Goal: Information Seeking & Learning: Check status

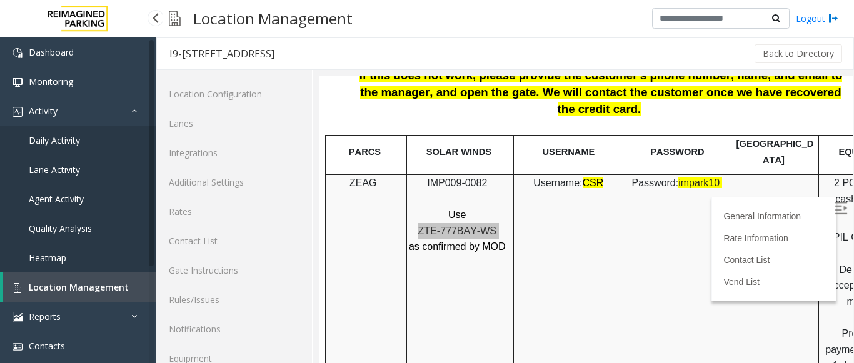
scroll to position [49, 0]
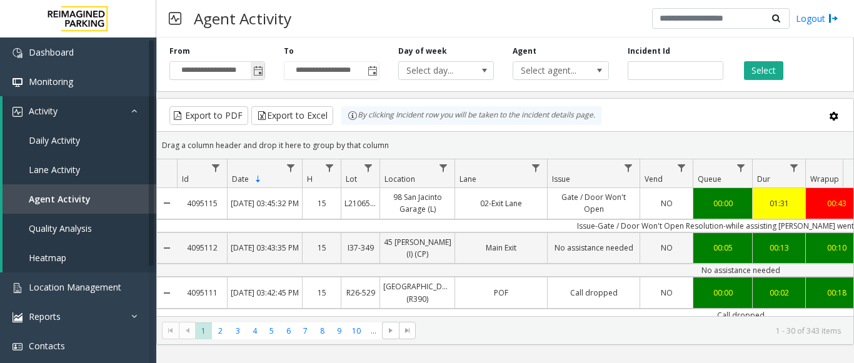
click at [258, 73] on span "Toggle popup" at bounding box center [258, 71] width 10 height 10
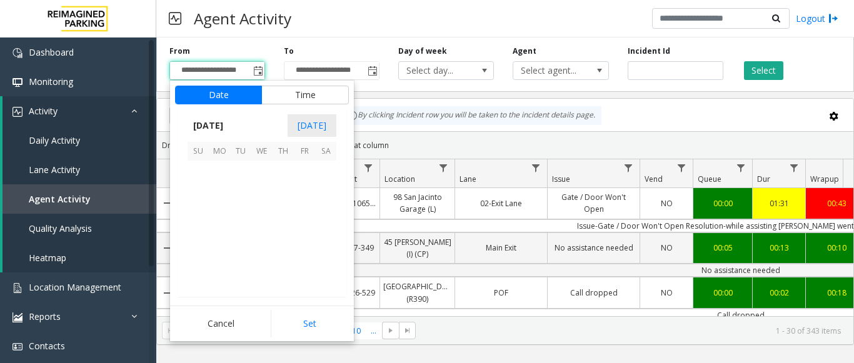
scroll to position [224651, 0]
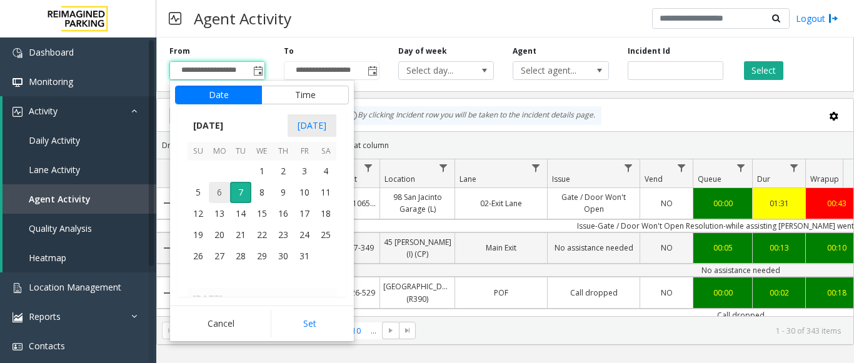
click at [221, 196] on span "6" at bounding box center [219, 192] width 21 height 21
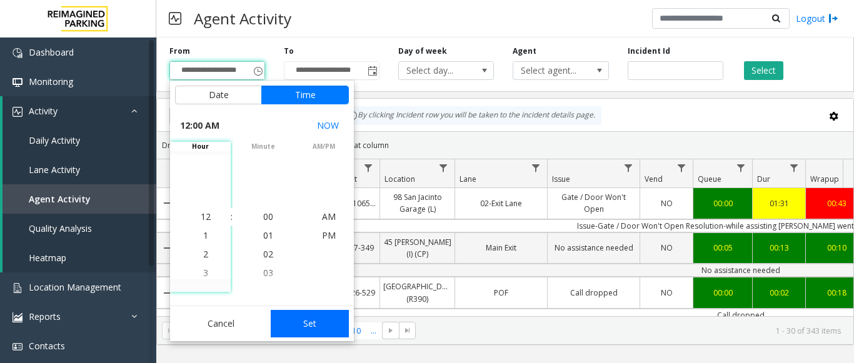
click at [331, 328] on button "Set" at bounding box center [310, 324] width 79 height 28
type input "**********"
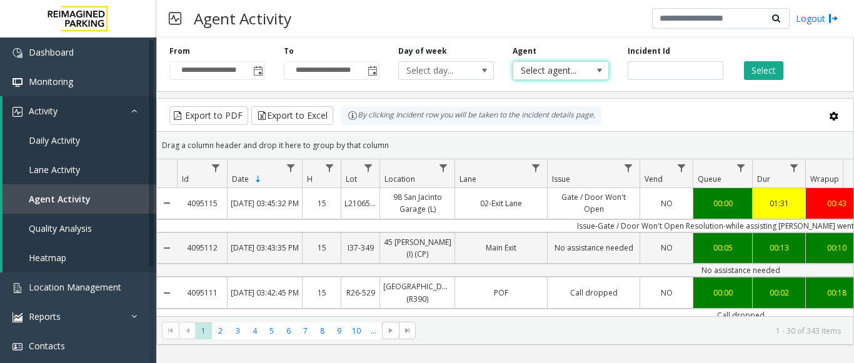
click at [579, 72] on span "Select agent..." at bounding box center [552, 71] width 76 height 18
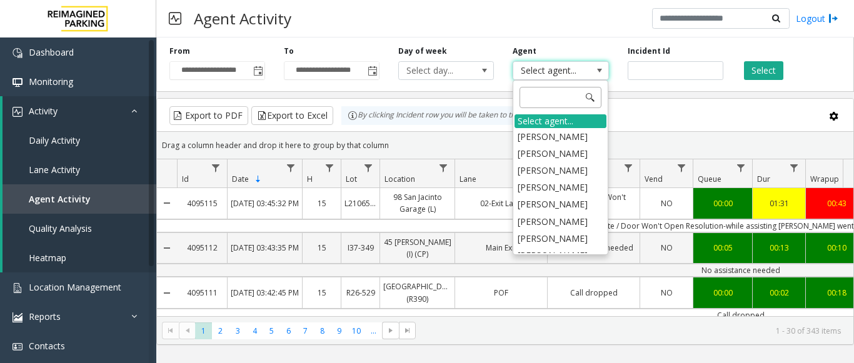
click at [534, 99] on input at bounding box center [561, 97] width 82 height 21
type input "**"
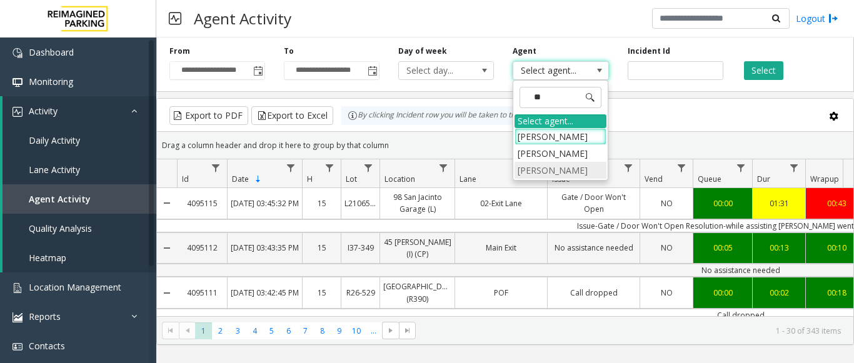
click at [547, 179] on li "[PERSON_NAME]" at bounding box center [561, 170] width 92 height 17
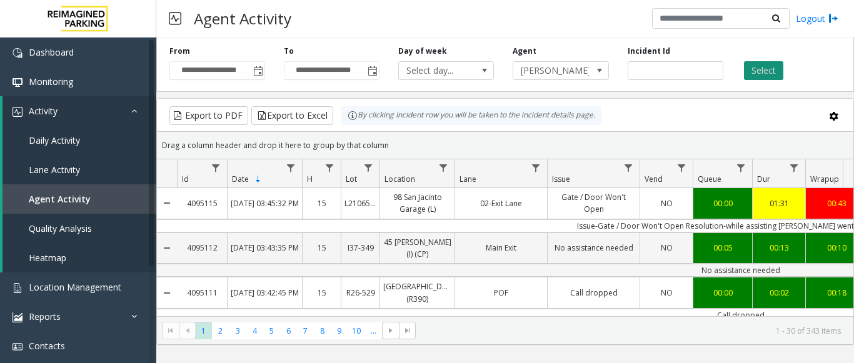
click at [768, 66] on button "Select" at bounding box center [763, 70] width 39 height 19
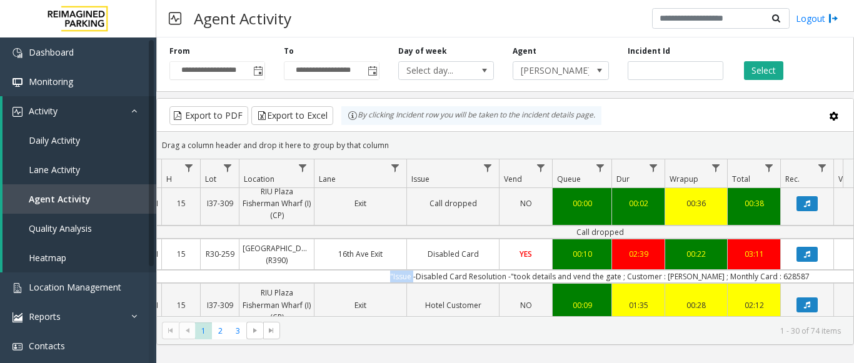
scroll to position [0, 461]
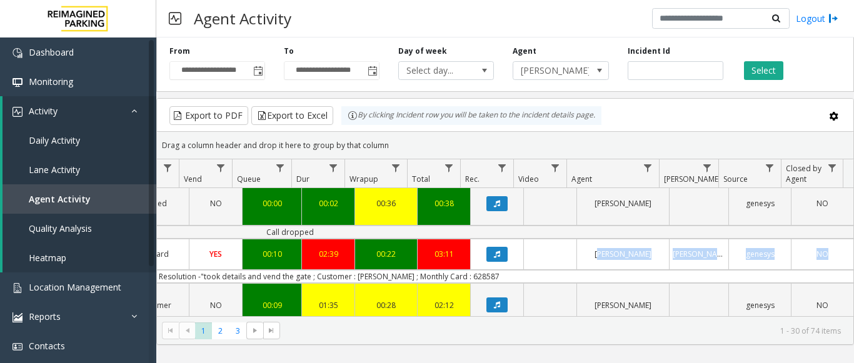
drag, startPoint x: 571, startPoint y: 268, endPoint x: 854, endPoint y: 256, distance: 283.0
click at [854, 256] on kendo-grid "Export to PDF Export to Excel By clicking Incident row you will be taken to the…" at bounding box center [505, 221] width 698 height 247
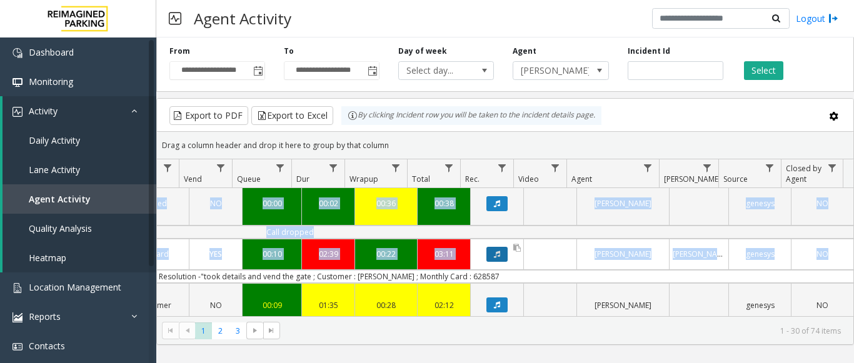
click at [492, 247] on button "Data table" at bounding box center [497, 254] width 21 height 15
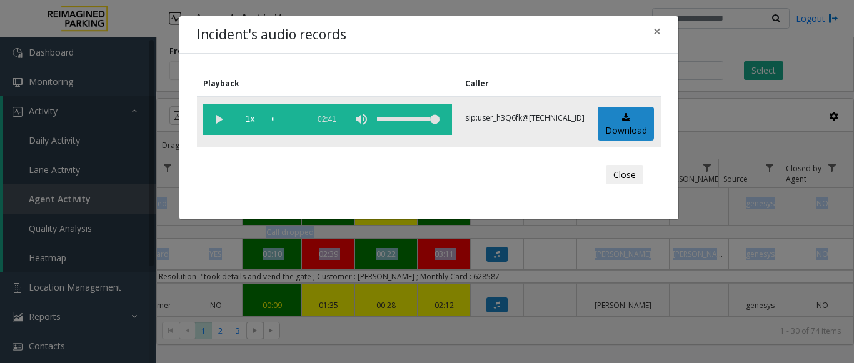
click at [211, 116] on vg-play-pause at bounding box center [218, 119] width 31 height 31
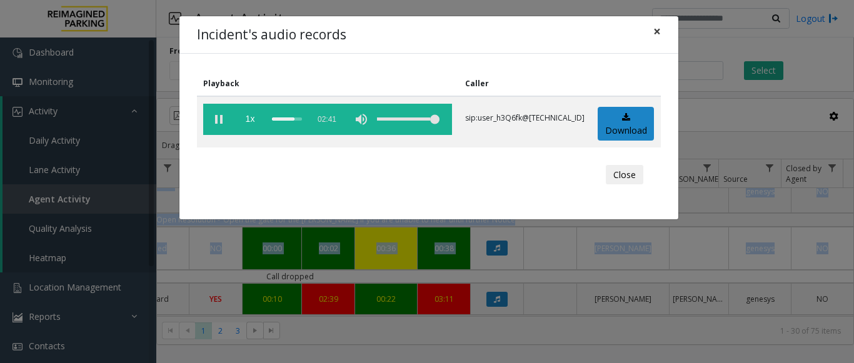
click at [656, 34] on span "×" at bounding box center [658, 32] width 8 height 18
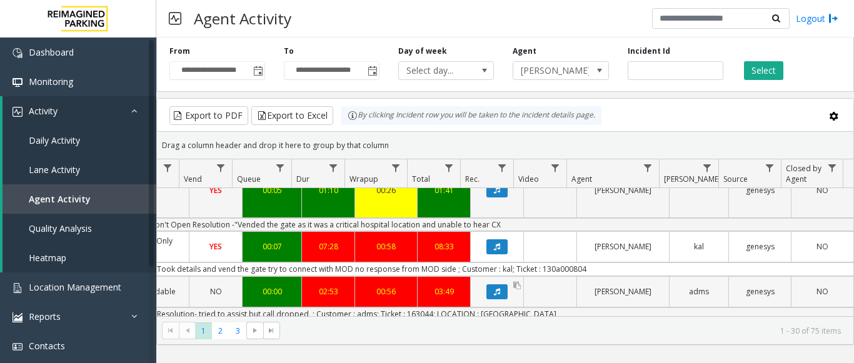
scroll to position [338, 461]
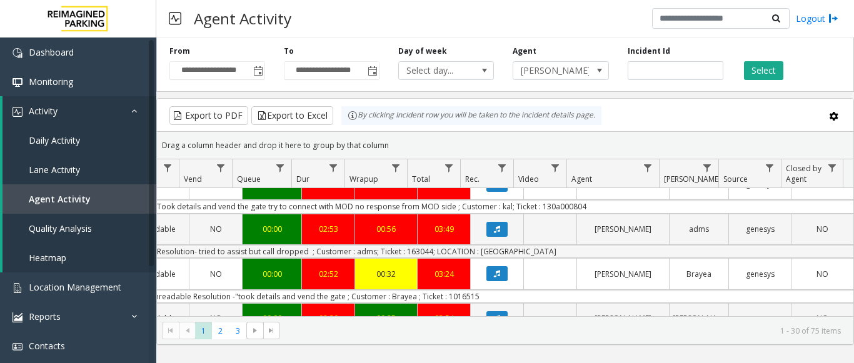
click at [587, 245] on td "Issue - Ticket Issue Ticket Unreadable Resolution- tried to assist but call dro…" at bounding box center [290, 251] width 1128 height 13
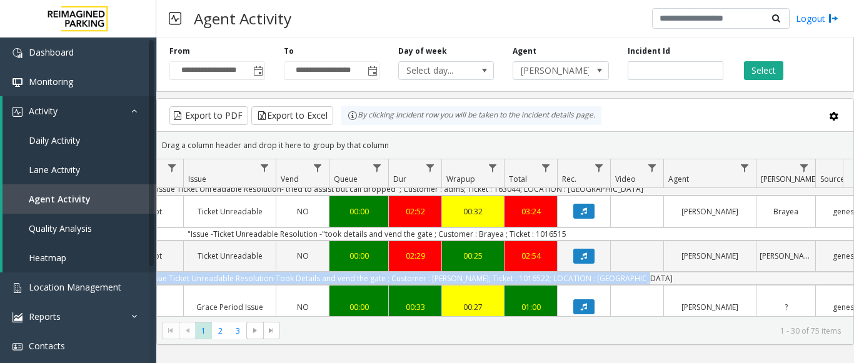
scroll to position [0, 319]
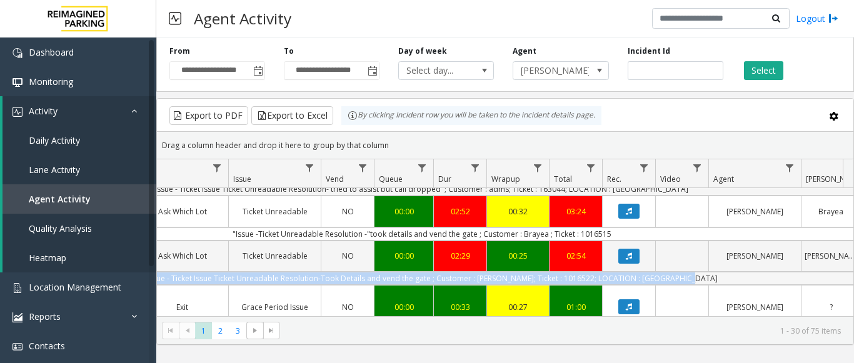
drag, startPoint x: 560, startPoint y: 255, endPoint x: 166, endPoint y: 254, distance: 394.1
click at [166, 272] on td "Issue-Issue - Ticket Issue Ticket Unreadable Resolution-Took Details and vend t…" at bounding box center [422, 278] width 1128 height 13
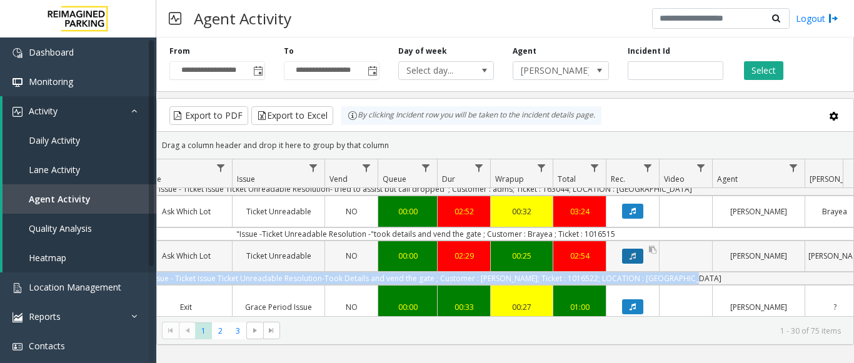
click at [632, 249] on button "Data table" at bounding box center [632, 256] width 21 height 15
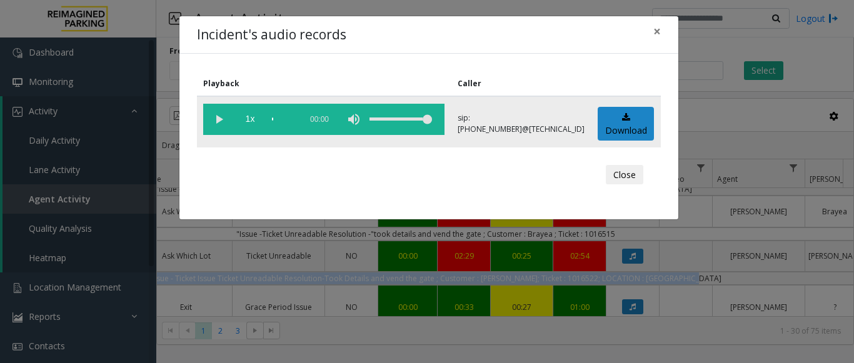
click at [215, 118] on vg-play-pause at bounding box center [218, 119] width 31 height 31
click at [660, 33] on span "×" at bounding box center [658, 32] width 8 height 18
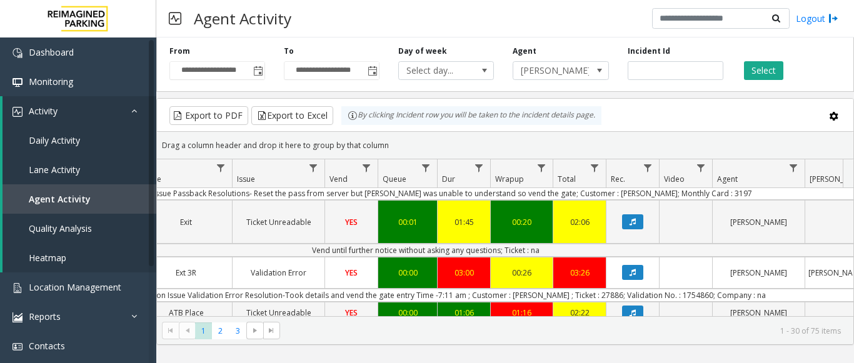
scroll to position [654, 315]
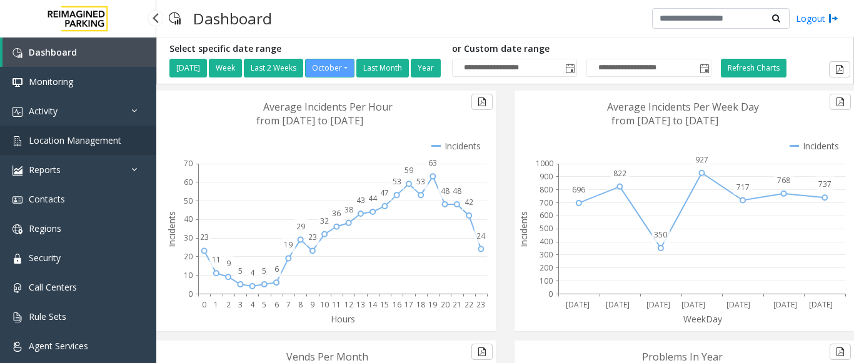
click at [71, 138] on span "Location Management" at bounding box center [75, 140] width 93 height 12
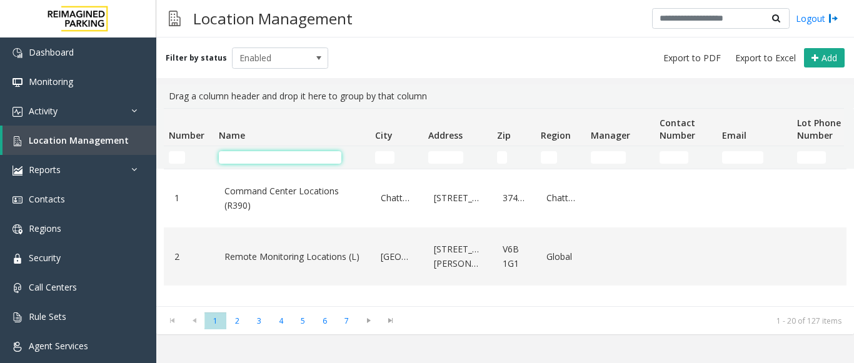
click at [233, 155] on input "Name Filter" at bounding box center [280, 157] width 123 height 13
type input "*"
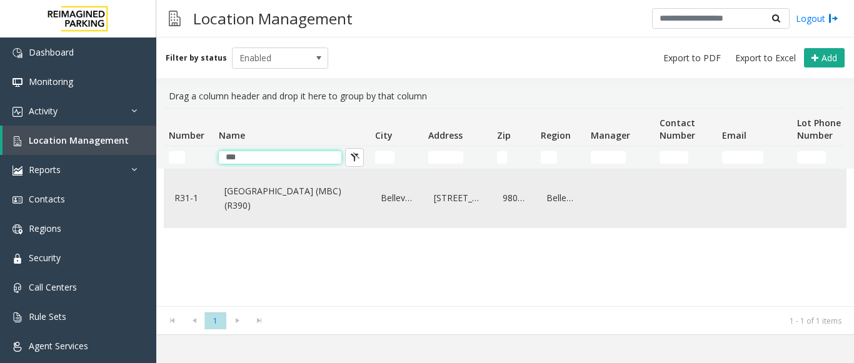
type input "***"
click at [316, 215] on link "[GEOGRAPHIC_DATA] (MBC)(R390)" at bounding box center [291, 198] width 141 height 34
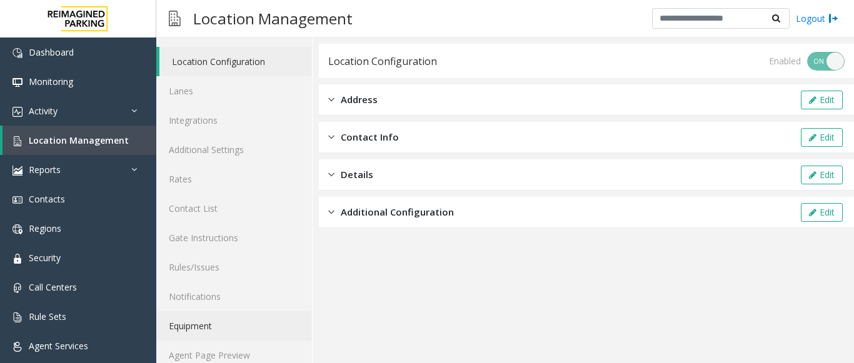
scroll to position [49, 0]
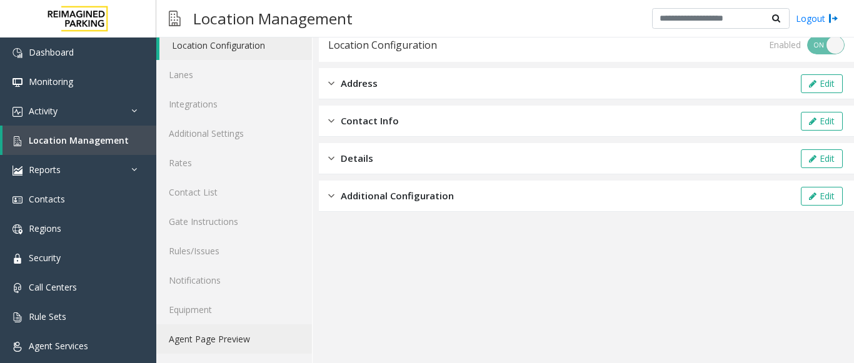
click at [191, 342] on link "Agent Page Preview" at bounding box center [234, 339] width 156 height 29
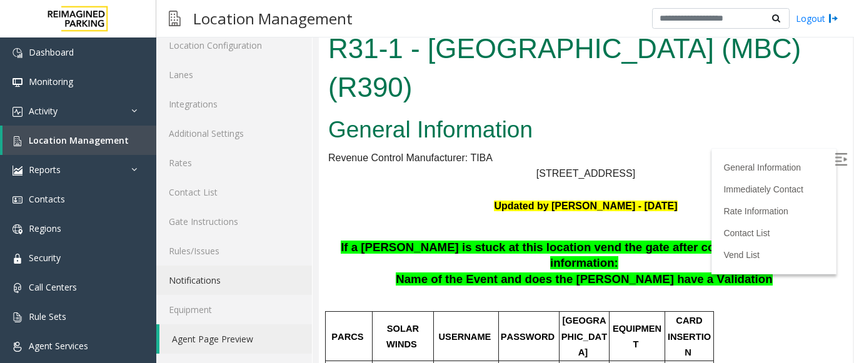
scroll to position [188, 0]
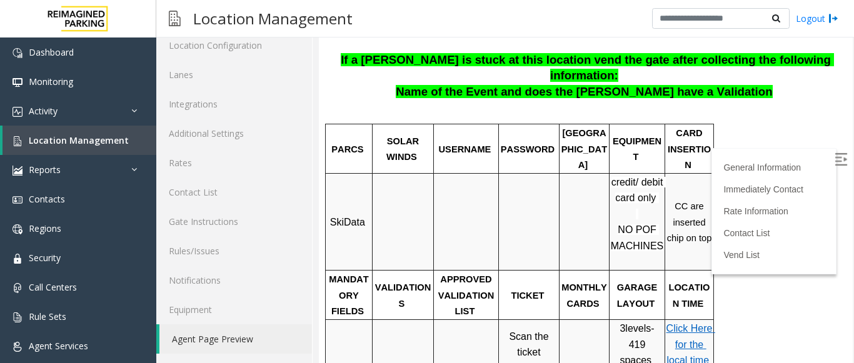
click at [835, 162] on img at bounding box center [841, 159] width 13 height 13
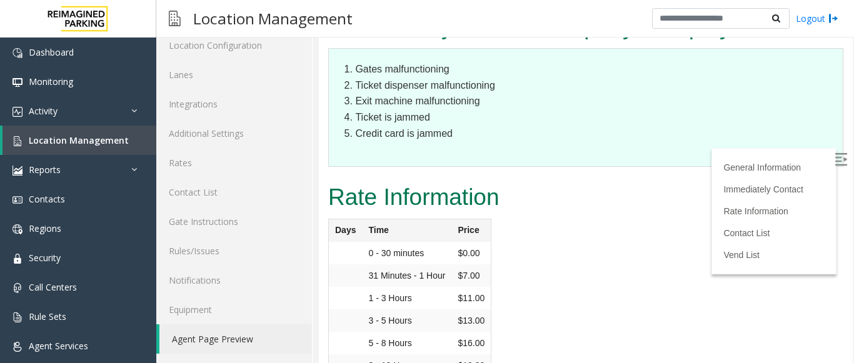
scroll to position [1626, 0]
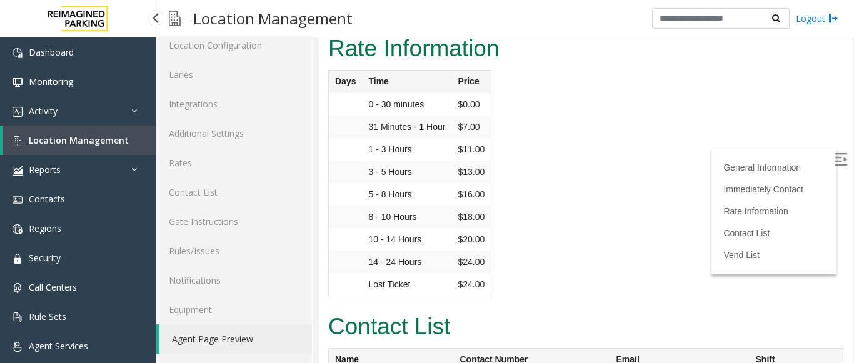
click at [111, 142] on span "Location Management" at bounding box center [79, 140] width 100 height 12
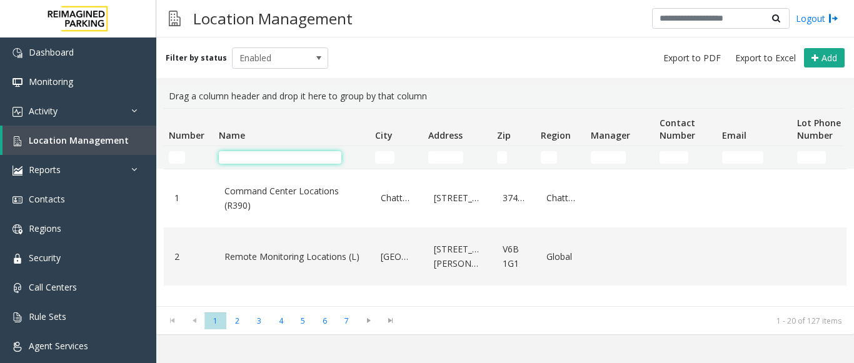
click at [256, 159] on input "Name Filter" at bounding box center [280, 157] width 123 height 13
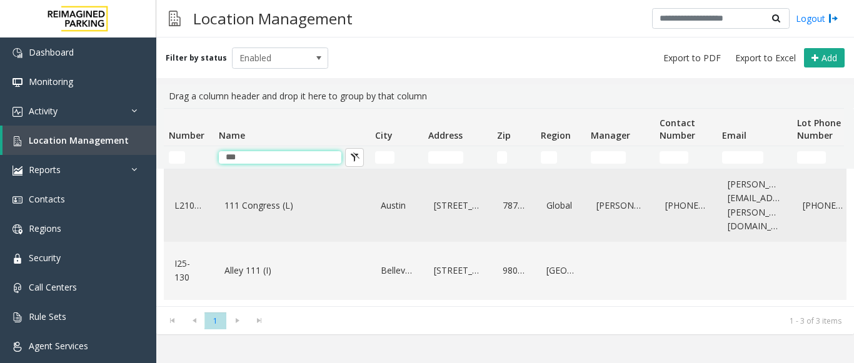
type input "***"
click at [260, 206] on link "111 Congress (L)" at bounding box center [291, 206] width 141 height 20
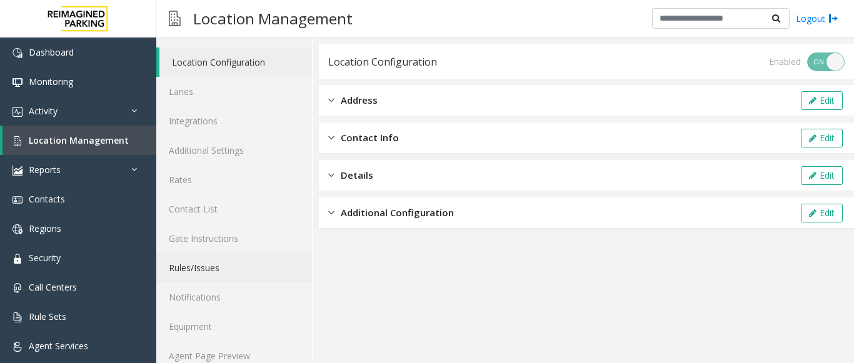
scroll to position [49, 0]
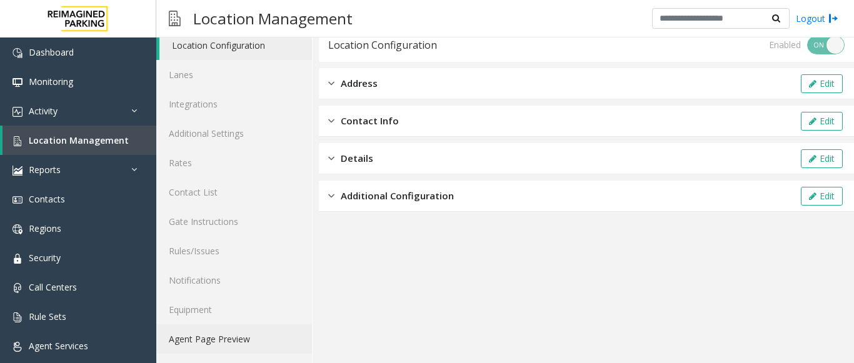
click at [219, 345] on link "Agent Page Preview" at bounding box center [234, 339] width 156 height 29
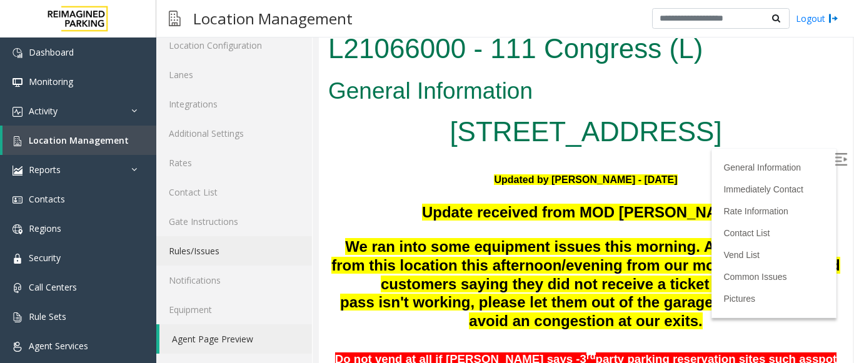
scroll to position [313, 0]
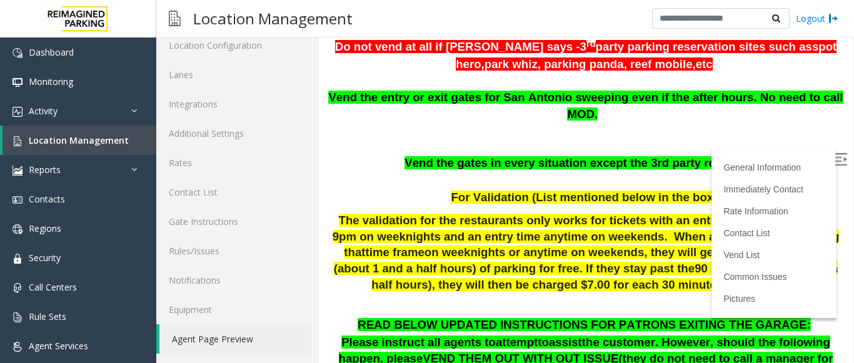
click at [835, 156] on img at bounding box center [841, 159] width 13 height 13
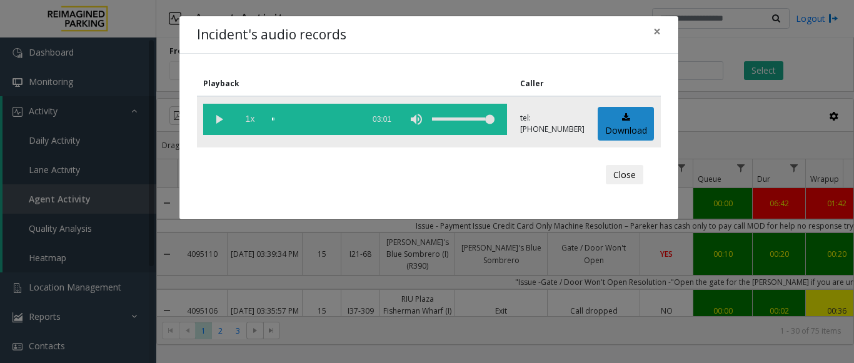
scroll to position [654, 315]
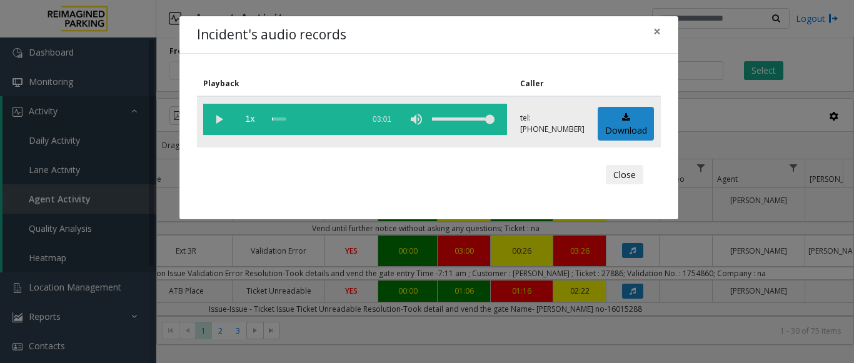
click at [216, 118] on vg-play-pause at bounding box center [218, 119] width 31 height 31
click at [657, 38] on span "×" at bounding box center [658, 32] width 8 height 18
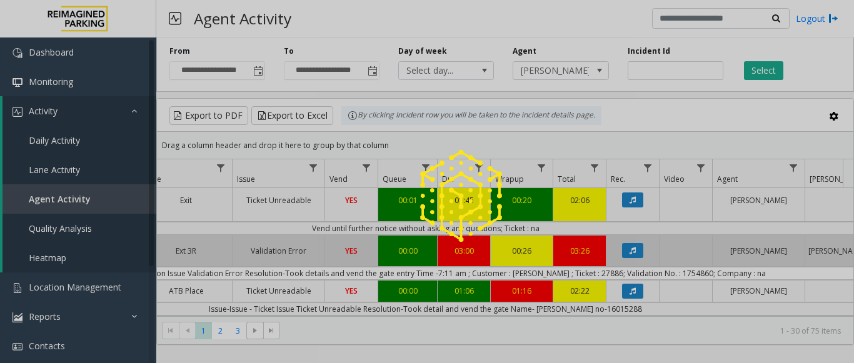
scroll to position [605, 315]
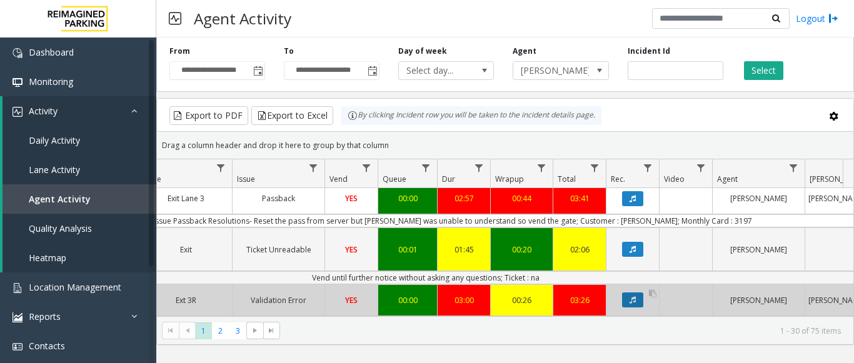
click at [639, 293] on button "Data table" at bounding box center [632, 300] width 21 height 15
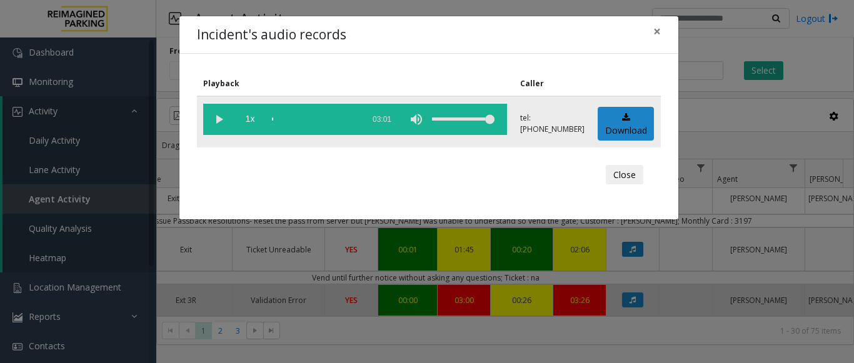
click at [215, 121] on vg-play-pause at bounding box center [218, 119] width 31 height 31
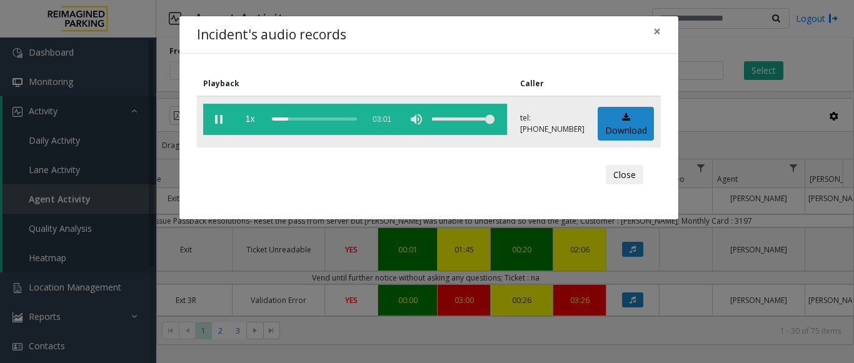
click at [215, 121] on vg-play-pause at bounding box center [218, 119] width 31 height 31
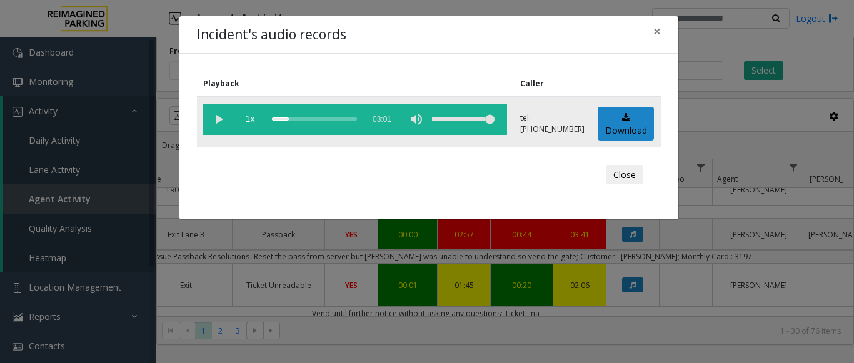
click at [274, 122] on div "scrub bar" at bounding box center [314, 119] width 85 height 31
click at [276, 118] on div "scrub bar" at bounding box center [314, 119] width 85 height 31
click at [213, 121] on vg-play-pause at bounding box center [218, 119] width 31 height 31
click at [272, 117] on div "scrub bar" at bounding box center [314, 119] width 85 height 31
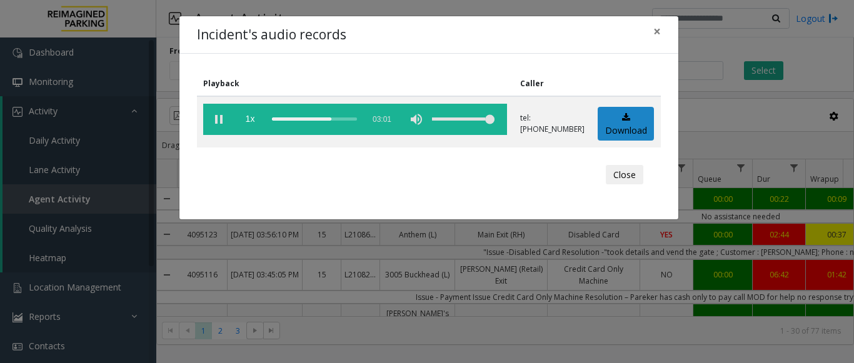
scroll to position [605, 315]
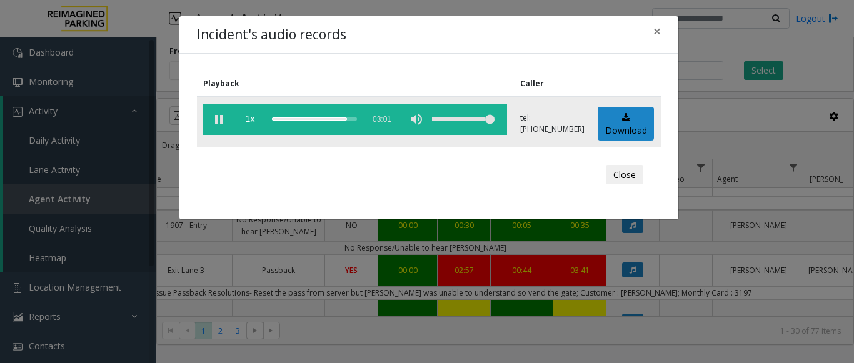
click at [322, 119] on div "scrub bar" at bounding box center [314, 119] width 85 height 31
click at [658, 25] on span "×" at bounding box center [658, 32] width 8 height 18
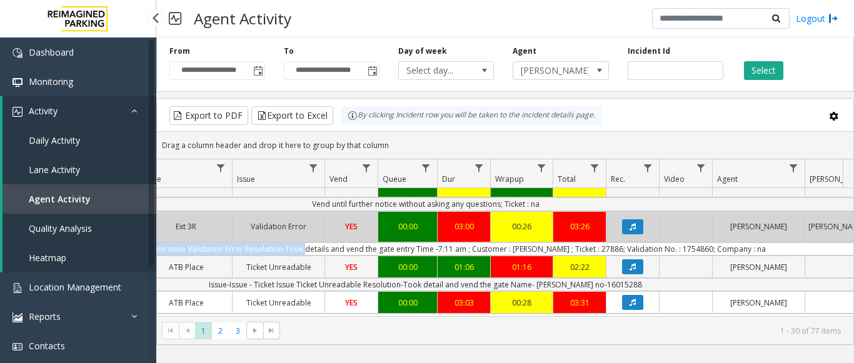
scroll to position [0, 0]
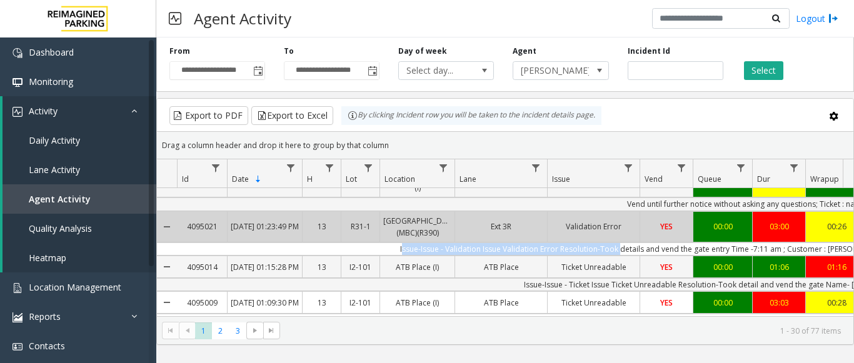
drag, startPoint x: 321, startPoint y: 218, endPoint x: 423, endPoint y: 215, distance: 102.0
click at [423, 243] on td "Issue-Issue - Validation Issue Validation Error Resolution-Took details and ven…" at bounding box center [741, 249] width 1128 height 13
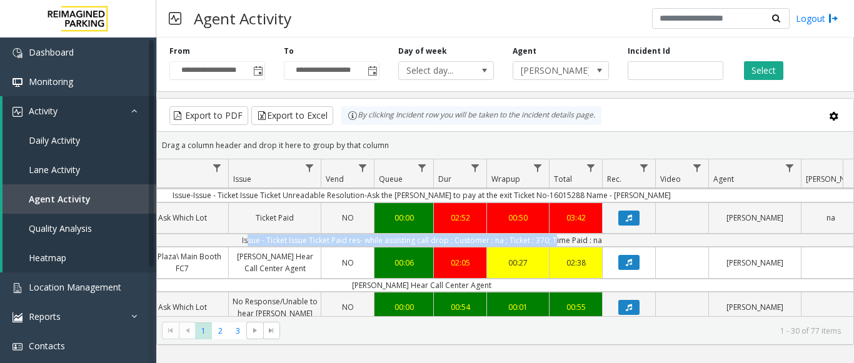
scroll to position [0, 461]
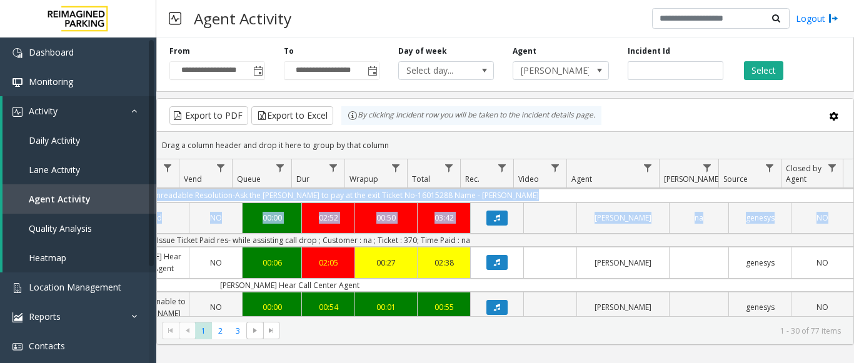
drag, startPoint x: 564, startPoint y: 230, endPoint x: 854, endPoint y: 233, distance: 290.3
click at [854, 233] on kendo-grid "Export to PDF Export to Excel By clicking Incident row you will be taken to the…" at bounding box center [505, 221] width 698 height 247
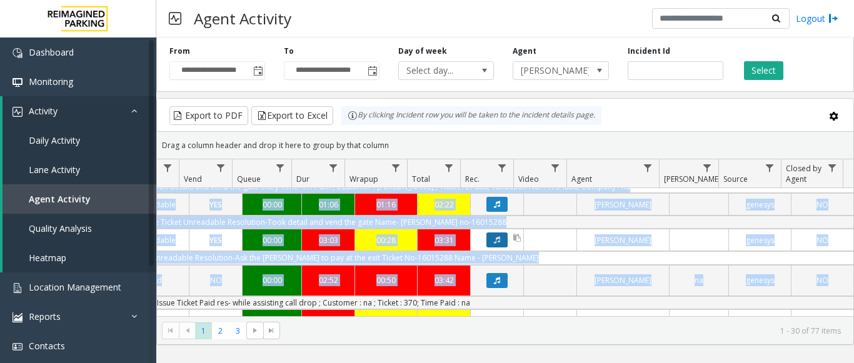
click at [494, 236] on icon "Data table" at bounding box center [497, 240] width 6 height 8
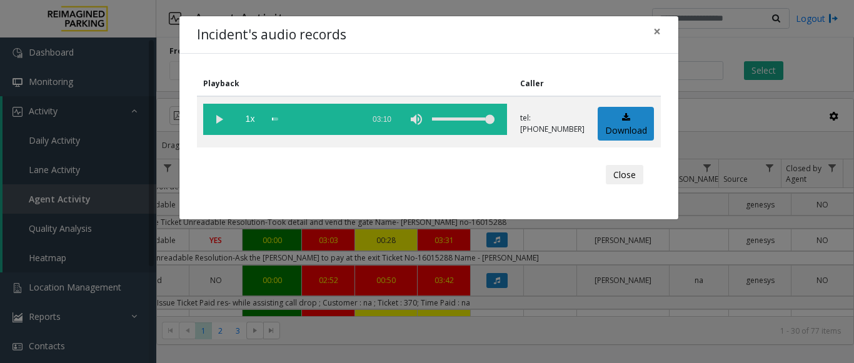
click at [480, 269] on div "Incident's audio records × Playback Caller 1x 03:10 tel:02010190017804259182 Do…" at bounding box center [427, 181] width 854 height 363
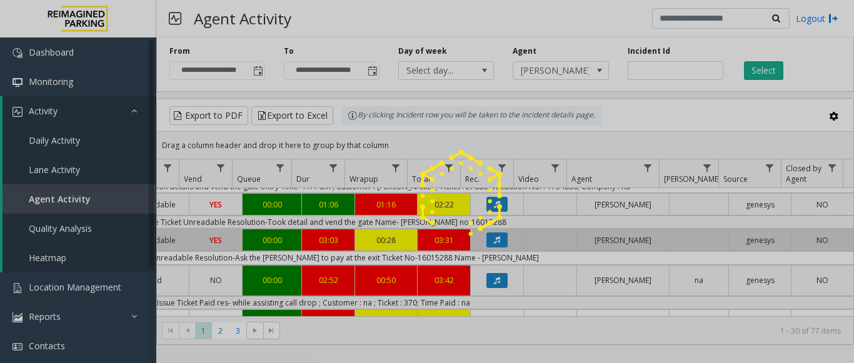
scroll to position [784, 461]
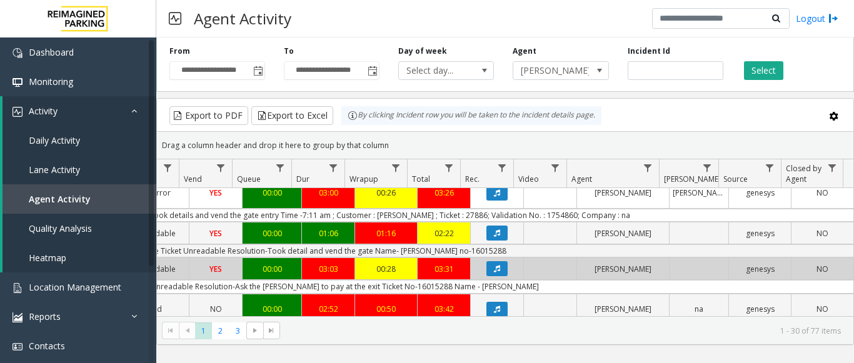
click at [494, 265] on icon "Data table" at bounding box center [497, 269] width 6 height 8
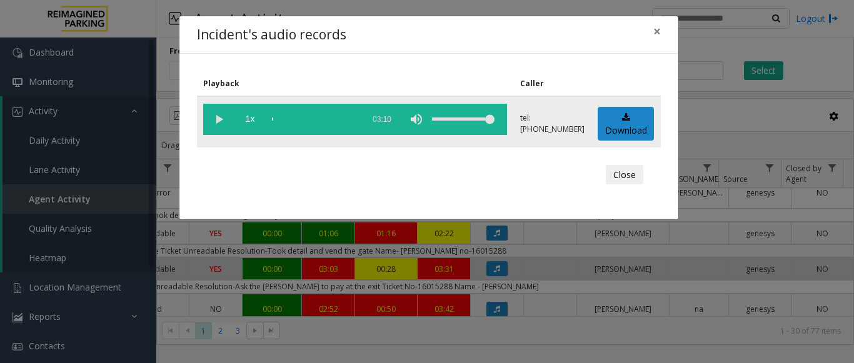
click at [218, 121] on vg-play-pause at bounding box center [218, 119] width 31 height 31
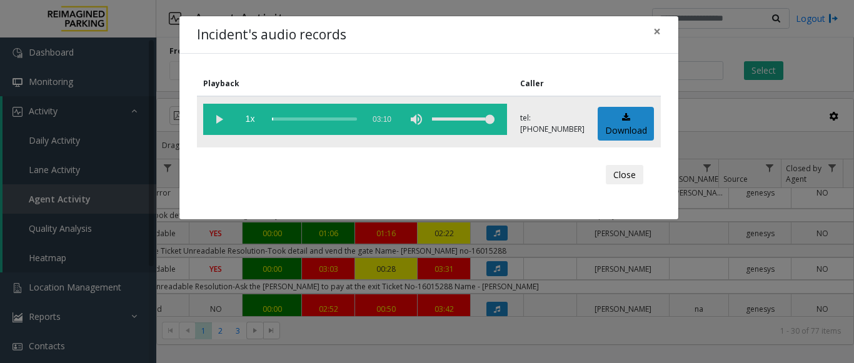
click at [272, 118] on div "scrub bar" at bounding box center [314, 119] width 85 height 31
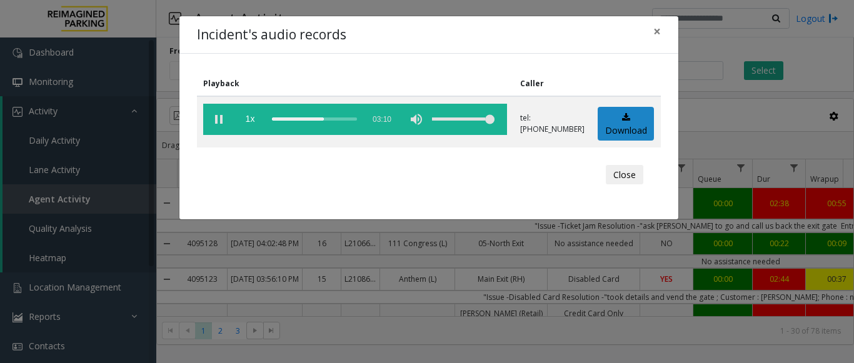
scroll to position [784, 461]
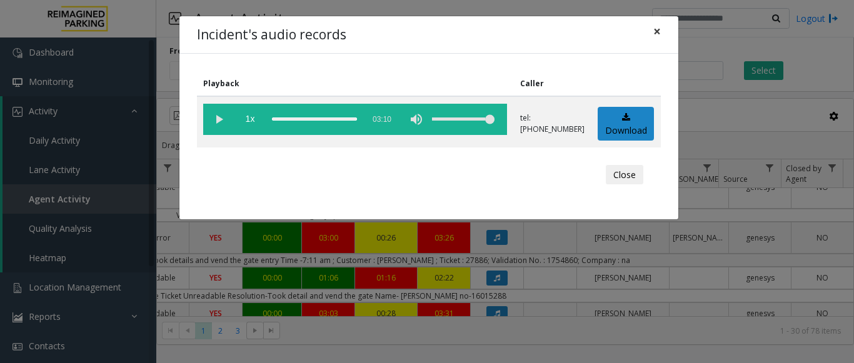
click at [654, 24] on span "×" at bounding box center [658, 32] width 8 height 18
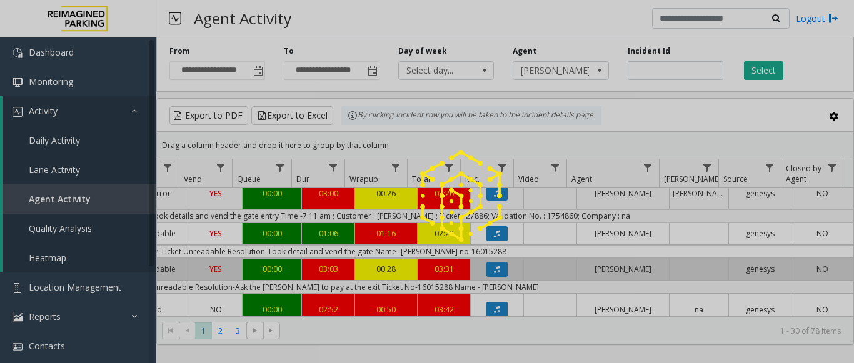
scroll to position [829, 461]
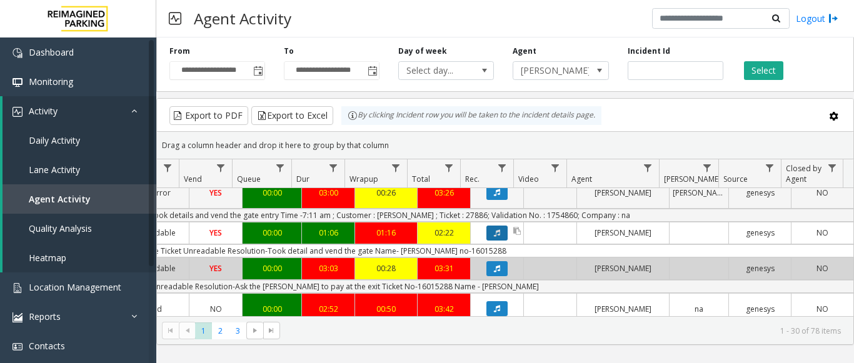
click at [494, 230] on icon "Data table" at bounding box center [497, 234] width 6 height 8
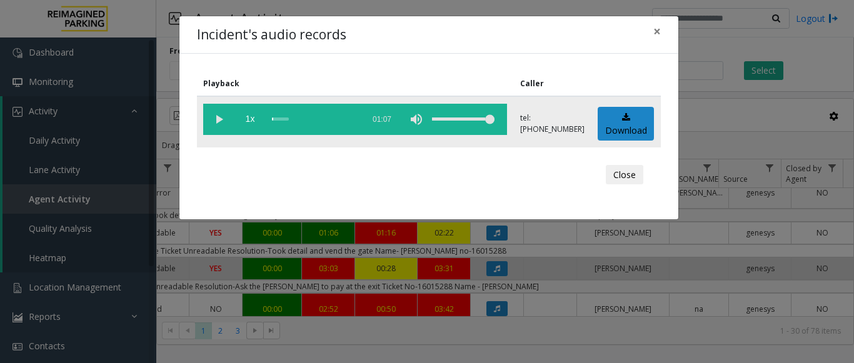
click at [219, 124] on vg-play-pause at bounding box center [218, 119] width 31 height 31
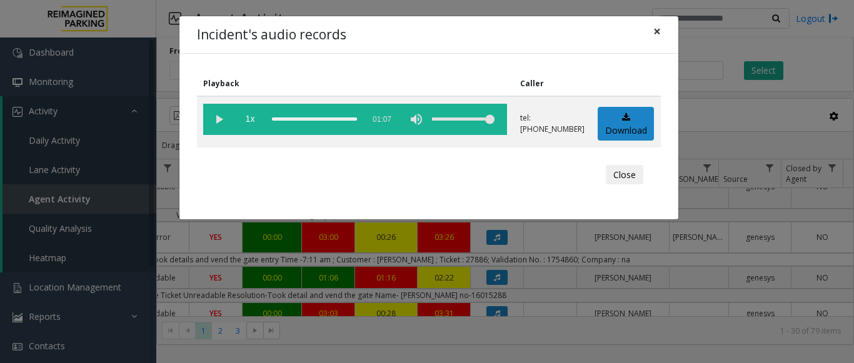
click at [657, 30] on span "×" at bounding box center [658, 32] width 8 height 18
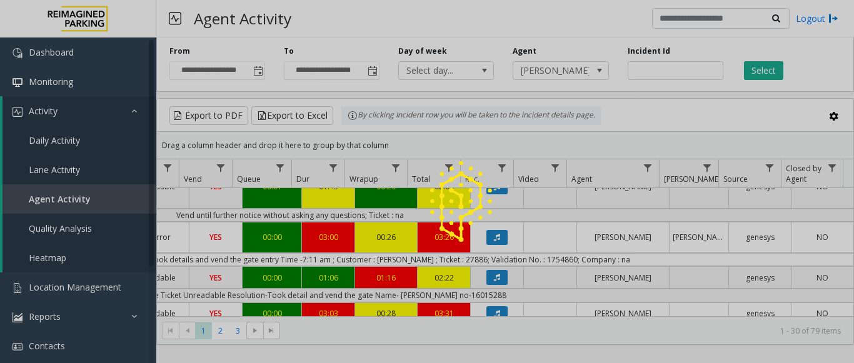
click at [464, 274] on div at bounding box center [427, 181] width 854 height 363
click at [487, 270] on div at bounding box center [427, 181] width 854 height 363
click at [504, 270] on div at bounding box center [427, 181] width 854 height 363
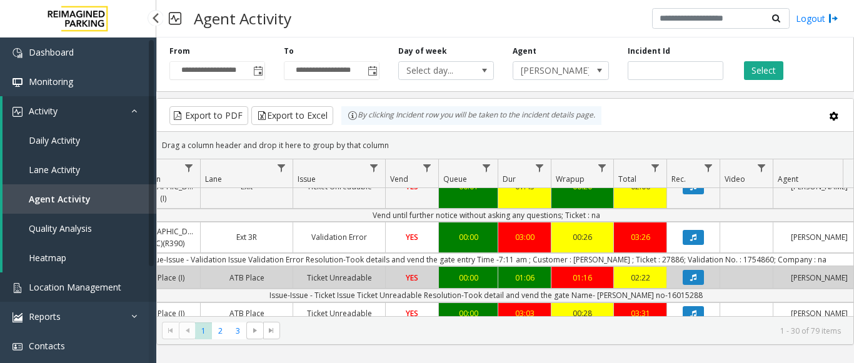
scroll to position [0, 0]
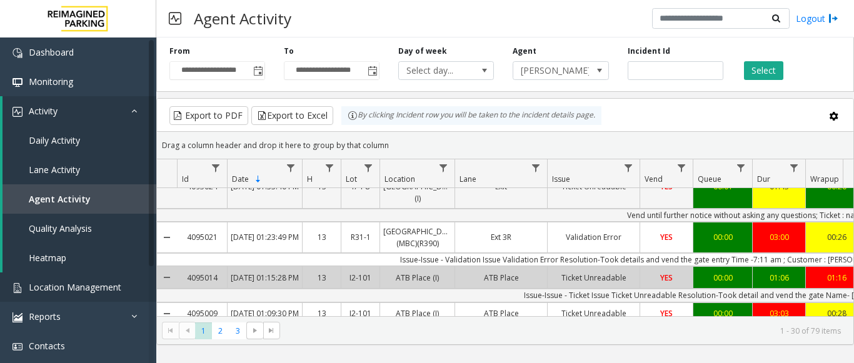
drag, startPoint x: 493, startPoint y: 276, endPoint x: 104, endPoint y: 291, distance: 389.4
click at [259, 289] on td "Issue-Issue - Ticket Issue Ticket Unreadable Resolution-Took detail and vend th…" at bounding box center [741, 295] width 1128 height 13
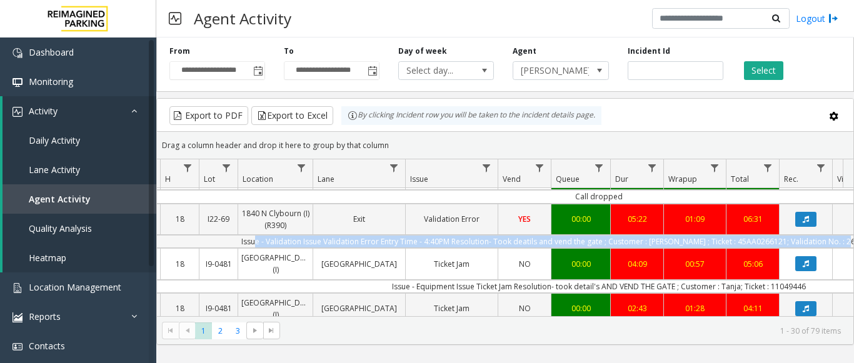
scroll to position [0, 195]
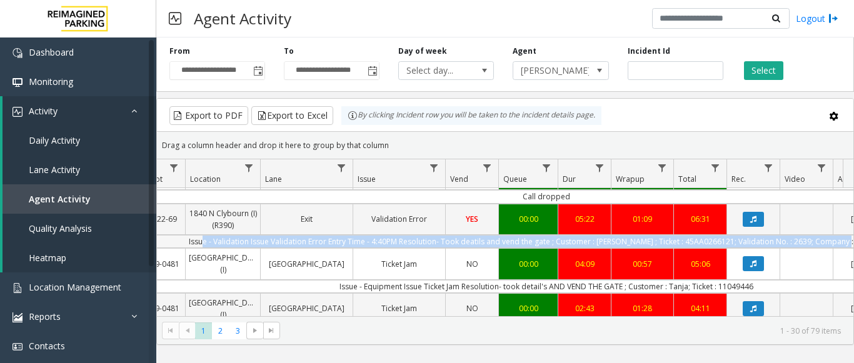
drag, startPoint x: 418, startPoint y: 231, endPoint x: 838, endPoint y: 233, distance: 420.4
click at [838, 235] on td "Issue - Validation Issue Validation Error Entry Time - 4:40PM Resolution- Took …" at bounding box center [546, 241] width 1128 height 13
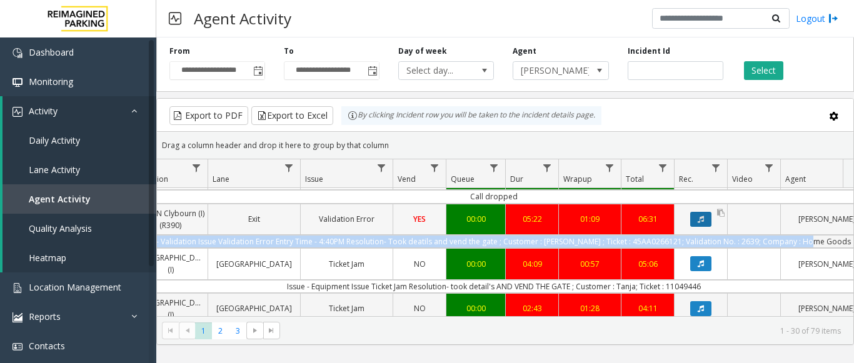
click at [701, 212] on button "Data table" at bounding box center [701, 219] width 21 height 15
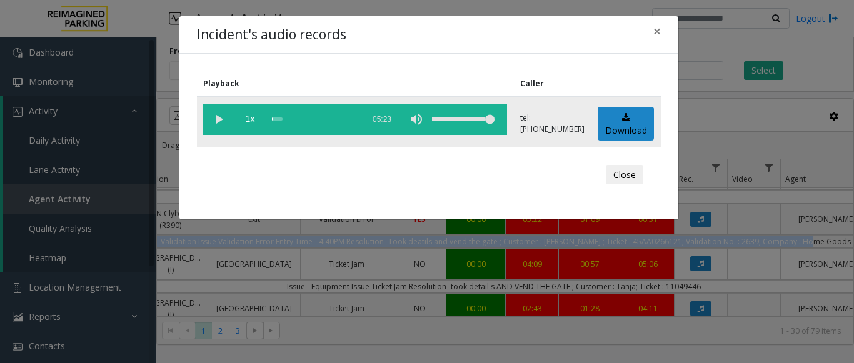
click at [233, 118] on vg-play-pause at bounding box center [218, 119] width 31 height 31
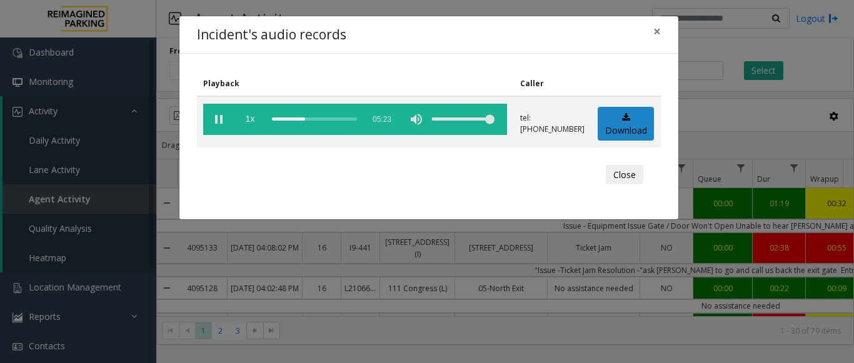
scroll to position [1244, 247]
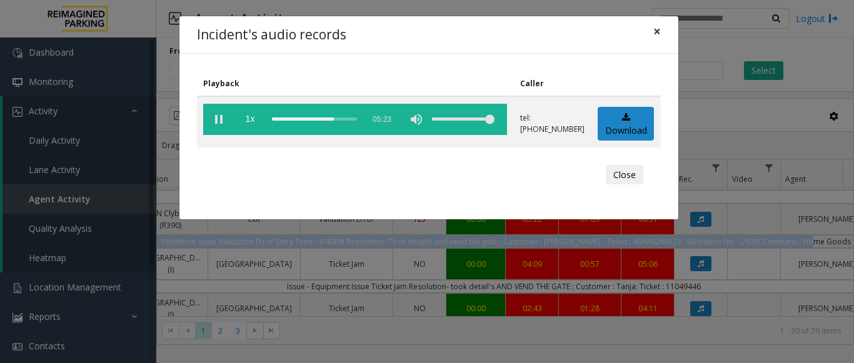
click at [660, 28] on span "×" at bounding box center [658, 32] width 8 height 18
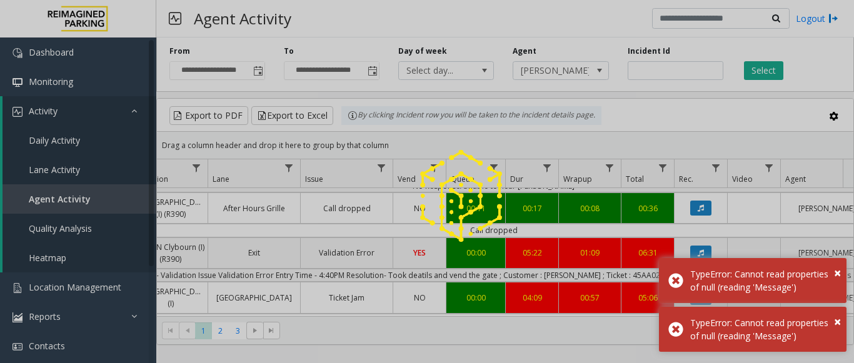
scroll to position [1199, 247]
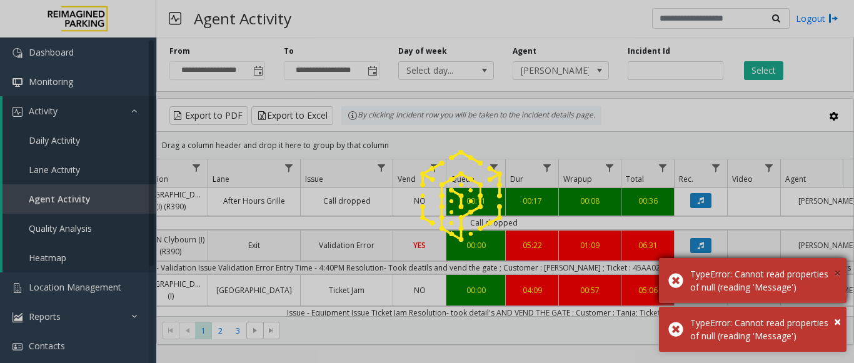
click at [834, 265] on span "×" at bounding box center [837, 273] width 7 height 17
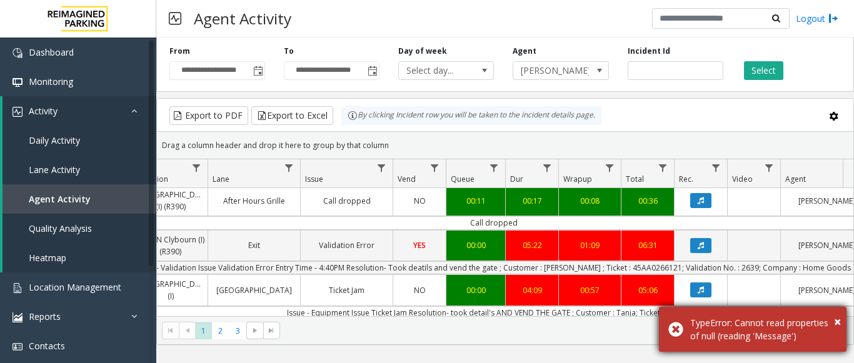
click at [829, 317] on div "TypeError: Cannot read properties of null (reading 'Message')" at bounding box center [764, 330] width 147 height 26
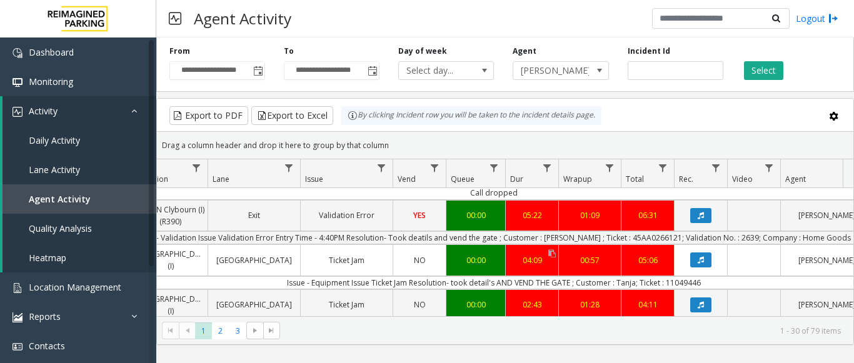
scroll to position [1244, 247]
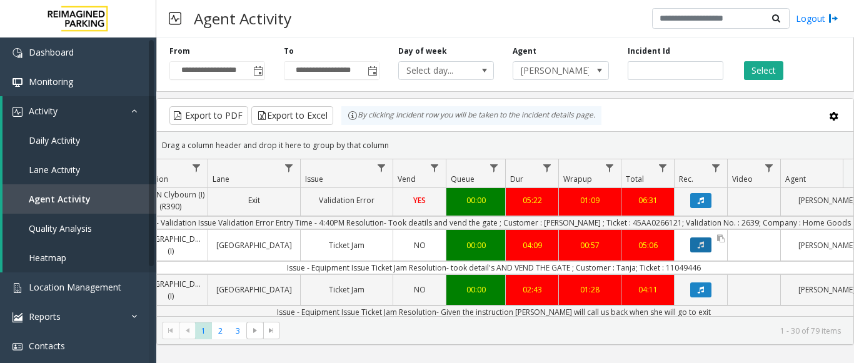
click at [702, 241] on icon "Data table" at bounding box center [701, 245] width 6 height 8
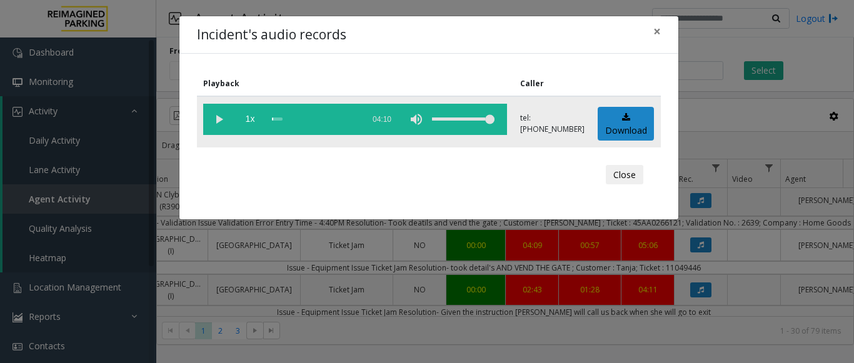
click at [213, 118] on vg-play-pause at bounding box center [218, 119] width 31 height 31
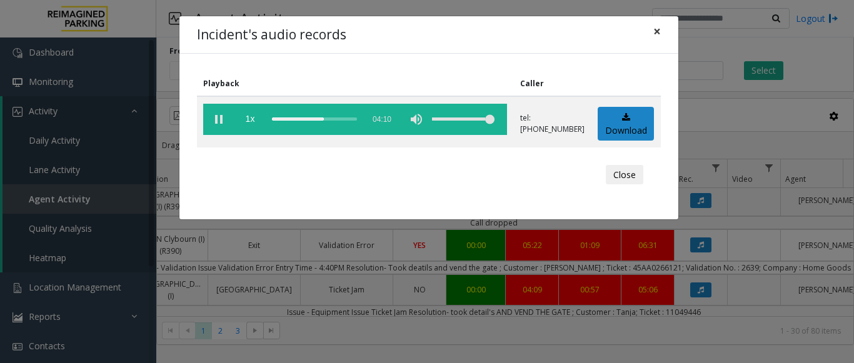
click at [652, 28] on button "×" at bounding box center [657, 31] width 25 height 31
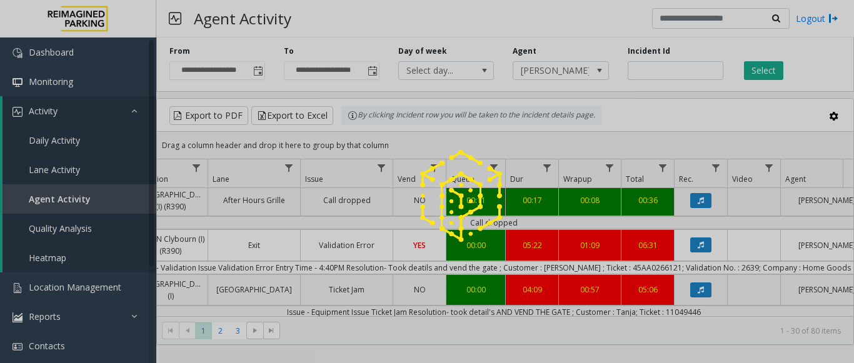
click at [215, 332] on div at bounding box center [427, 181] width 854 height 363
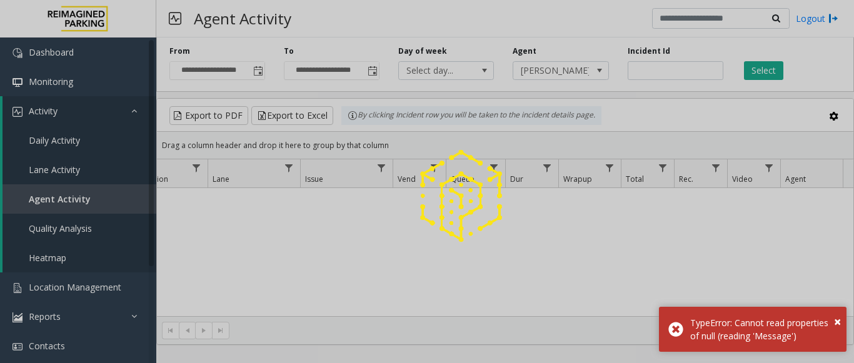
scroll to position [0, 247]
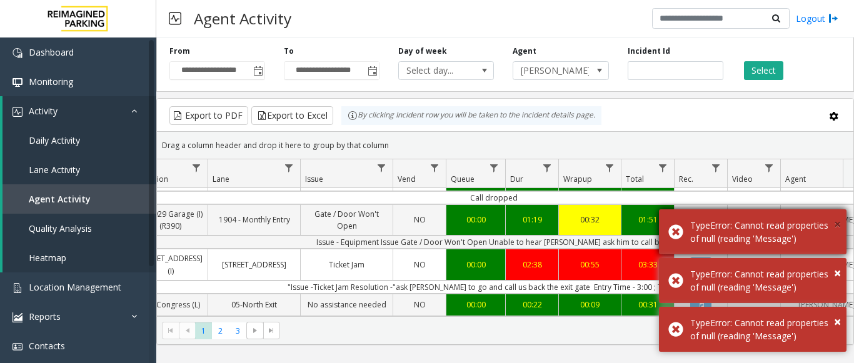
click at [834, 216] on span "×" at bounding box center [837, 224] width 7 height 17
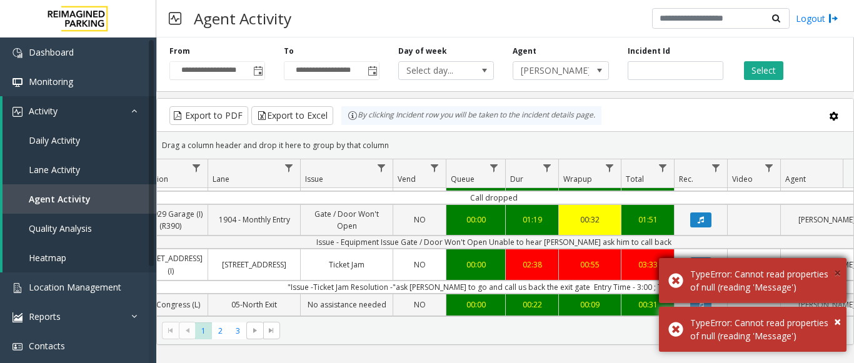
click at [839, 265] on span "×" at bounding box center [837, 273] width 7 height 17
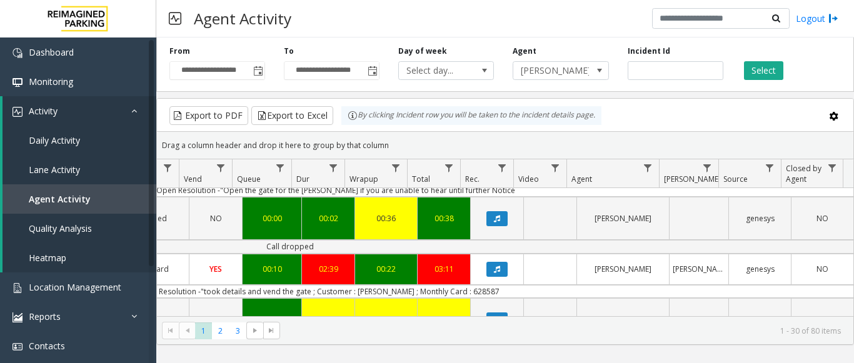
scroll to position [0, 461]
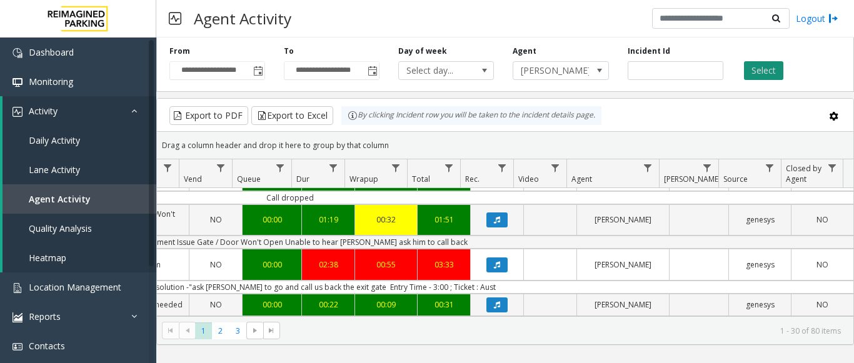
click at [763, 71] on button "Select" at bounding box center [763, 70] width 39 height 19
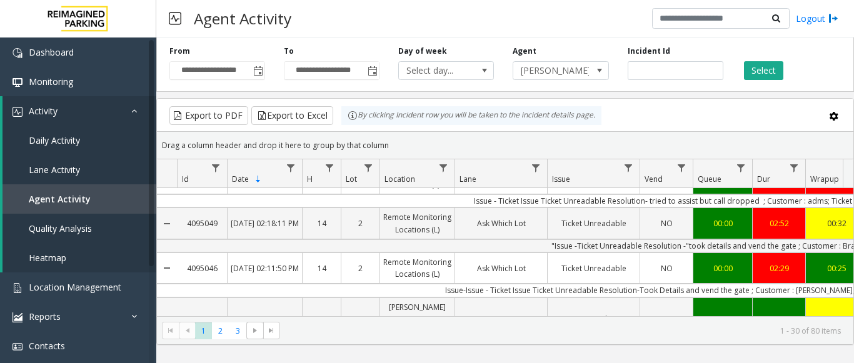
scroll to position [641, 0]
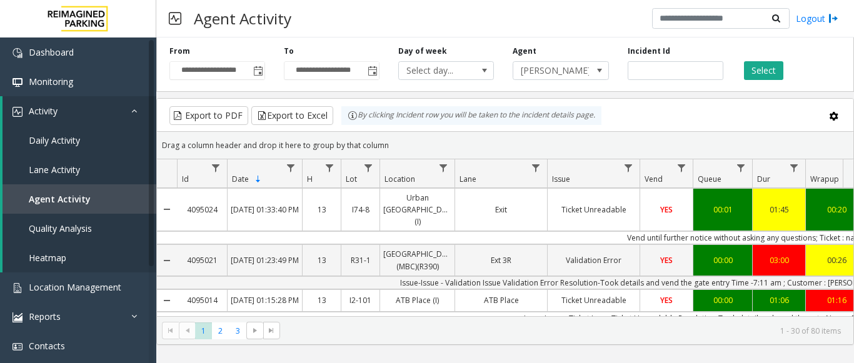
scroll to position [1244, 0]
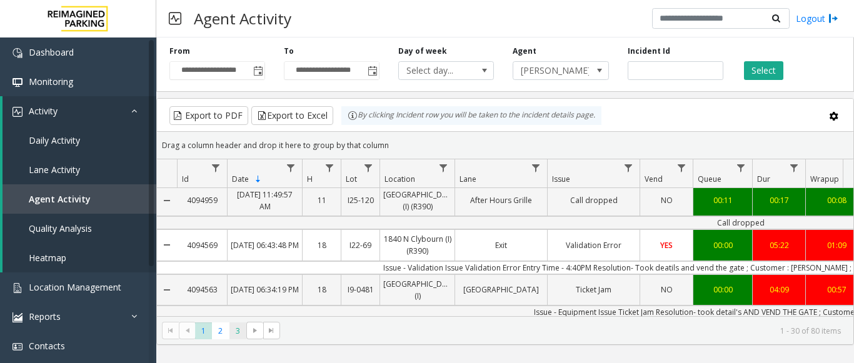
click at [241, 334] on span "3" at bounding box center [238, 331] width 17 height 17
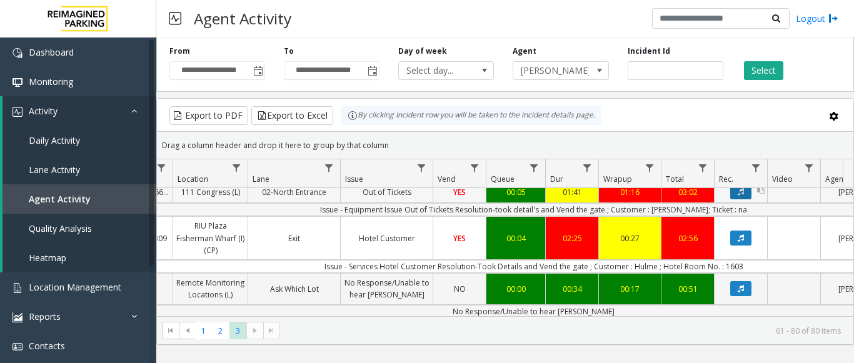
click at [749, 200] on button "Data table" at bounding box center [741, 192] width 21 height 15
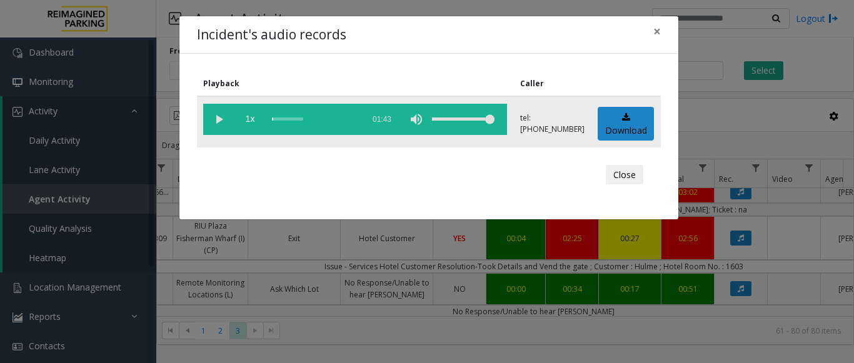
click at [221, 115] on vg-play-pause at bounding box center [218, 119] width 31 height 31
click at [664, 25] on button "×" at bounding box center [657, 31] width 25 height 31
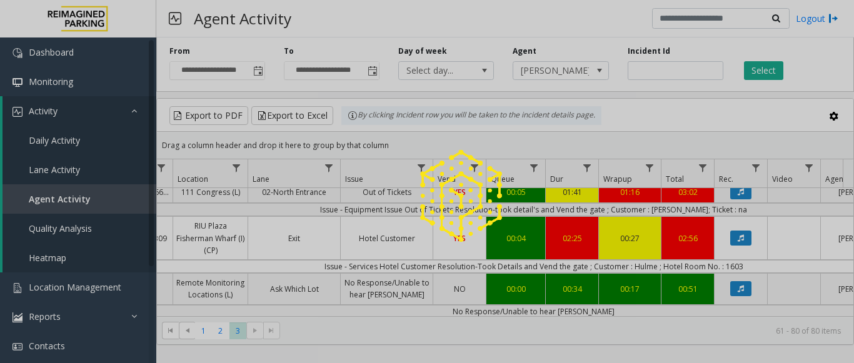
click at [744, 205] on div at bounding box center [427, 181] width 854 height 363
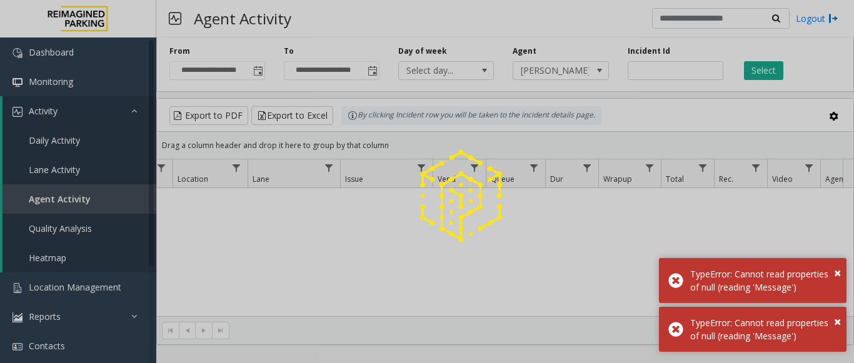
scroll to position [9, 0]
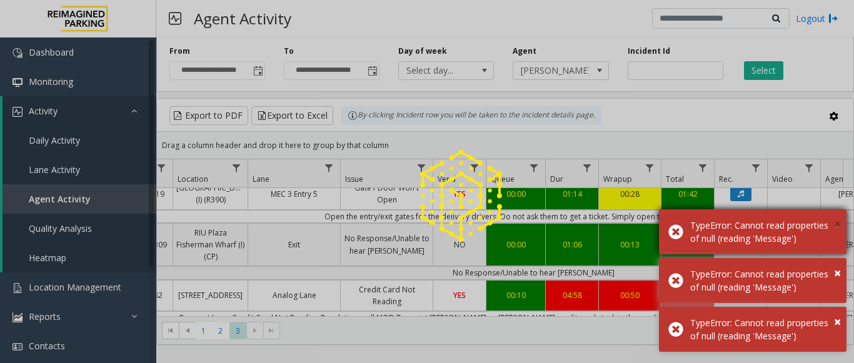
click at [838, 216] on span "×" at bounding box center [837, 224] width 7 height 17
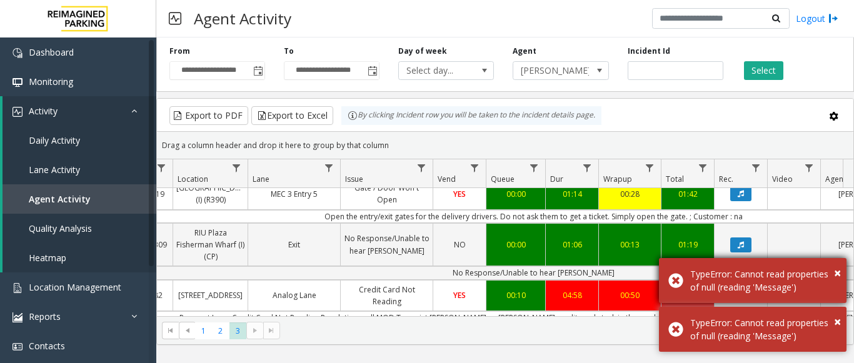
click at [843, 258] on div "× TypeError: Cannot read properties of null (reading 'Message')" at bounding box center [753, 280] width 188 height 45
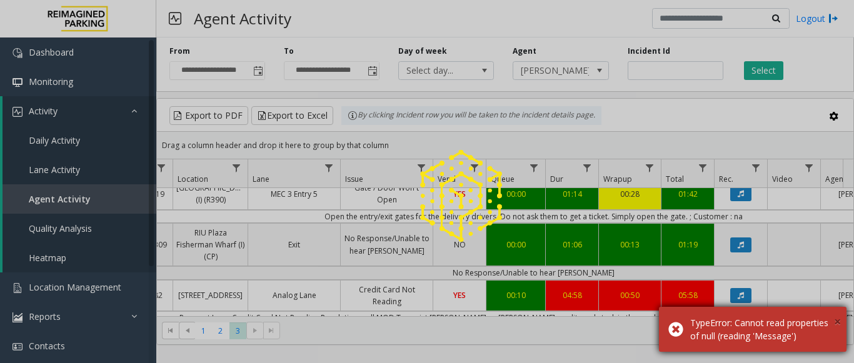
click at [838, 313] on span "×" at bounding box center [837, 321] width 7 height 17
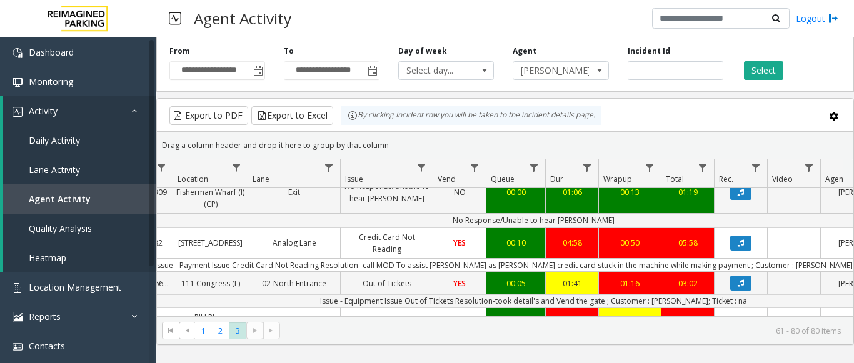
scroll to position [0, 207]
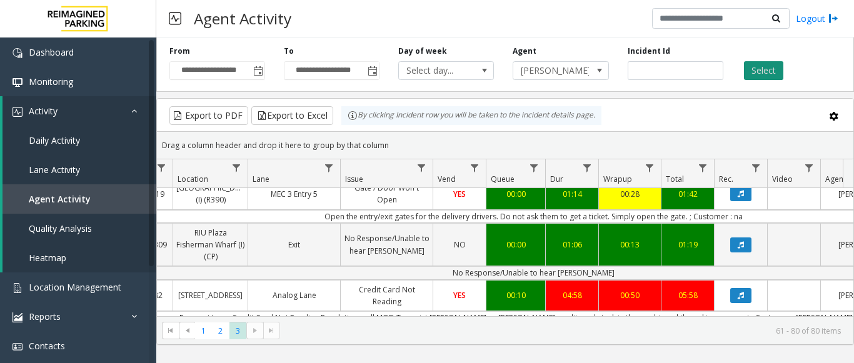
click at [761, 66] on button "Select" at bounding box center [763, 70] width 39 height 19
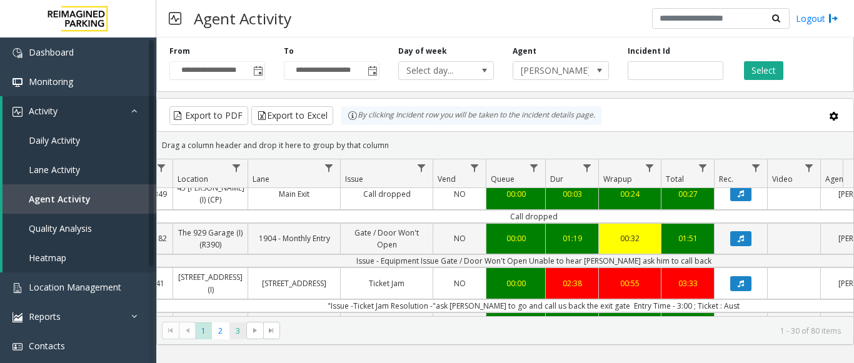
click at [231, 332] on span "3" at bounding box center [238, 331] width 17 height 17
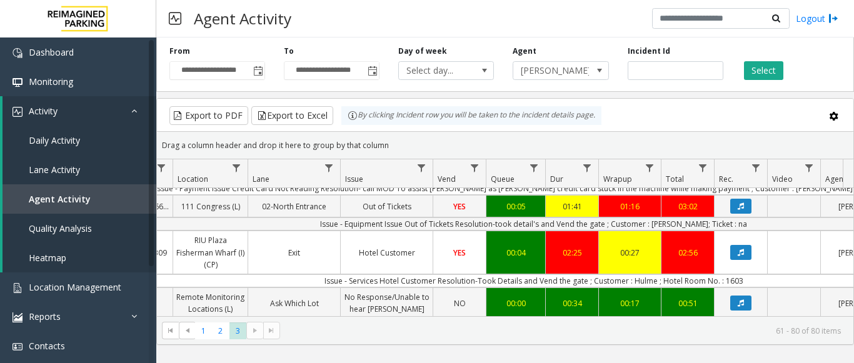
scroll to position [115, 207]
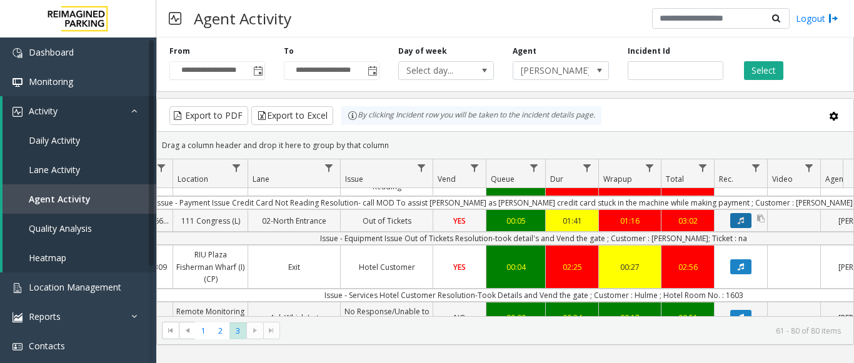
click at [742, 225] on icon "Data table" at bounding box center [741, 221] width 6 height 8
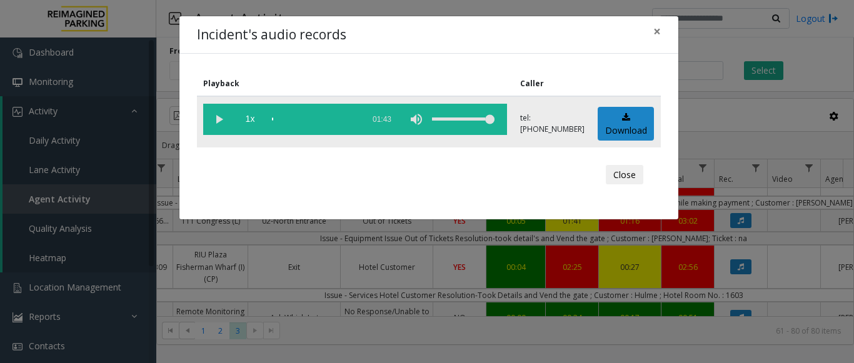
click at [212, 121] on vg-play-pause at bounding box center [218, 119] width 31 height 31
click at [661, 33] on button "×" at bounding box center [657, 31] width 25 height 31
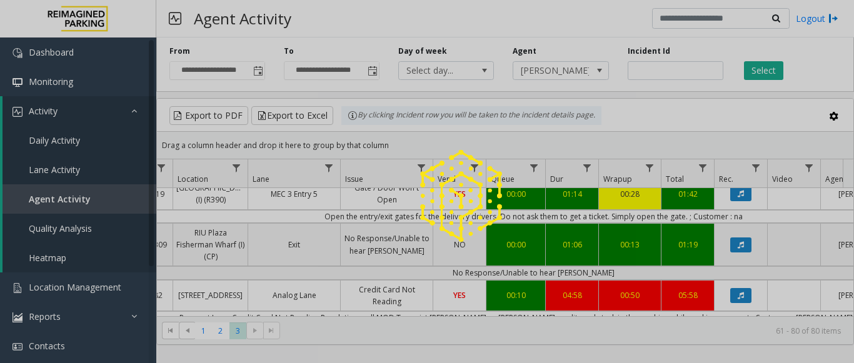
scroll to position [28, 0]
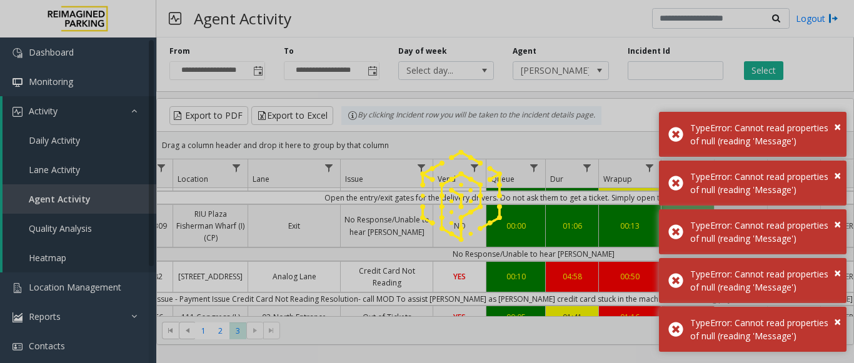
drag, startPoint x: 568, startPoint y: 314, endPoint x: 402, endPoint y: 322, distance: 166.6
click at [402, 322] on div at bounding box center [427, 181] width 854 height 363
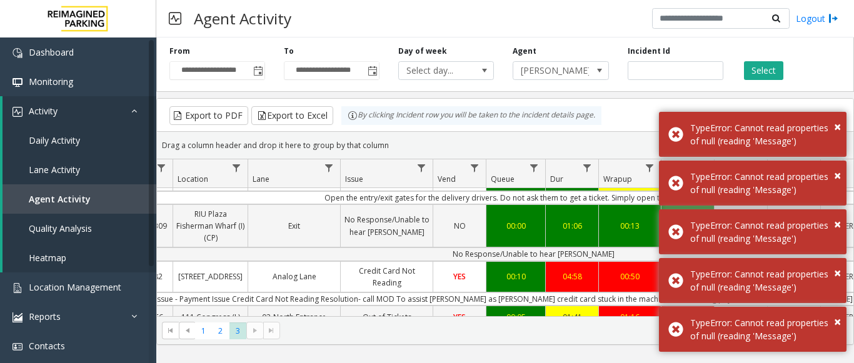
drag, startPoint x: 410, startPoint y: 322, endPoint x: 272, endPoint y: 319, distance: 138.3
click at [272, 320] on kendo-pager "* * * 1 2 3 61 - 80 of 80 items" at bounding box center [505, 331] width 697 height 28
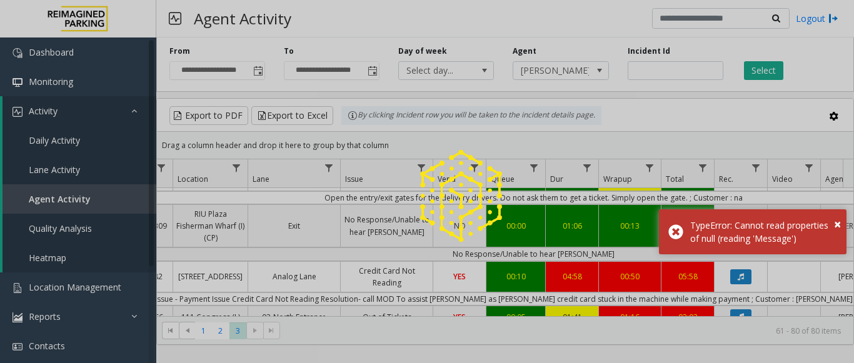
click at [838, 58] on div at bounding box center [427, 181] width 854 height 363
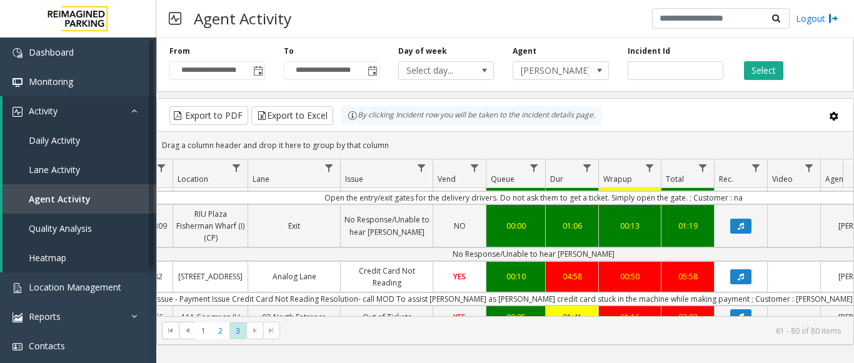
click at [756, 60] on div "Select" at bounding box center [790, 63] width 114 height 34
click at [759, 71] on button "Select" at bounding box center [763, 70] width 39 height 19
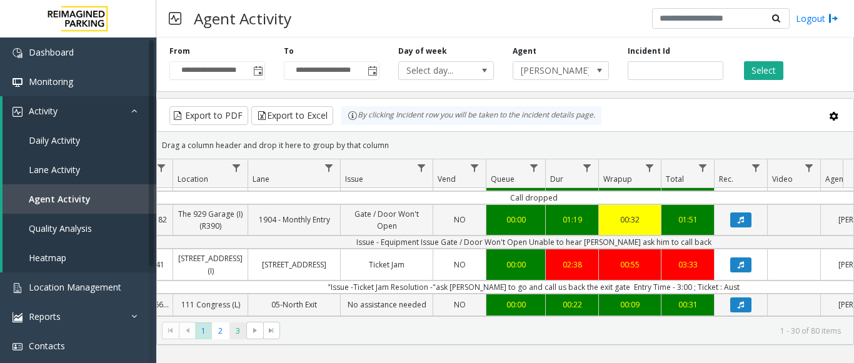
click at [242, 335] on span "3" at bounding box center [238, 331] width 17 height 17
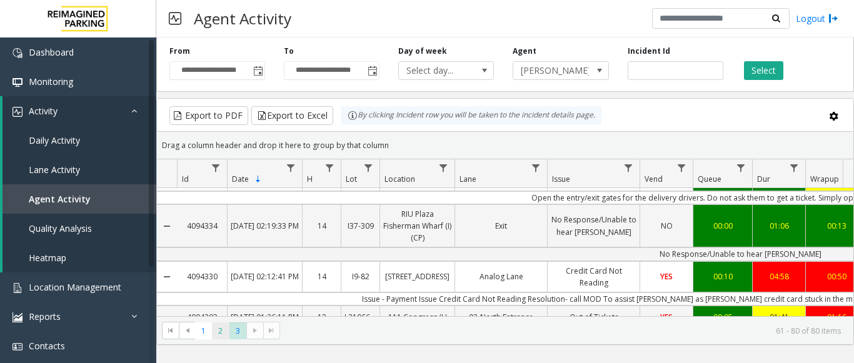
click at [218, 325] on span "2" at bounding box center [220, 331] width 17 height 17
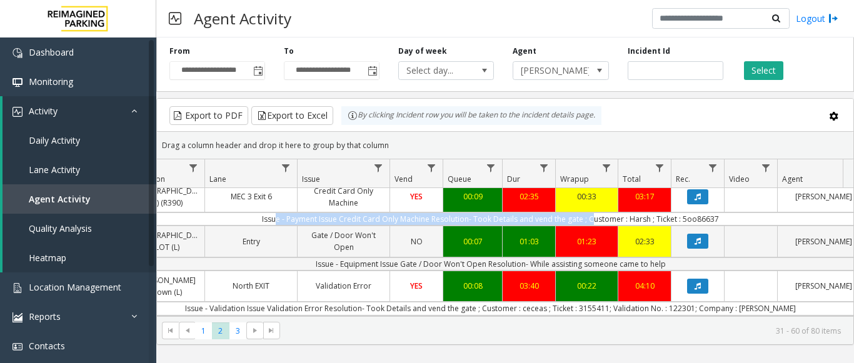
scroll to position [0, 461]
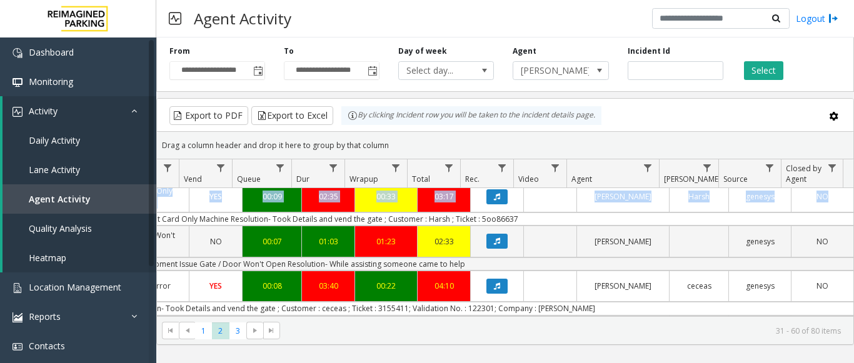
drag, startPoint x: 524, startPoint y: 244, endPoint x: 854, endPoint y: 243, distance: 330.3
click at [854, 243] on kendo-grid "Export to PDF Export to Excel By clicking Incident row you will be taken to the…" at bounding box center [505, 221] width 698 height 247
click at [494, 201] on icon "Data table" at bounding box center [497, 197] width 6 height 8
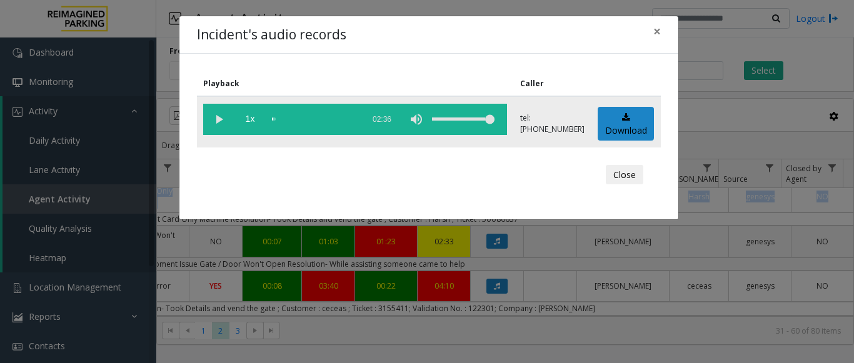
click at [220, 119] on vg-play-pause at bounding box center [218, 119] width 31 height 31
click at [669, 26] on button "×" at bounding box center [657, 31] width 25 height 31
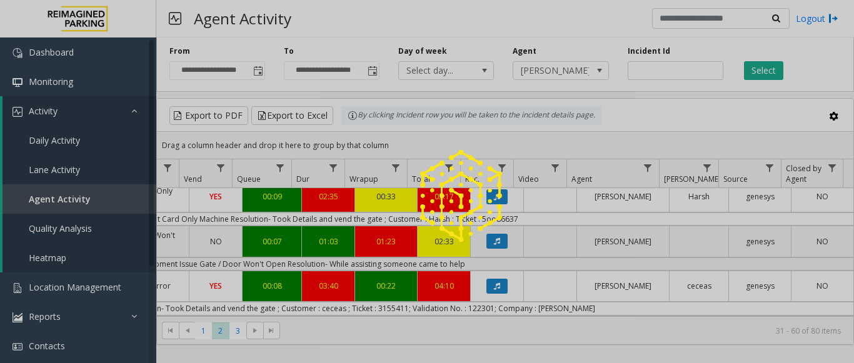
click at [201, 328] on div at bounding box center [427, 181] width 854 height 363
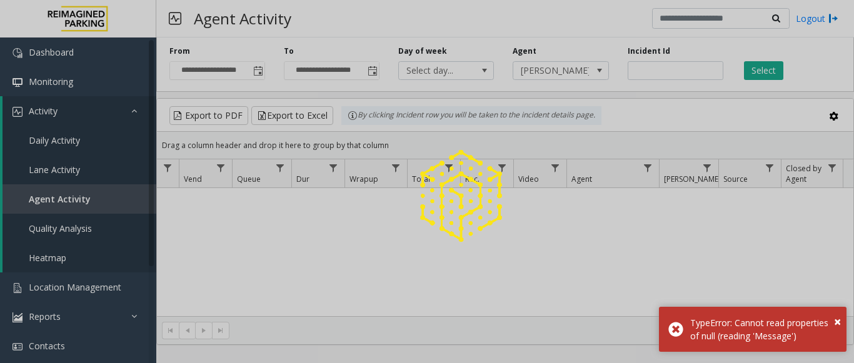
click at [202, 333] on div at bounding box center [427, 181] width 854 height 363
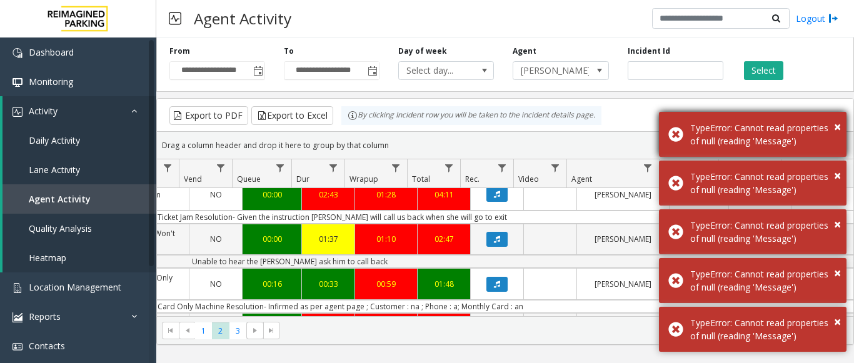
click at [832, 112] on div "× TypeError: Cannot read properties of null (reading 'Message')" at bounding box center [753, 134] width 188 height 45
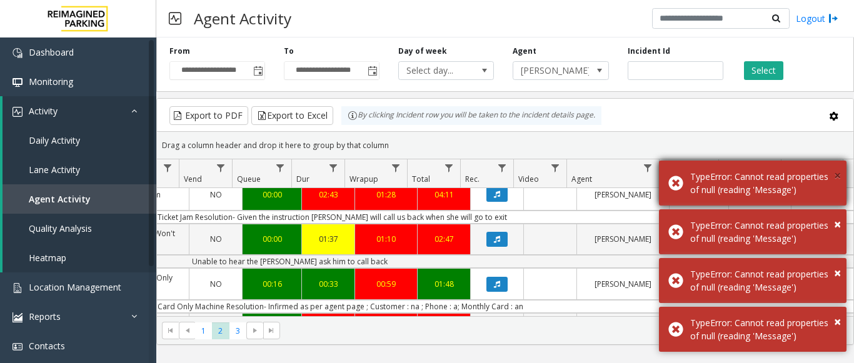
click at [836, 167] on span "×" at bounding box center [837, 175] width 7 height 17
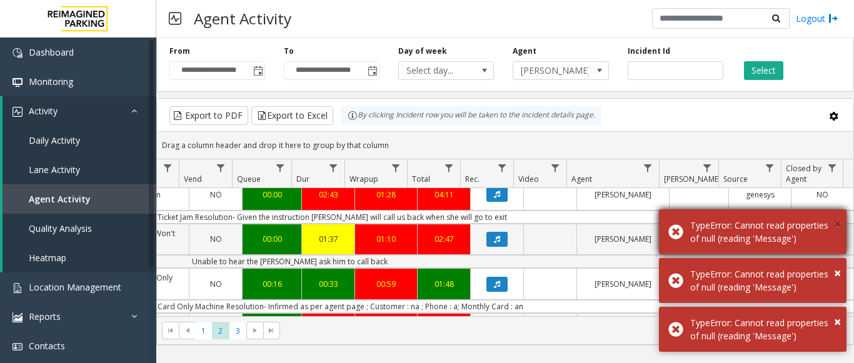
click at [836, 216] on span "×" at bounding box center [837, 224] width 7 height 17
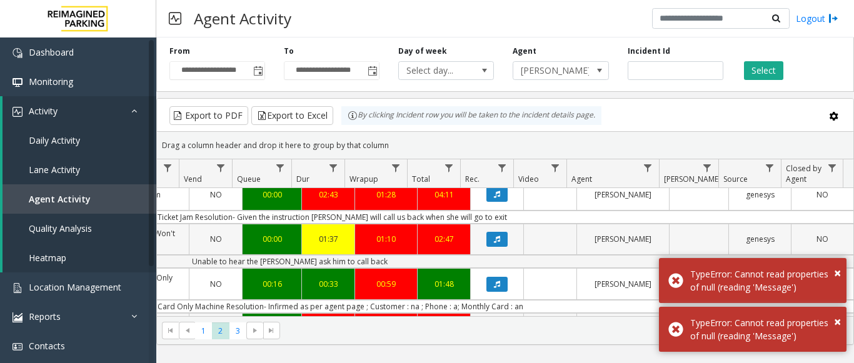
click at [841, 249] on div "NO" at bounding box center [823, 240] width 62 height 30
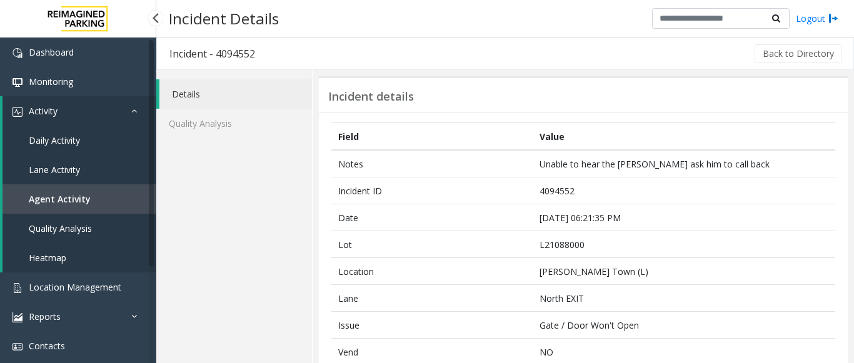
click at [62, 198] on span "Agent Activity" at bounding box center [60, 199] width 62 height 12
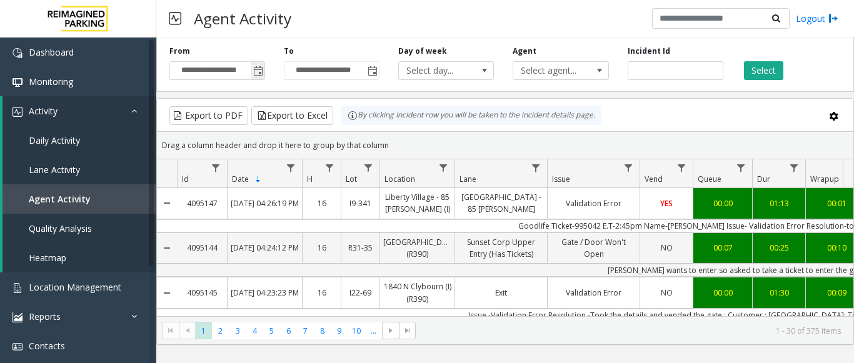
click at [255, 74] on span "Toggle popup" at bounding box center [258, 71] width 10 height 10
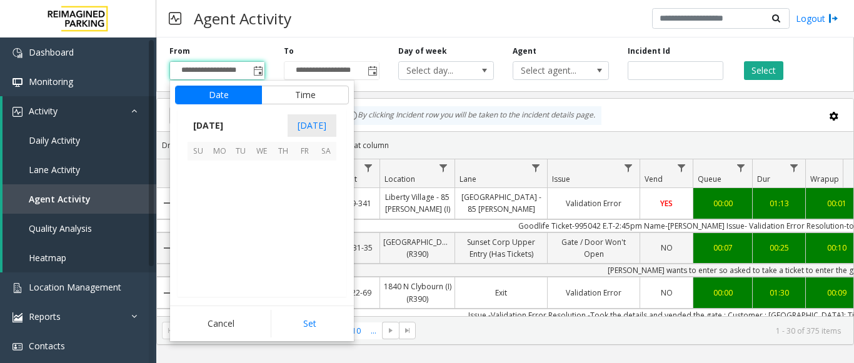
scroll to position [224651, 0]
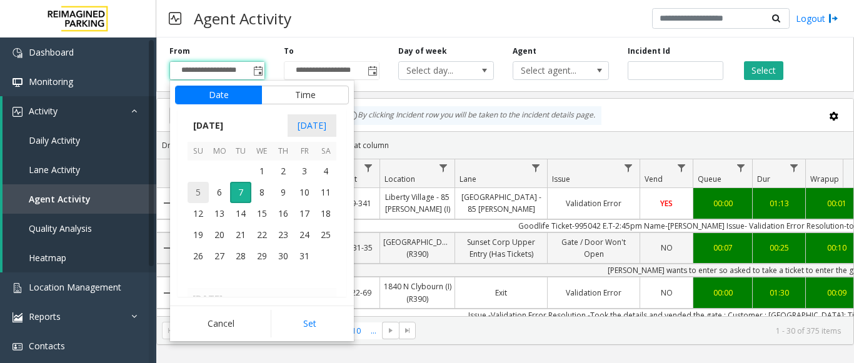
click at [200, 188] on span "5" at bounding box center [198, 192] width 21 height 21
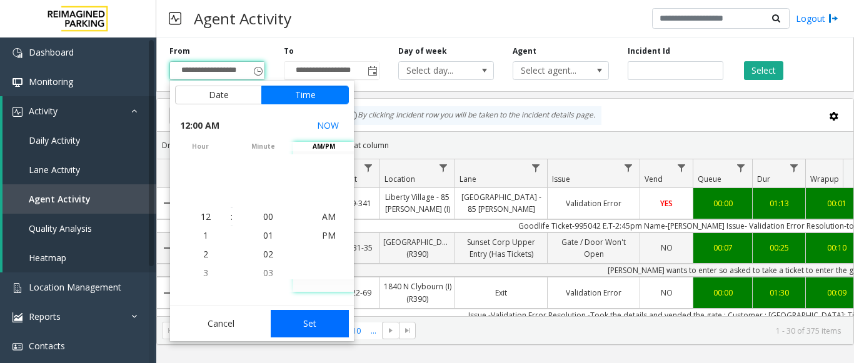
click at [341, 322] on button "Set" at bounding box center [310, 324] width 79 height 28
type input "**********"
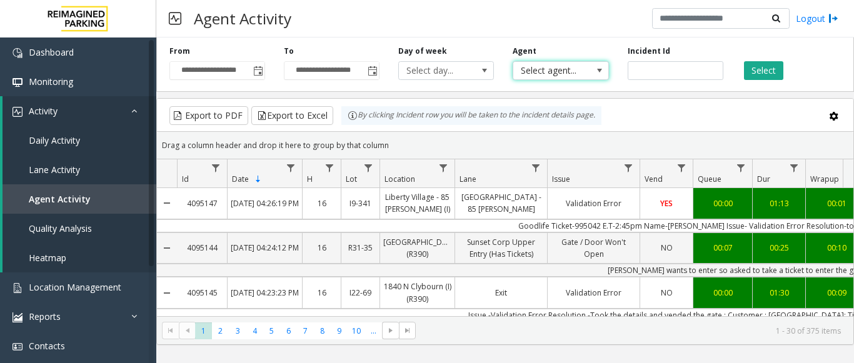
click at [592, 78] on span at bounding box center [600, 71] width 18 height 18
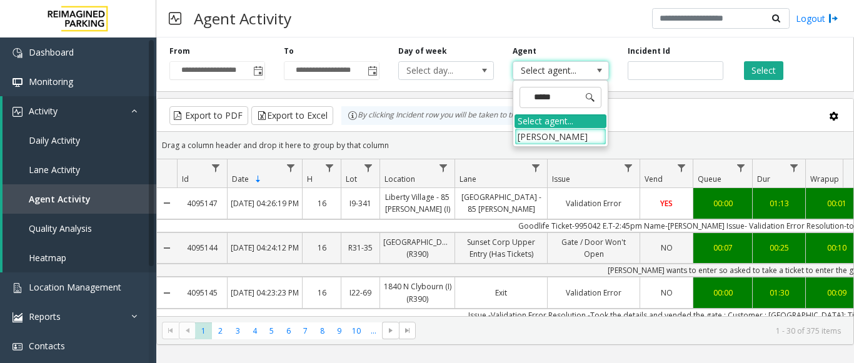
type input "******"
click at [551, 136] on li "[PERSON_NAME]" at bounding box center [561, 136] width 92 height 17
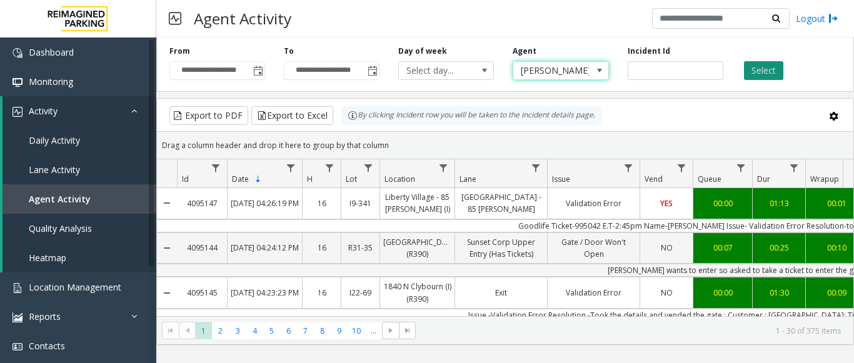
click at [755, 76] on button "Select" at bounding box center [763, 70] width 39 height 19
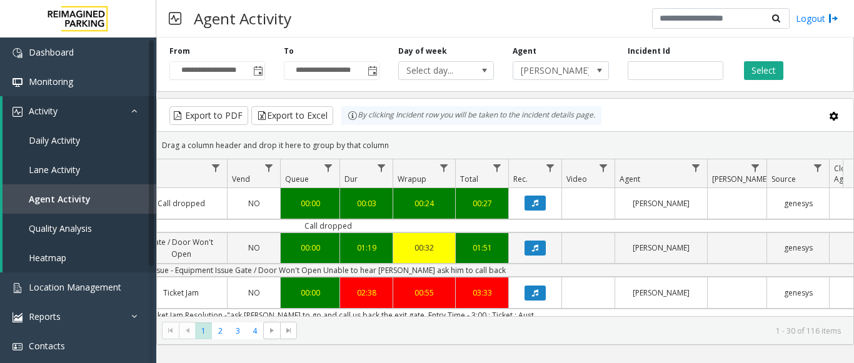
scroll to position [0, 461]
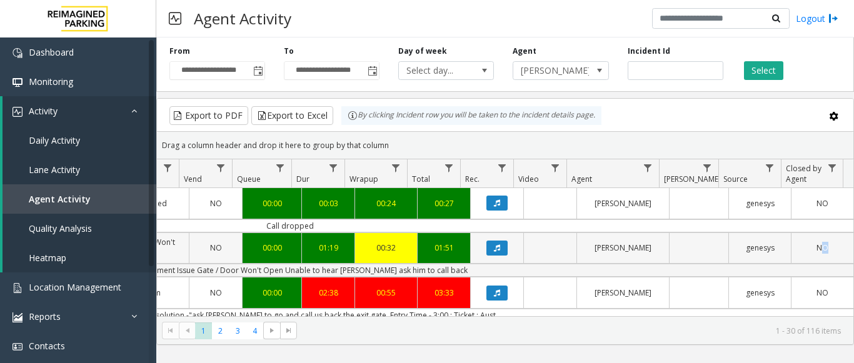
drag, startPoint x: 573, startPoint y: 267, endPoint x: 838, endPoint y: 263, distance: 265.2
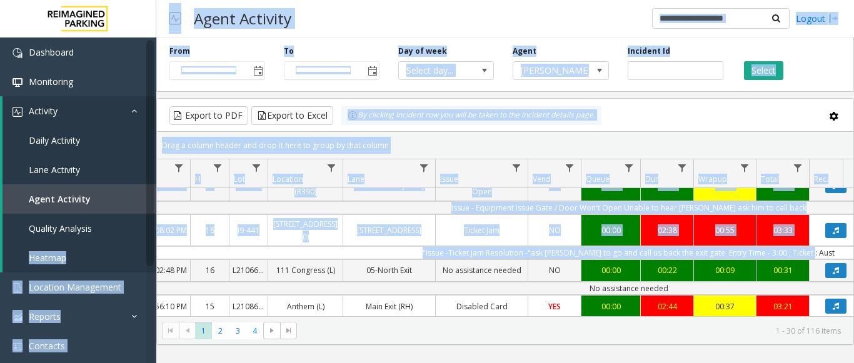
scroll to position [0, 9]
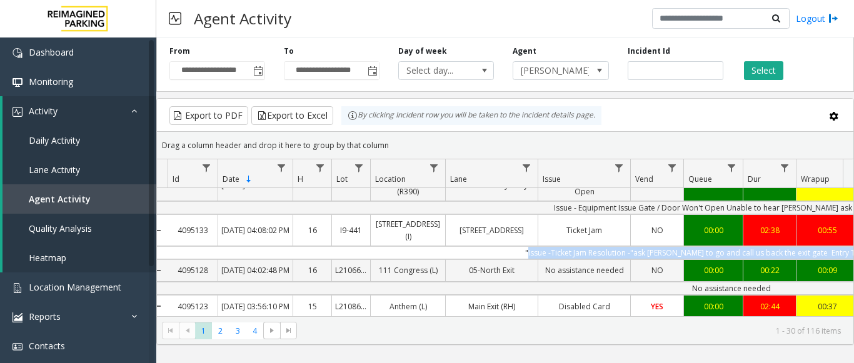
drag, startPoint x: 495, startPoint y: 249, endPoint x: 485, endPoint y: 254, distance: 11.2
click at [485, 254] on td ""Issue -Ticket Jam Resolution -"ask [PERSON_NAME] to go and call us back the ex…" at bounding box center [732, 252] width 1128 height 13
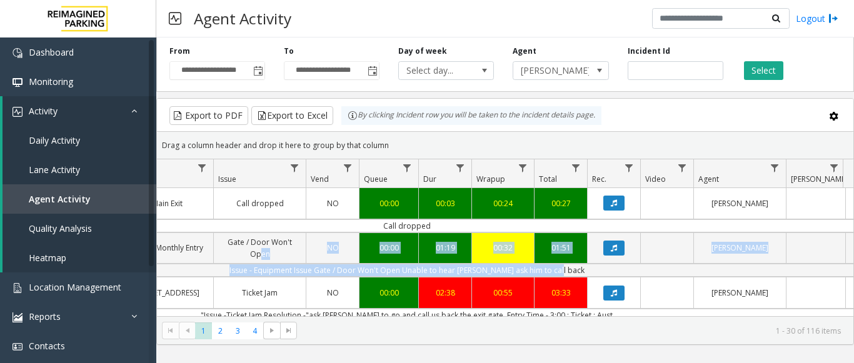
scroll to position [0, 461]
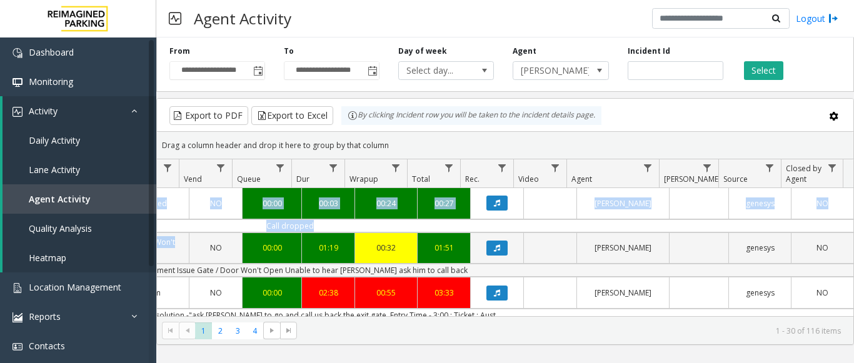
drag, startPoint x: 614, startPoint y: 261, endPoint x: 814, endPoint y: 275, distance: 201.3
click at [853, 275] on div "4095143 Oct 7, 2025 04:22:03 PM 16 I37-349 45 Castro (I) (CP) Main Exit Call dr…" at bounding box center [505, 266] width 697 height 156
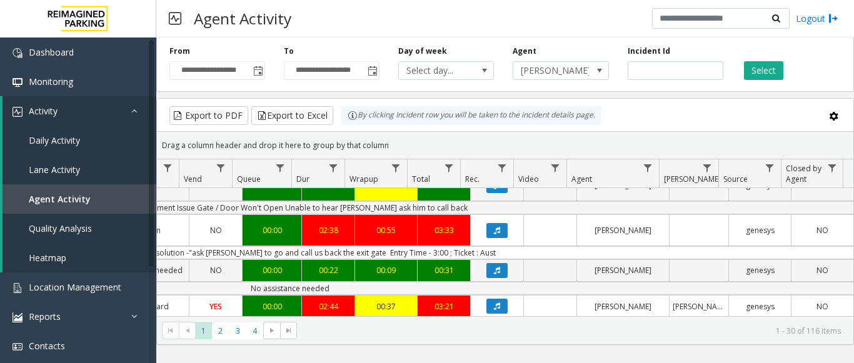
click at [497, 257] on td ""Issue -Ticket Jam Resolution -"ask [PERSON_NAME] to go and call us back the ex…" at bounding box center [290, 252] width 1128 height 13
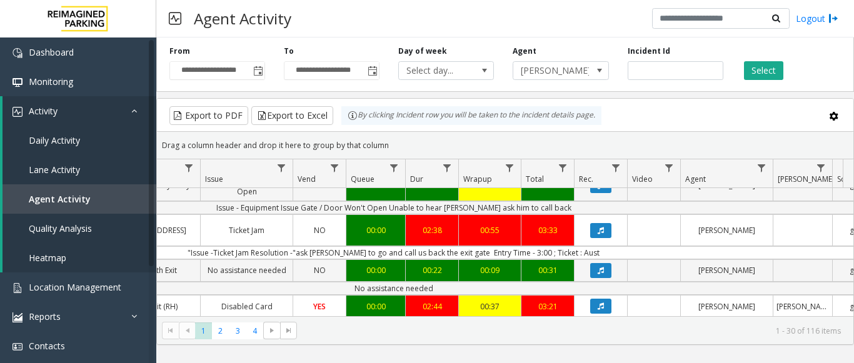
drag, startPoint x: 497, startPoint y: 257, endPoint x: 848, endPoint y: 256, distance: 350.3
click at [853, 256] on div "4095143 Oct 7, 2025 04:22:03 PM 16 I37-349 45 Castro (I) (CP) Main Exit Call dr…" at bounding box center [505, 266] width 697 height 156
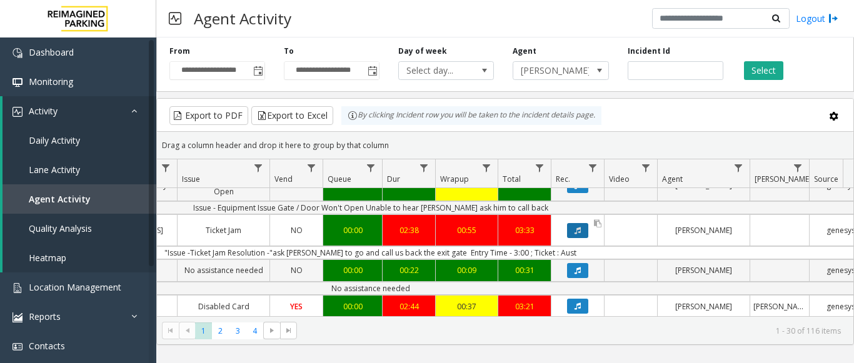
click at [583, 233] on button "Data table" at bounding box center [577, 230] width 21 height 15
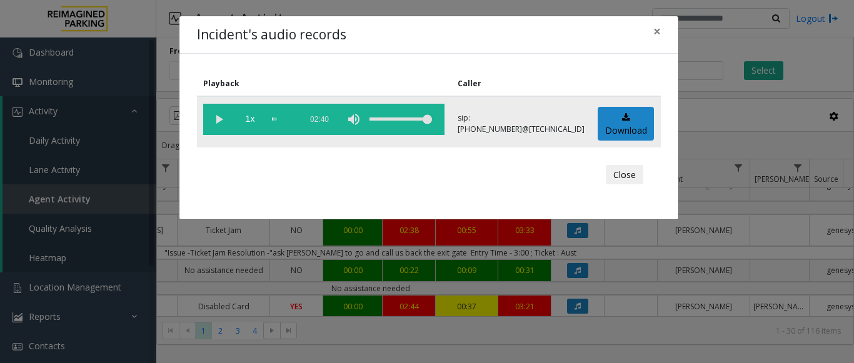
click at [222, 115] on vg-play-pause at bounding box center [218, 119] width 31 height 31
click at [659, 30] on span "×" at bounding box center [658, 32] width 8 height 18
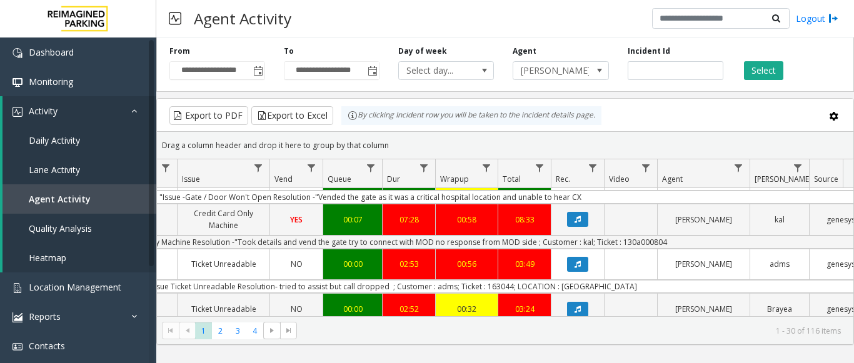
scroll to position [532, 370]
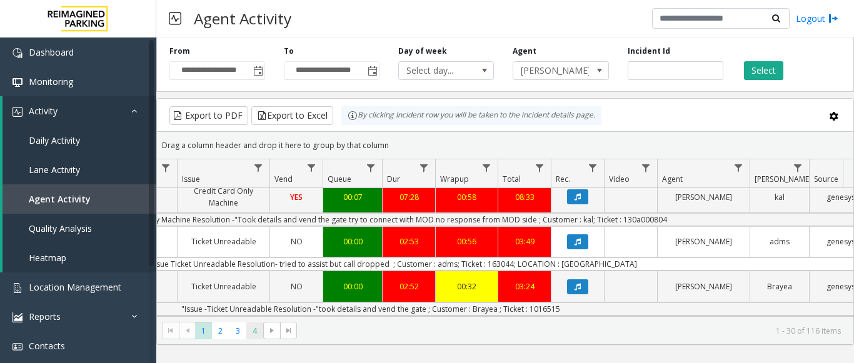
click at [255, 336] on span "4" at bounding box center [254, 331] width 17 height 17
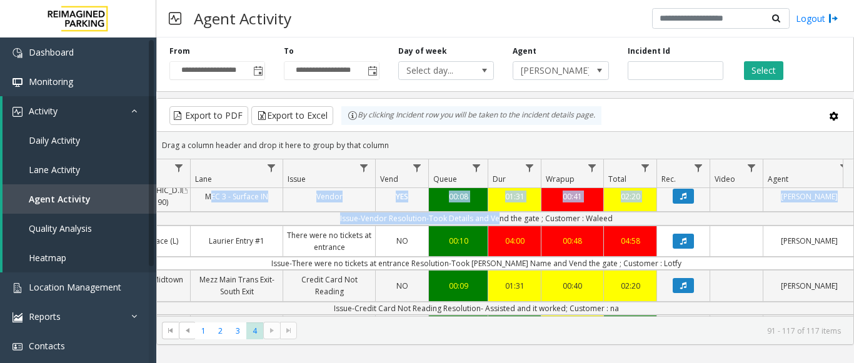
scroll to position [0, 211]
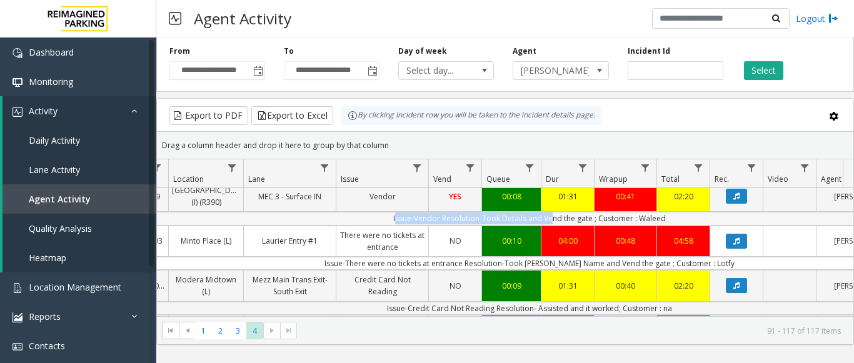
drag, startPoint x: 386, startPoint y: 222, endPoint x: 335, endPoint y: 225, distance: 50.8
click at [335, 225] on td "Issue-Vendor Resolution-Took Details and Vend the gate ; Customer : Waleed" at bounding box center [530, 218] width 1128 height 13
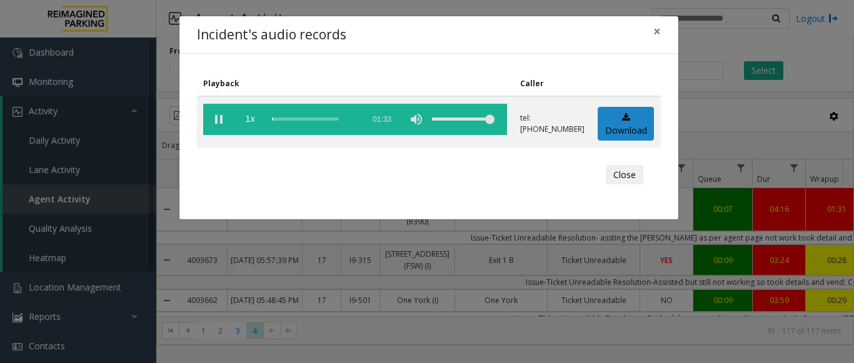
scroll to position [813, 211]
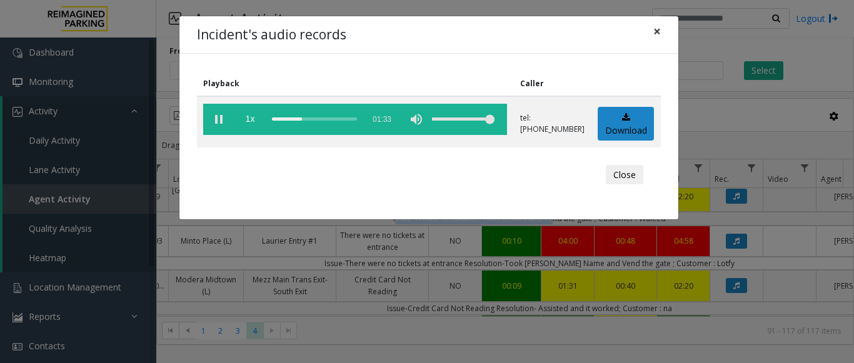
click at [655, 31] on span "×" at bounding box center [658, 32] width 8 height 18
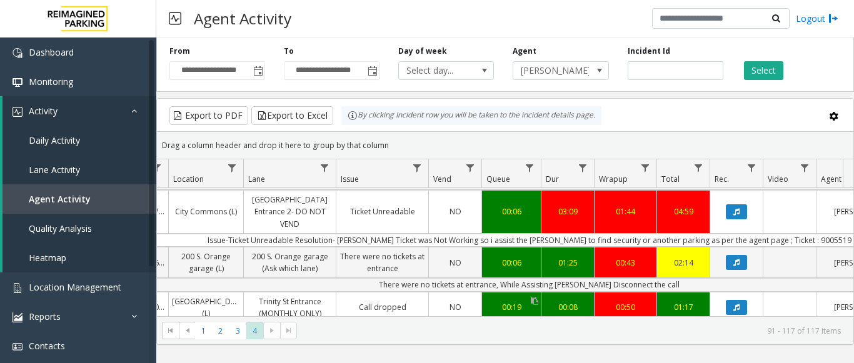
scroll to position [1134, 211]
click at [736, 208] on icon "Data table" at bounding box center [737, 212] width 6 height 8
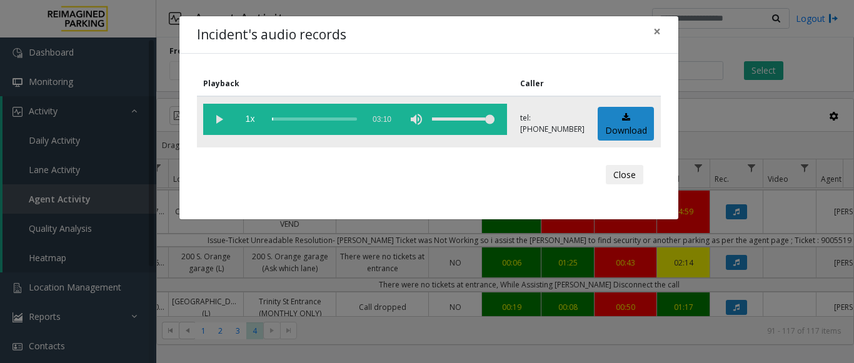
click at [214, 116] on vg-play-pause at bounding box center [218, 119] width 31 height 31
click at [273, 119] on div "scrub bar" at bounding box center [314, 119] width 85 height 31
click at [661, 36] on button "×" at bounding box center [657, 31] width 25 height 31
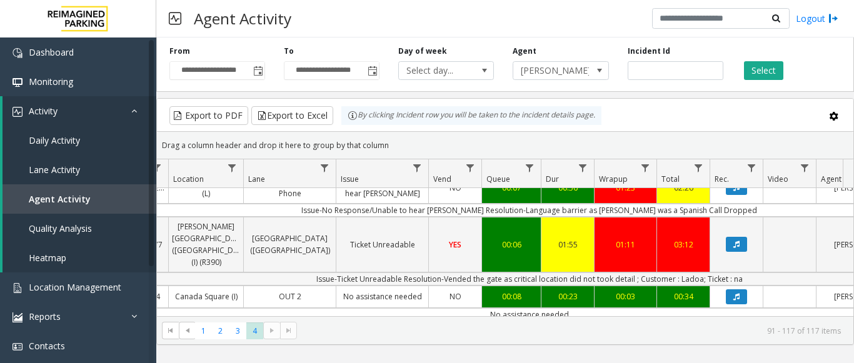
scroll to position [651, 211]
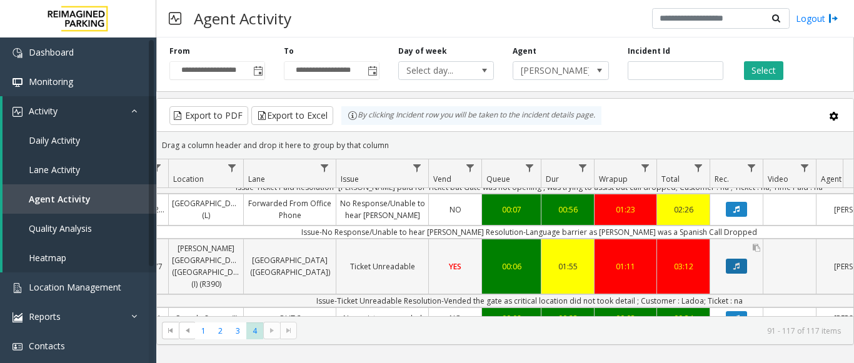
click at [737, 263] on icon "Data table" at bounding box center [737, 267] width 6 height 8
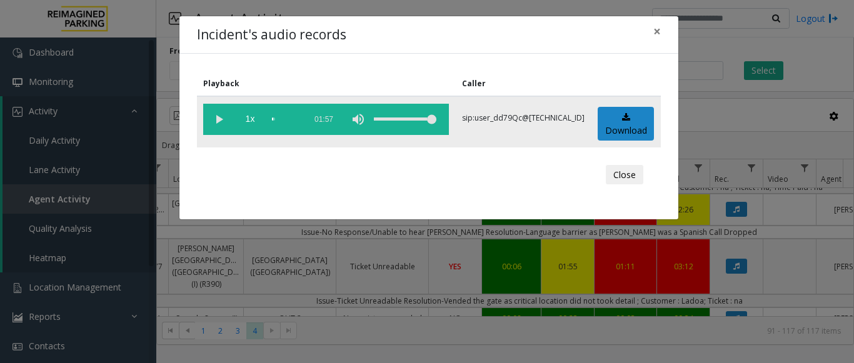
click at [218, 120] on vg-play-pause at bounding box center [218, 119] width 31 height 31
click at [658, 30] on span "×" at bounding box center [658, 32] width 8 height 18
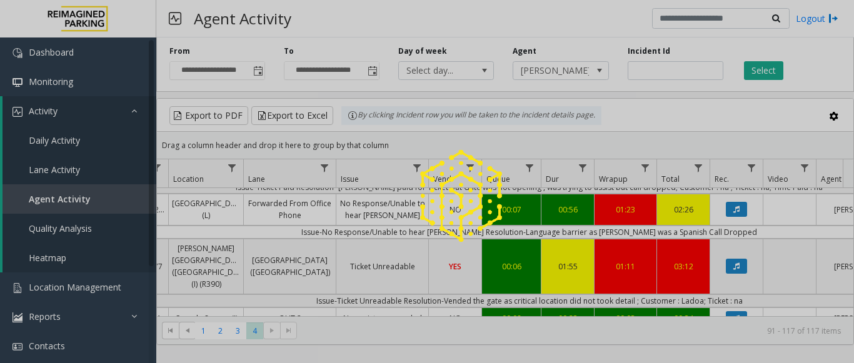
scroll to position [656, 211]
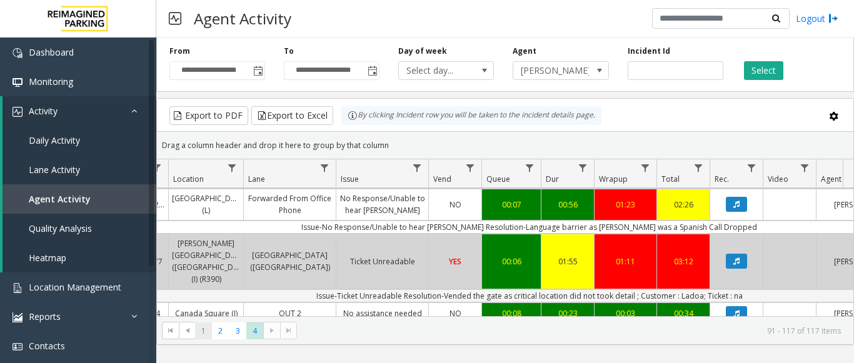
drag, startPoint x: 200, startPoint y: 335, endPoint x: 196, endPoint y: 328, distance: 7.8
click at [196, 328] on span "1" at bounding box center [203, 331] width 17 height 17
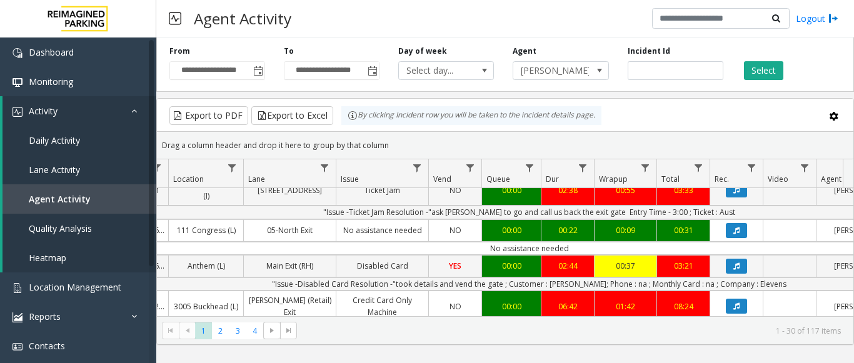
scroll to position [188, 211]
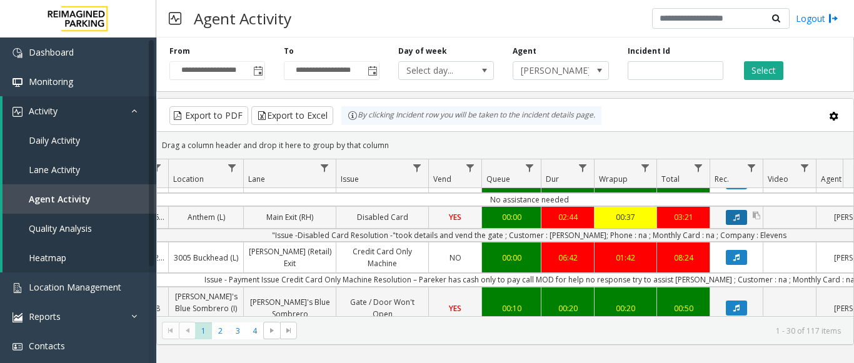
click at [734, 221] on icon "Data table" at bounding box center [737, 218] width 6 height 8
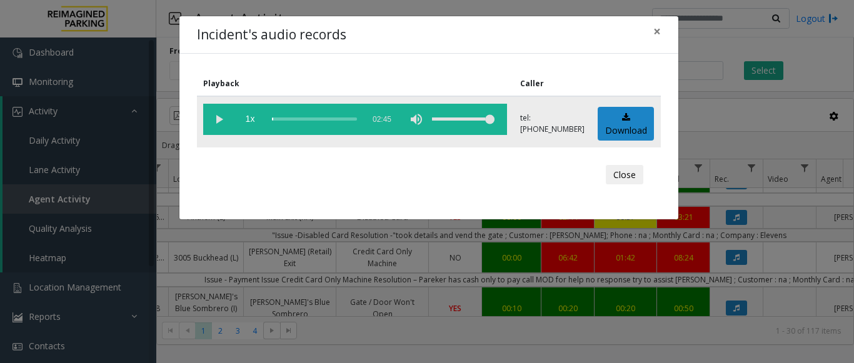
click at [211, 123] on vg-play-pause at bounding box center [218, 119] width 31 height 31
drag, startPoint x: 660, startPoint y: 32, endPoint x: 720, endPoint y: 4, distance: 66.3
click at [720, 4] on div "Incident's audio records × Playback Caller 1x 02:45 tel:+10108659001 Download C…" at bounding box center [427, 181] width 854 height 363
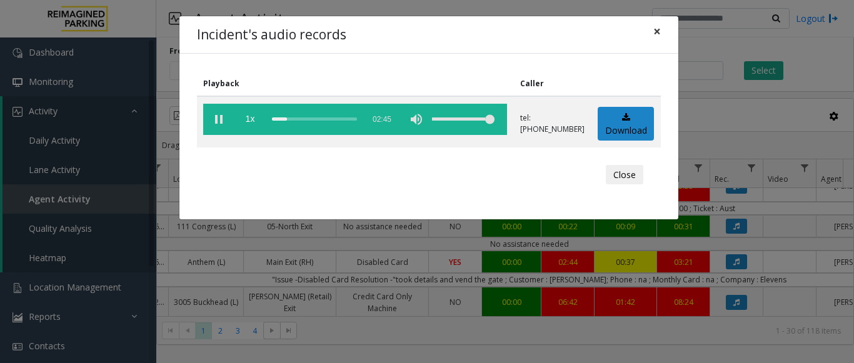
click at [655, 33] on span "×" at bounding box center [658, 32] width 8 height 18
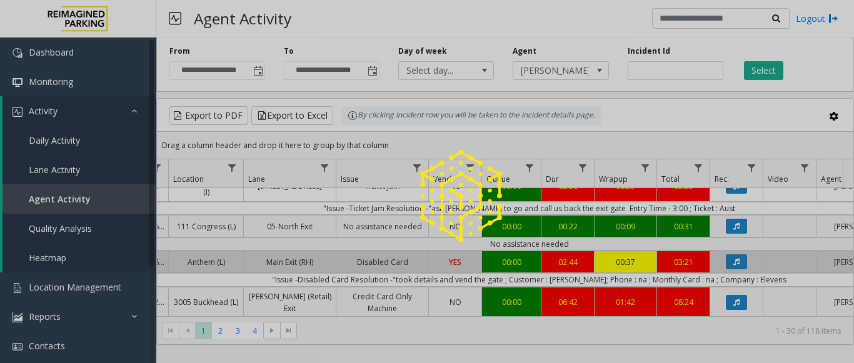
scroll to position [211, 211]
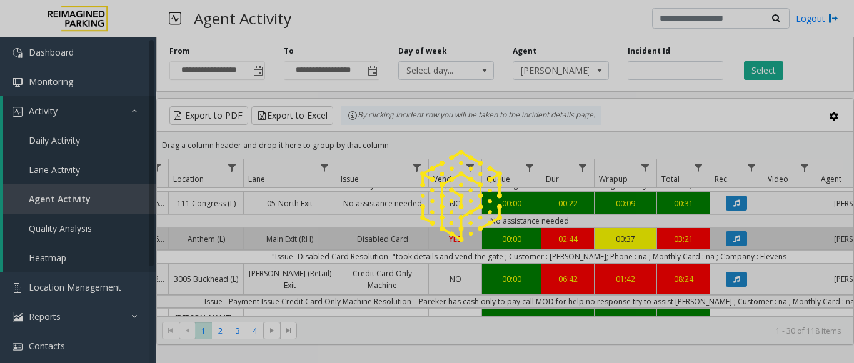
click at [851, 211] on div at bounding box center [427, 181] width 854 height 363
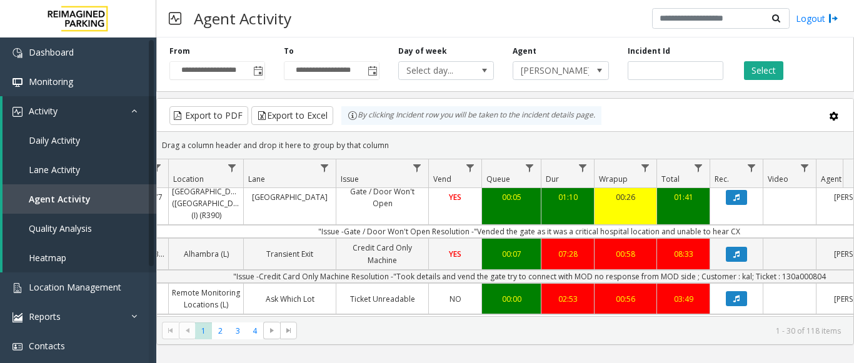
scroll to position [595, 211]
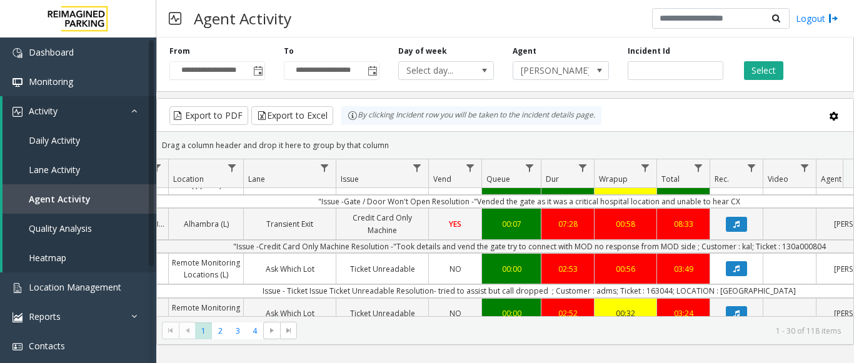
click at [854, 318] on kendo-grid "Export to PDF Export to Excel By clicking Incident row you will be taken to the…" at bounding box center [505, 221] width 698 height 247
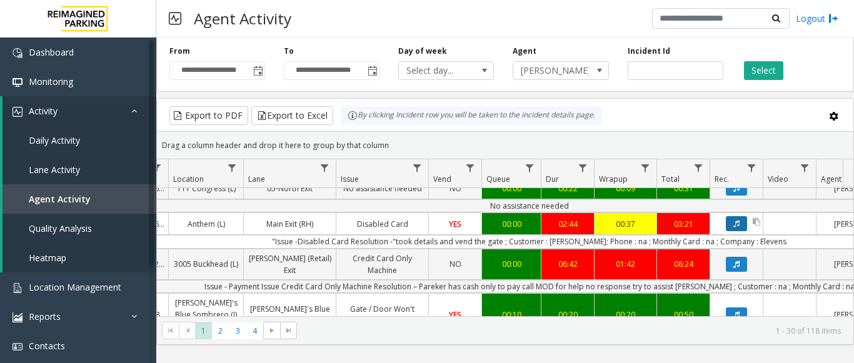
scroll to position [220, 211]
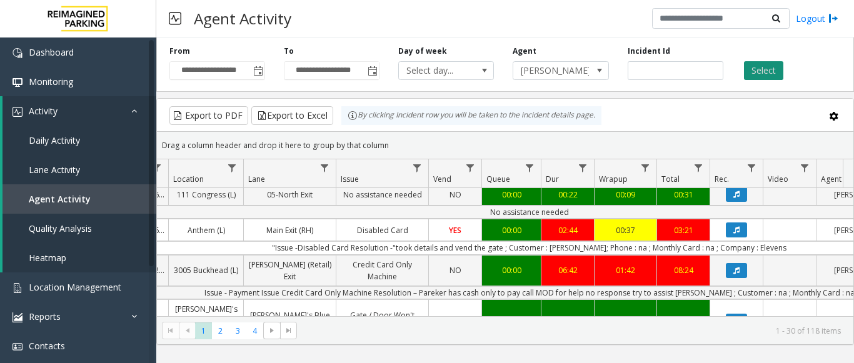
click at [778, 71] on button "Select" at bounding box center [763, 70] width 39 height 19
click at [255, 330] on span "4" at bounding box center [254, 331] width 17 height 17
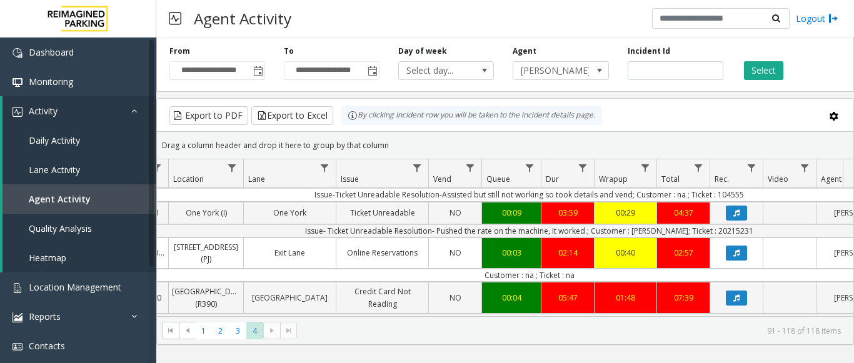
scroll to position [125, 211]
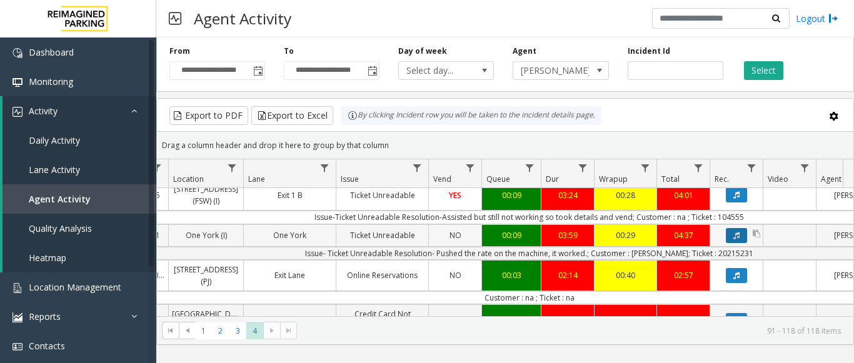
click at [736, 232] on icon "Data table" at bounding box center [737, 236] width 6 height 8
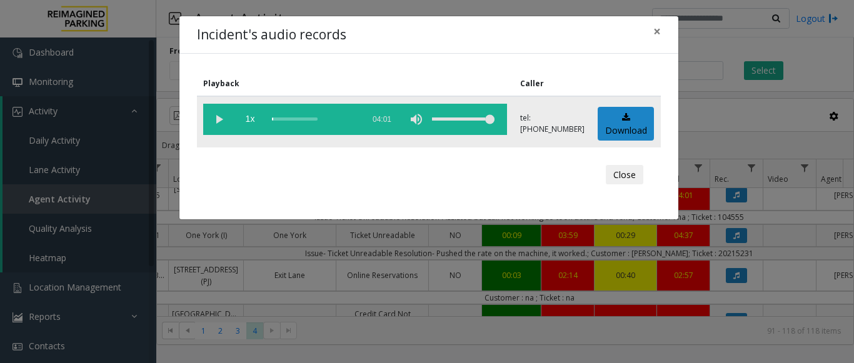
click at [213, 118] on vg-play-pause at bounding box center [218, 119] width 31 height 31
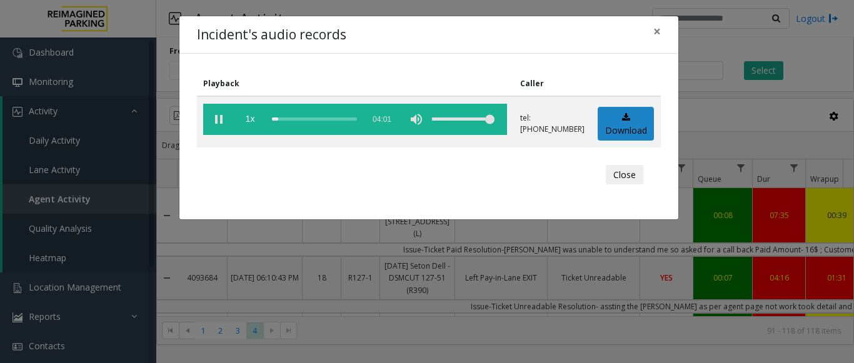
scroll to position [125, 211]
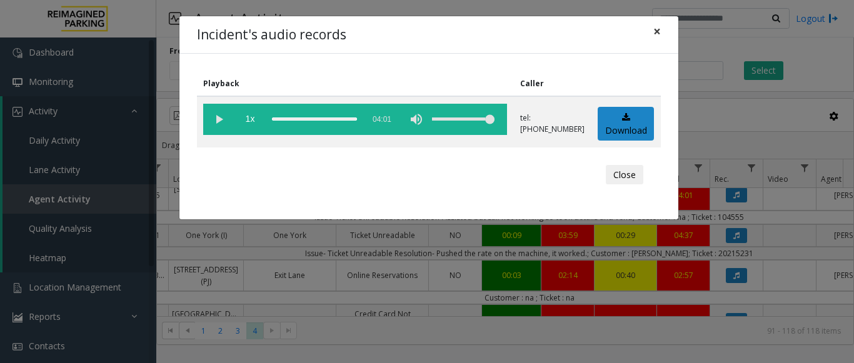
click at [656, 30] on span "×" at bounding box center [658, 32] width 8 height 18
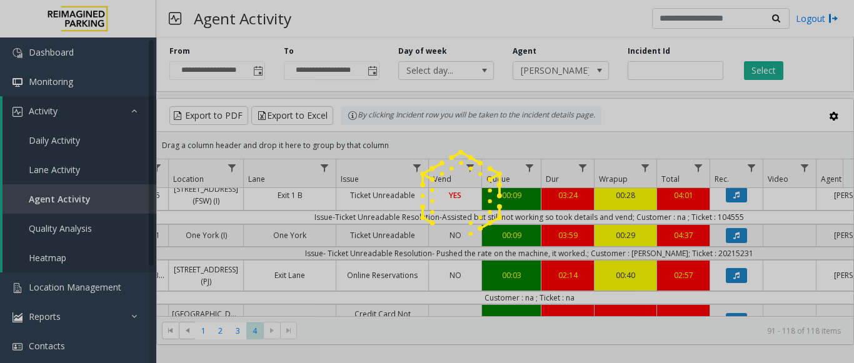
scroll to position [9, 0]
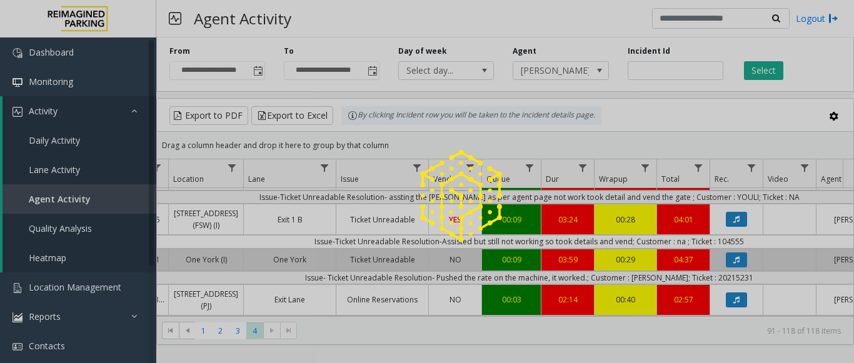
drag, startPoint x: 250, startPoint y: 231, endPoint x: 352, endPoint y: 240, distance: 102.4
click at [363, 236] on div at bounding box center [427, 181] width 854 height 363
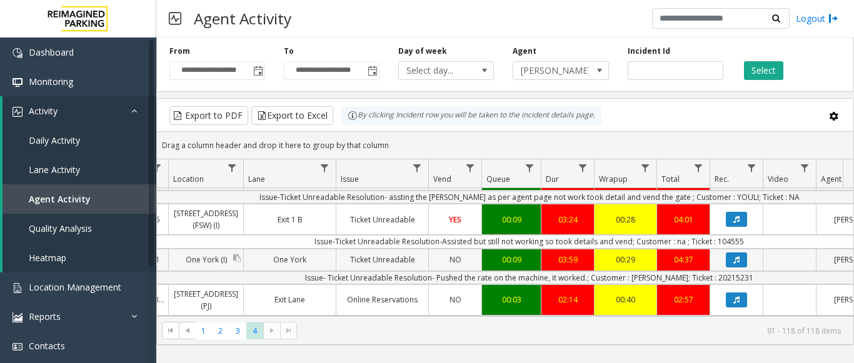
click at [208, 260] on link "One York (I)" at bounding box center [206, 260] width 74 height 18
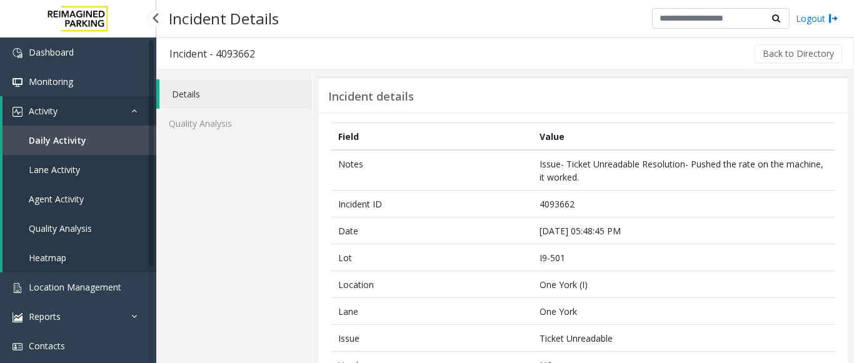
click at [57, 195] on span "Agent Activity" at bounding box center [56, 199] width 55 height 12
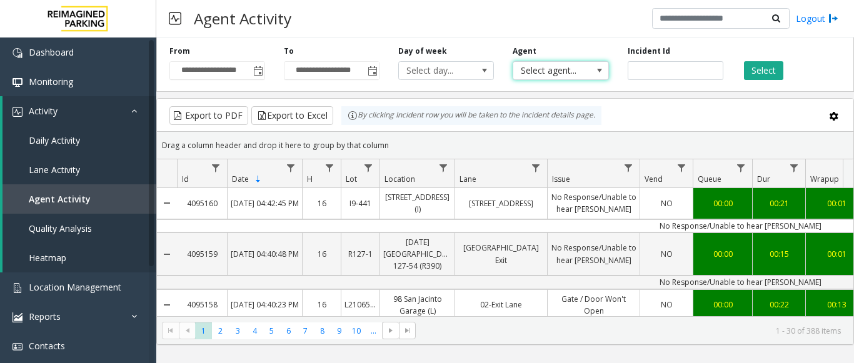
click at [545, 76] on span "Select agent..." at bounding box center [552, 71] width 76 height 18
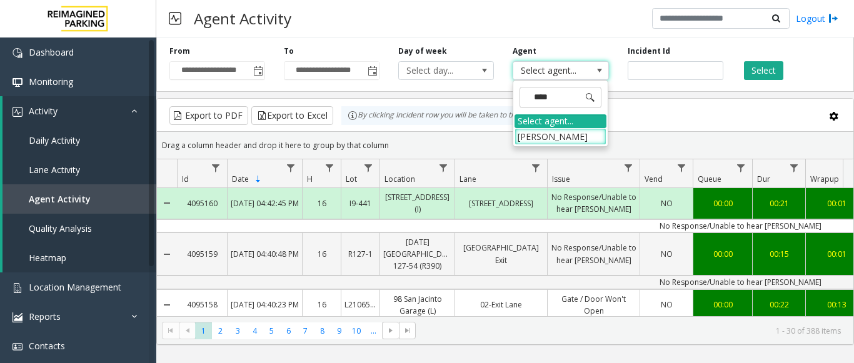
type input "*****"
click at [570, 144] on li "[PERSON_NAME]" at bounding box center [561, 136] width 92 height 17
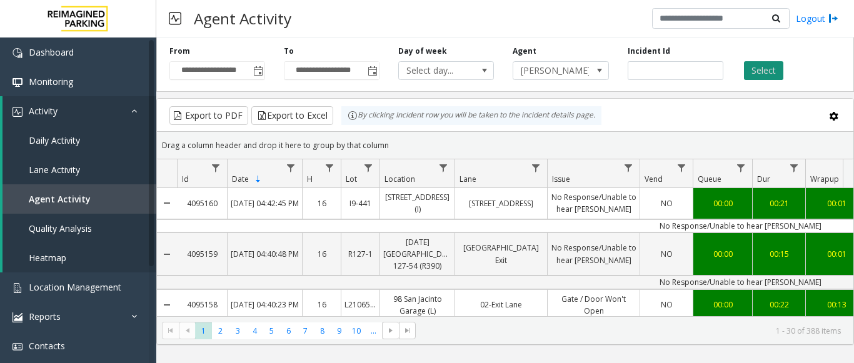
click at [767, 70] on button "Select" at bounding box center [763, 70] width 39 height 19
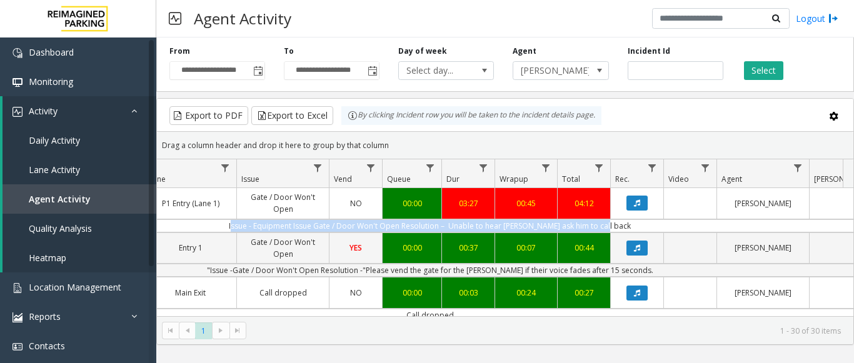
scroll to position [0, 450]
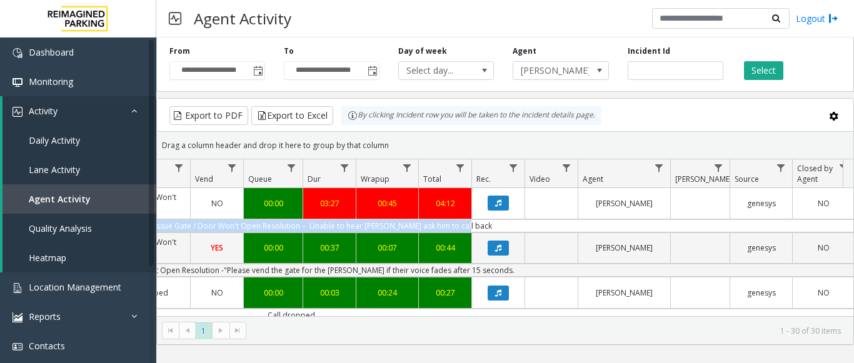
drag, startPoint x: 480, startPoint y: 220, endPoint x: 854, endPoint y: 232, distance: 374.3
click at [854, 232] on kendo-grid "Export to PDF Export to Excel By clicking Incident row you will be taken to the…" at bounding box center [505, 221] width 698 height 247
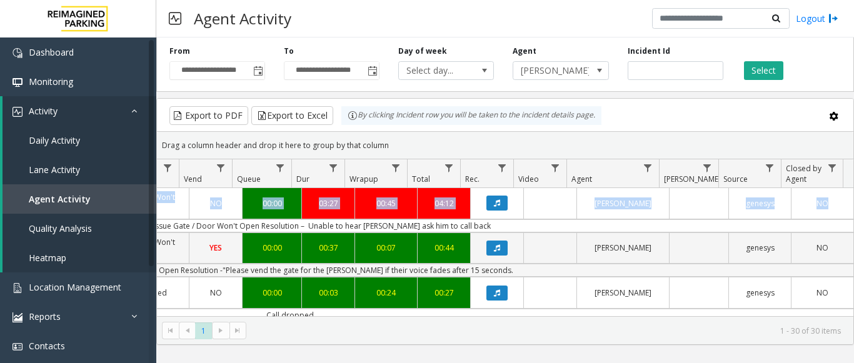
click at [525, 272] on td ""Issue -Gate / Door Won't Open Resolution -"Please vend the gate for the [PERSO…" at bounding box center [290, 270] width 1128 height 13
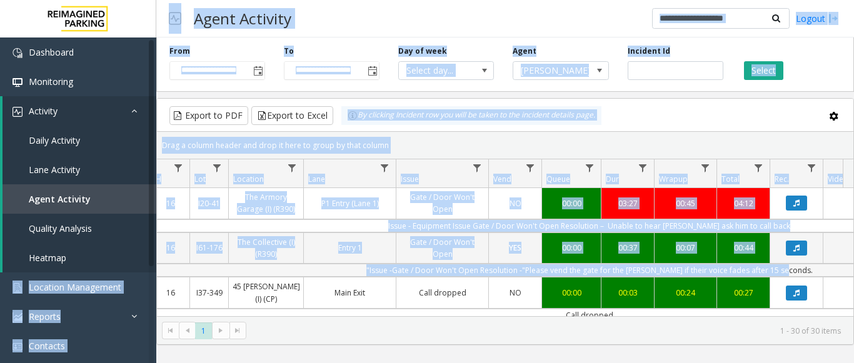
scroll to position [0, 113]
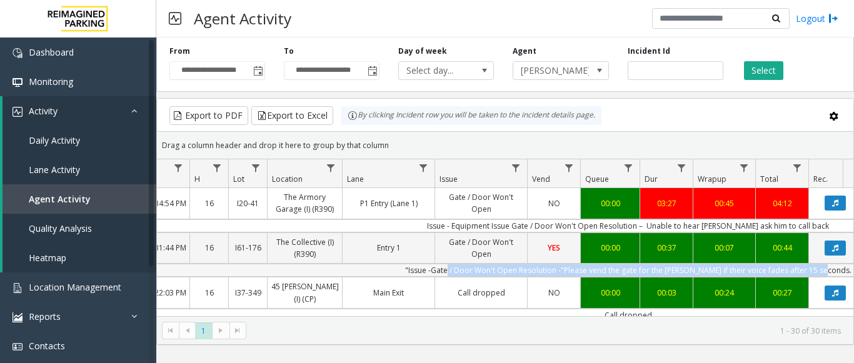
drag, startPoint x: 525, startPoint y: 272, endPoint x: 462, endPoint y: 268, distance: 62.7
click at [462, 268] on td ""Issue -Gate / Door Won't Open Resolution -"Please vend the gate for the [PERSO…" at bounding box center [628, 270] width 1128 height 13
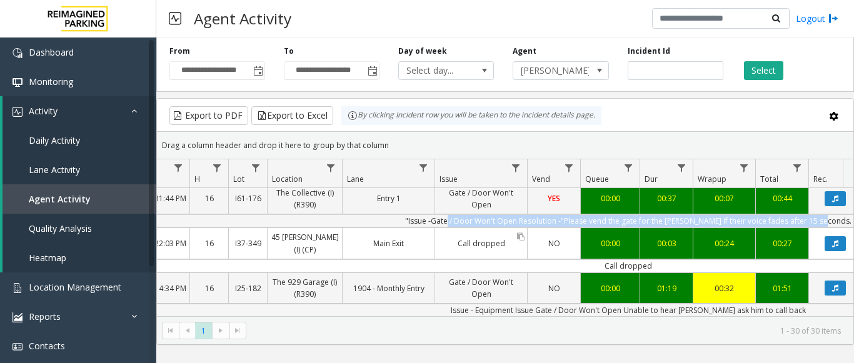
scroll to position [125, 113]
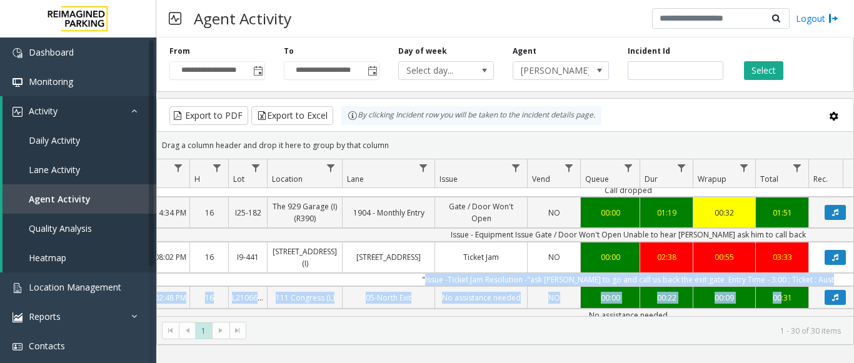
drag, startPoint x: 428, startPoint y: 275, endPoint x: 778, endPoint y: 286, distance: 350.5
click at [836, 251] on button "Data table" at bounding box center [835, 257] width 21 height 15
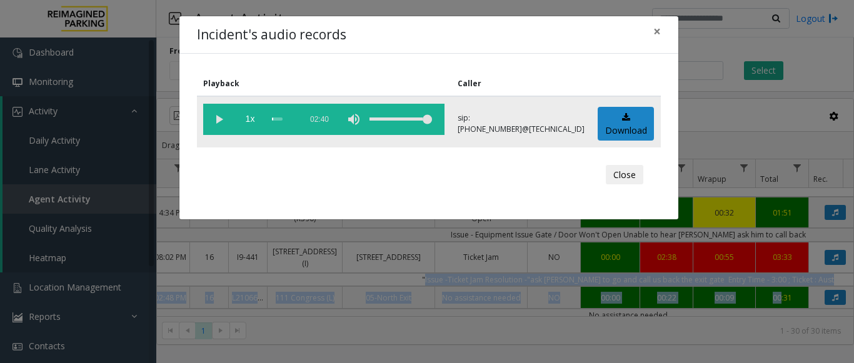
click at [209, 111] on vg-play-pause at bounding box center [218, 119] width 31 height 31
click at [656, 32] on span "×" at bounding box center [658, 32] width 8 height 18
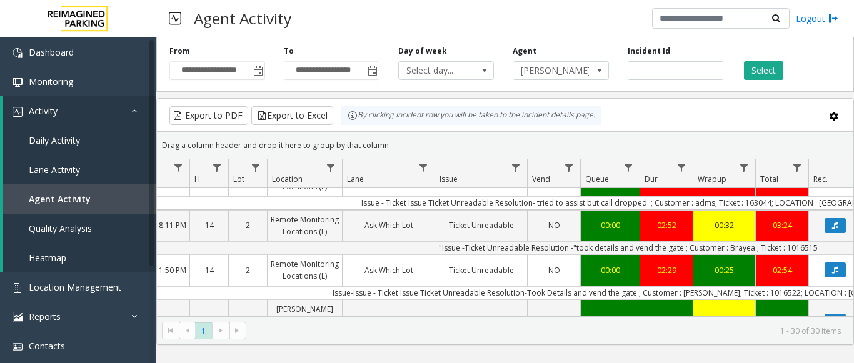
scroll to position [684, 113]
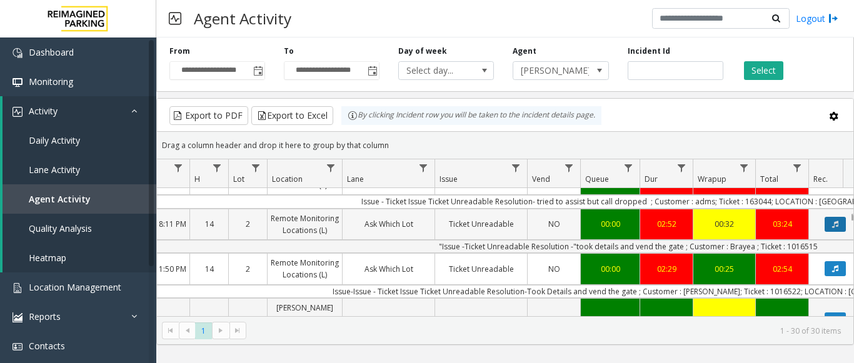
click at [830, 219] on button "Data table" at bounding box center [835, 224] width 21 height 15
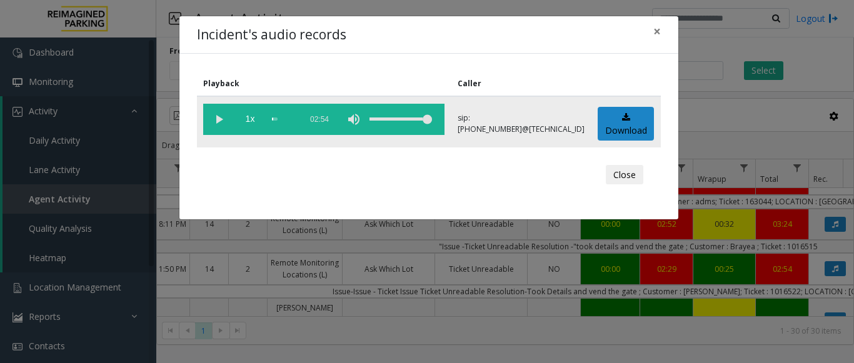
click at [222, 115] on vg-play-pause at bounding box center [218, 119] width 31 height 31
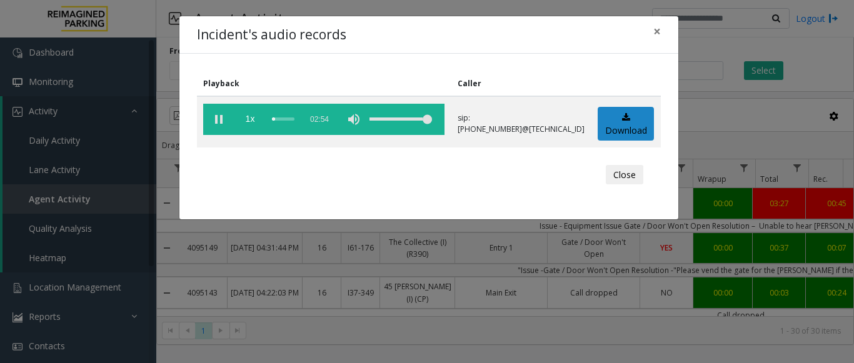
scroll to position [684, 113]
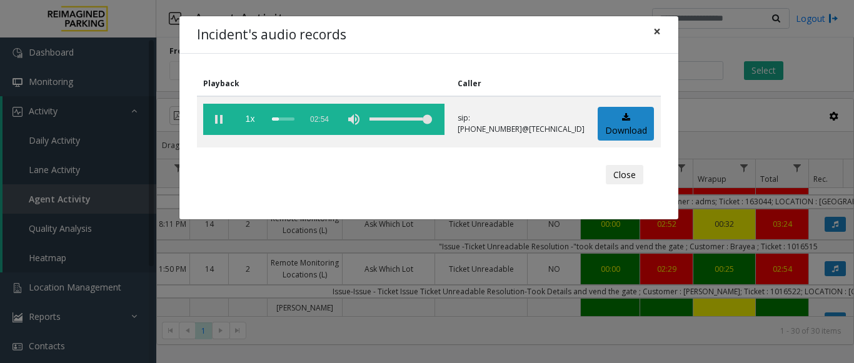
click at [657, 34] on span "×" at bounding box center [658, 32] width 8 height 18
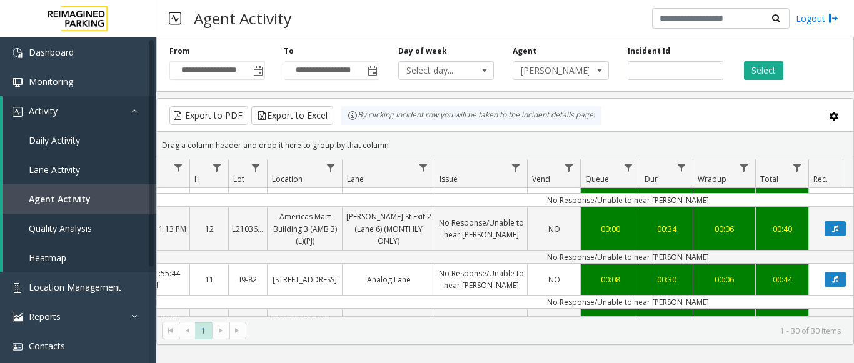
scroll to position [1244, 113]
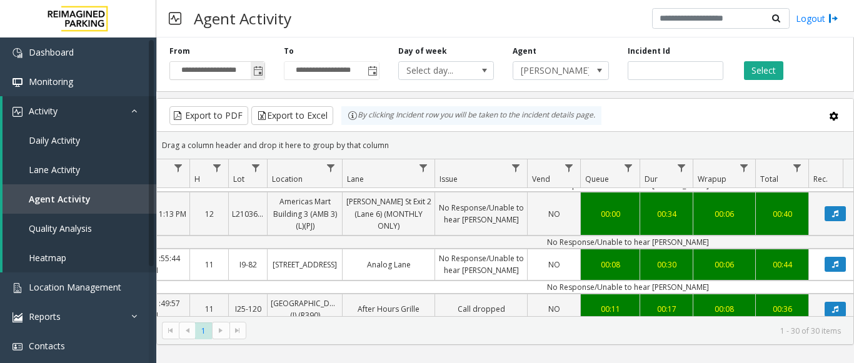
click at [255, 72] on span "Toggle popup" at bounding box center [258, 71] width 10 height 10
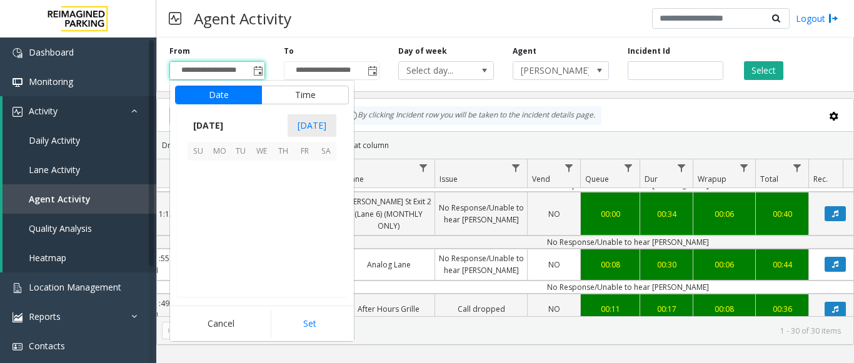
scroll to position [224651, 0]
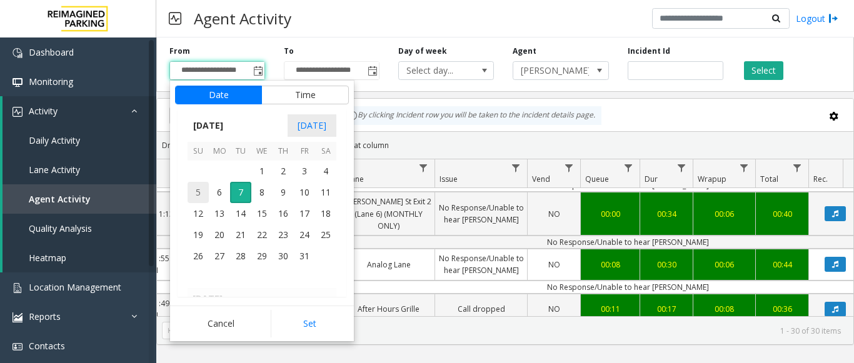
click at [203, 190] on span "5" at bounding box center [198, 192] width 21 height 21
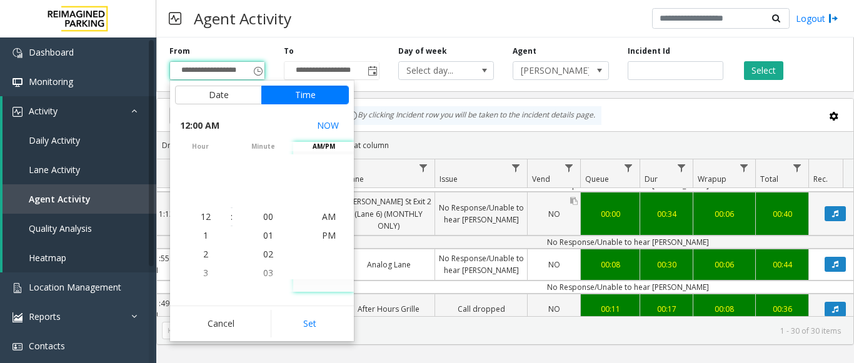
drag, startPoint x: 312, startPoint y: 321, endPoint x: 552, endPoint y: 223, distance: 259.5
click at [324, 320] on button "Set" at bounding box center [310, 324] width 79 height 28
type input "**********"
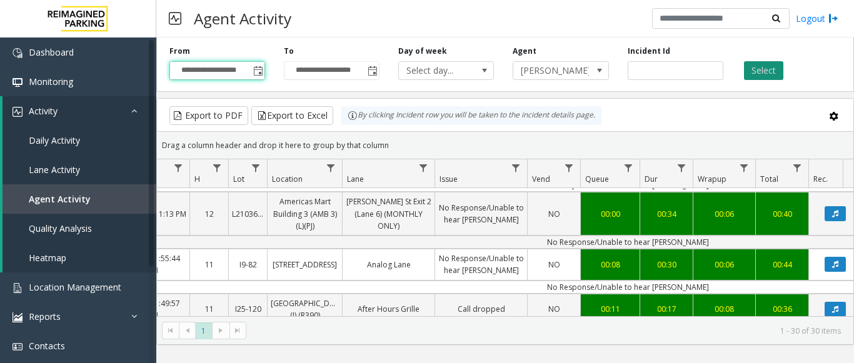
click at [761, 73] on button "Select" at bounding box center [763, 70] width 39 height 19
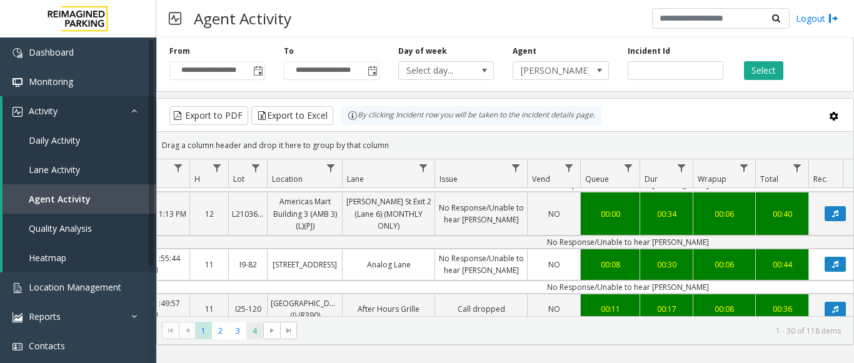
click at [256, 333] on span "4" at bounding box center [254, 331] width 17 height 17
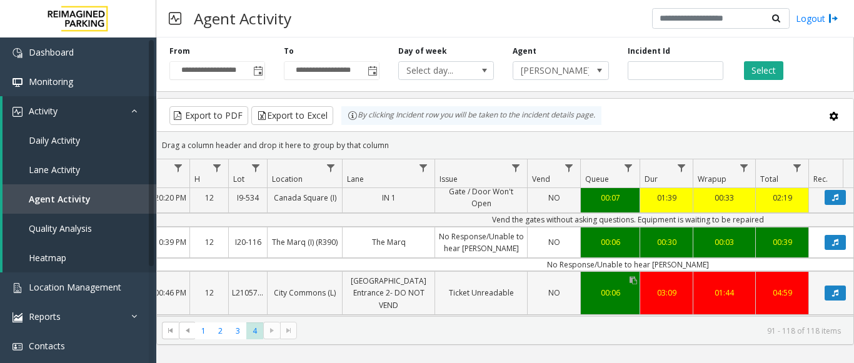
scroll to position [1065, 113]
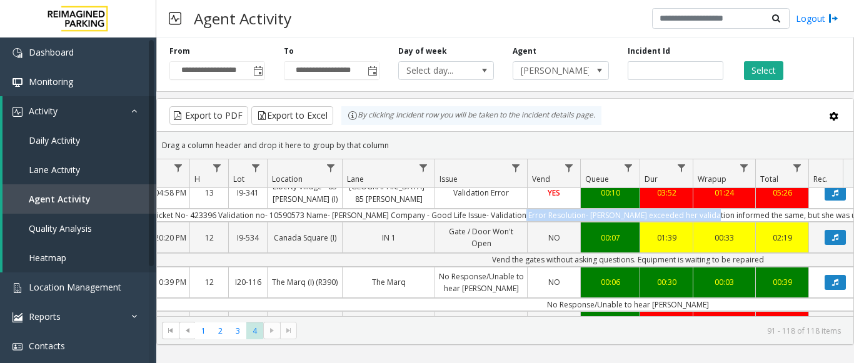
drag, startPoint x: 568, startPoint y: 225, endPoint x: 748, endPoint y: 215, distance: 180.4
click at [748, 215] on td "Entry Time - 10:16 Am Ticket No- 423396 Validation no- 10590573 Name- [PERSON_N…" at bounding box center [628, 215] width 1128 height 13
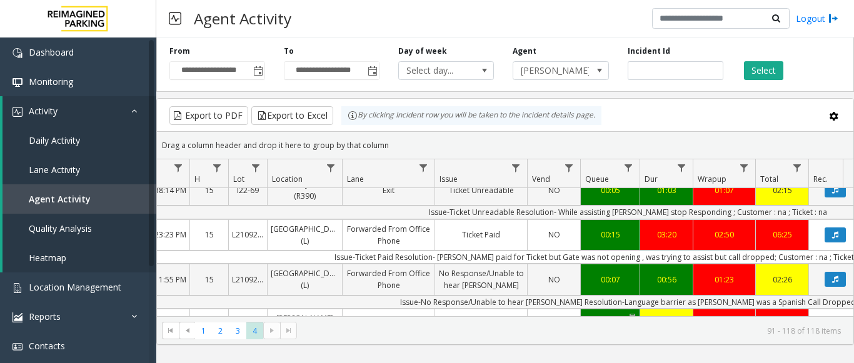
scroll to position [690, 113]
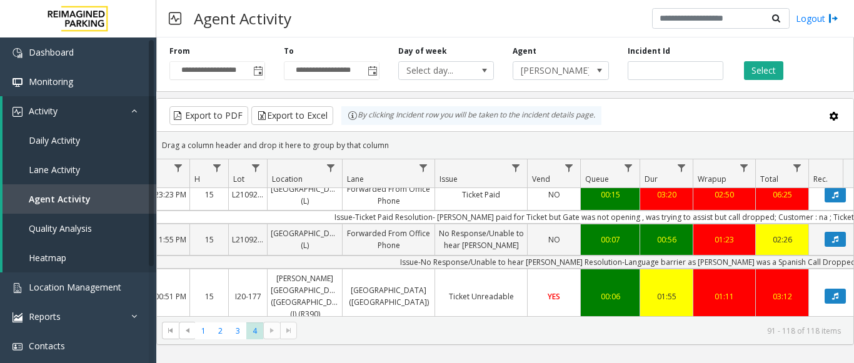
drag, startPoint x: 549, startPoint y: 197, endPoint x: 628, endPoint y: 209, distance: 80.3
click at [641, 210] on tbody "4093694 [DATE] 06:20:31 PM 18 L21078200 1st Presbyterian, [STREET_ADDRESS] 2 - …" at bounding box center [618, 161] width 1148 height 1343
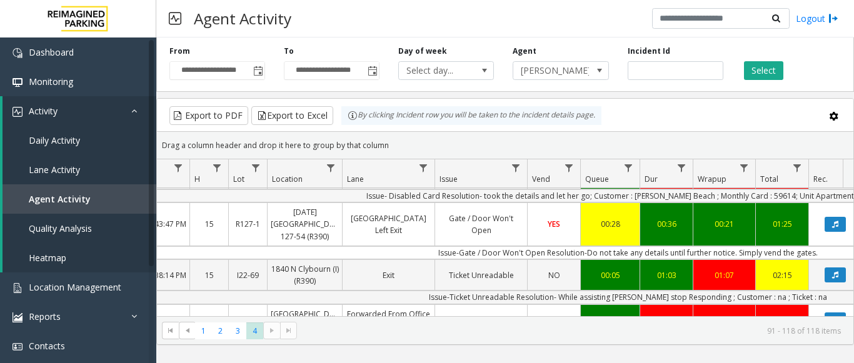
scroll to position [502, 113]
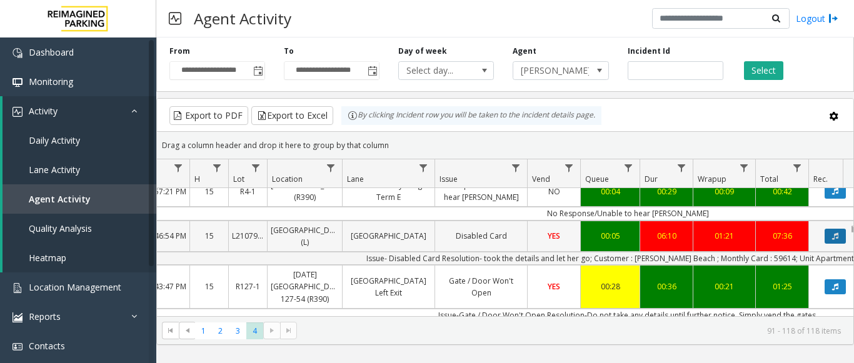
click at [833, 233] on icon "Data table" at bounding box center [836, 237] width 6 height 8
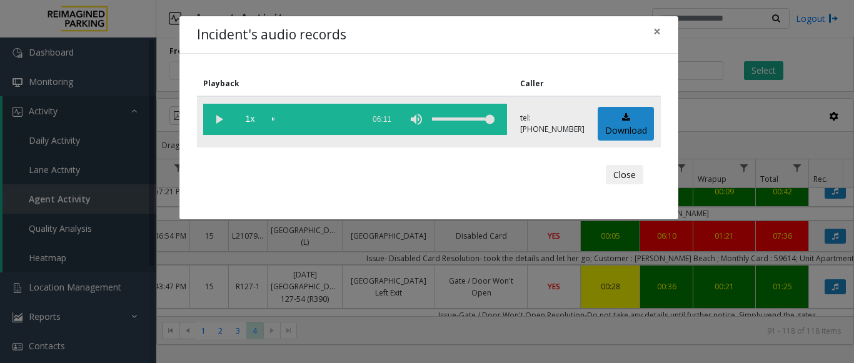
click at [222, 114] on vg-play-pause at bounding box center [218, 119] width 31 height 31
click at [252, 121] on span "1x" at bounding box center [250, 119] width 31 height 31
click at [663, 29] on button "×" at bounding box center [657, 31] width 25 height 31
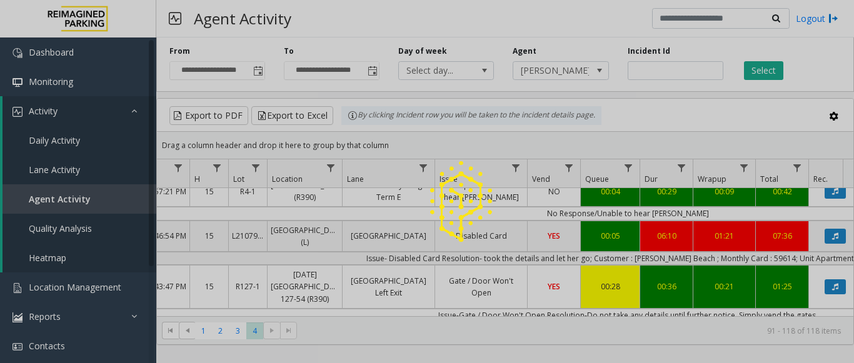
scroll to position [471, 113]
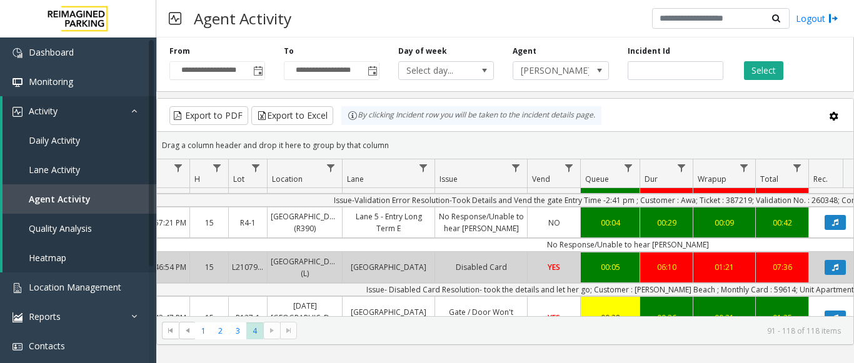
drag, startPoint x: 850, startPoint y: 241, endPoint x: 853, endPoint y: 216, distance: 25.8
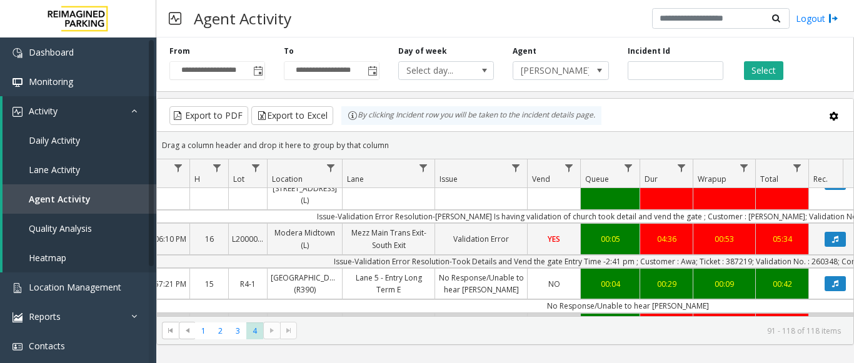
scroll to position [397, 113]
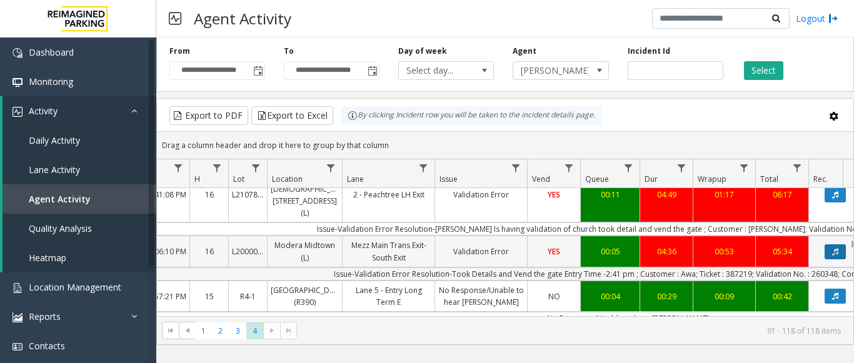
click at [833, 245] on button "Data table" at bounding box center [835, 252] width 21 height 15
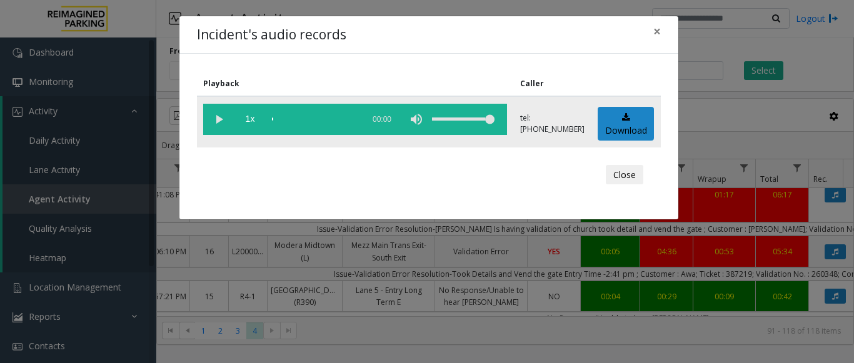
click at [214, 117] on vg-play-pause at bounding box center [218, 119] width 31 height 31
click at [663, 27] on button "×" at bounding box center [657, 31] width 25 height 31
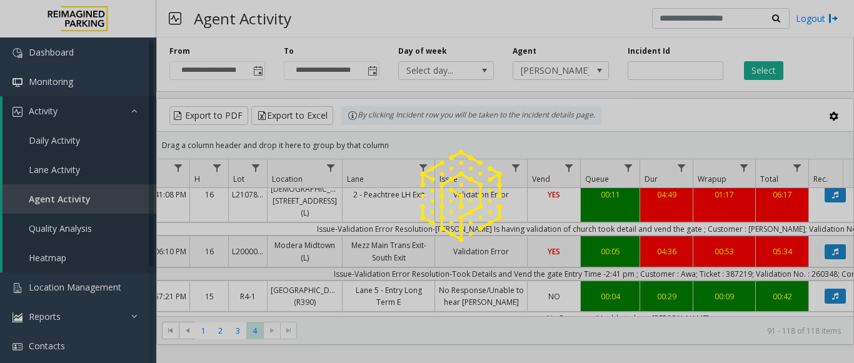
scroll to position [9, 0]
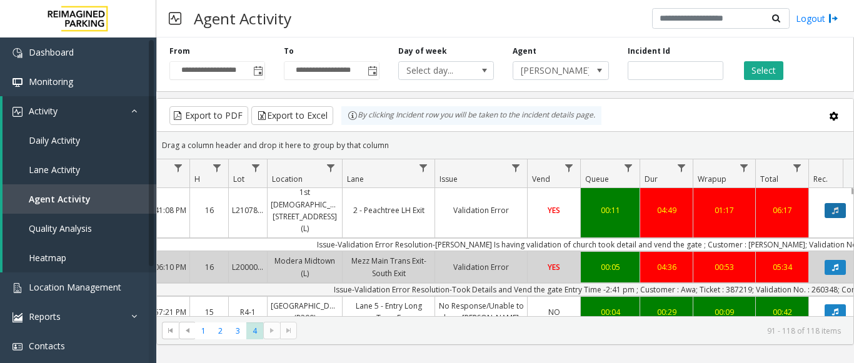
click at [839, 205] on button "Data table" at bounding box center [835, 210] width 21 height 15
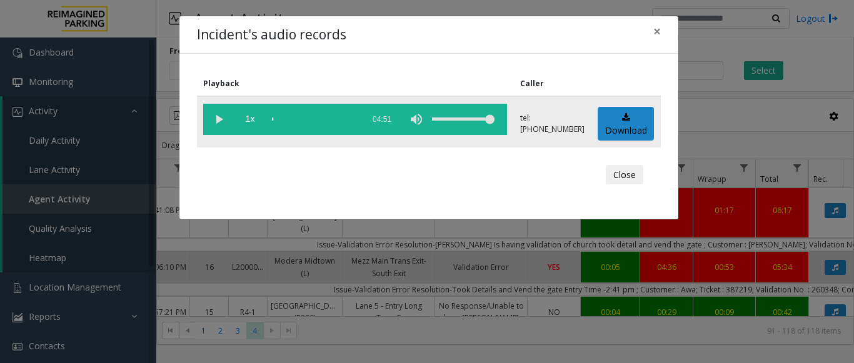
click at [222, 114] on vg-play-pause at bounding box center [218, 119] width 31 height 31
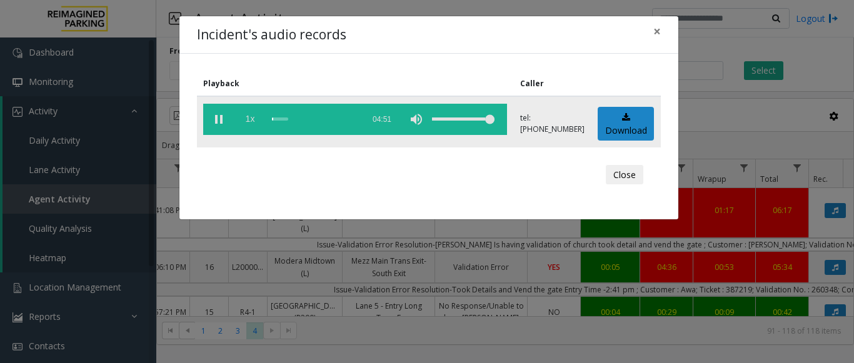
click at [253, 119] on span "1x" at bounding box center [250, 119] width 31 height 31
click at [658, 32] on span "×" at bounding box center [658, 32] width 8 height 18
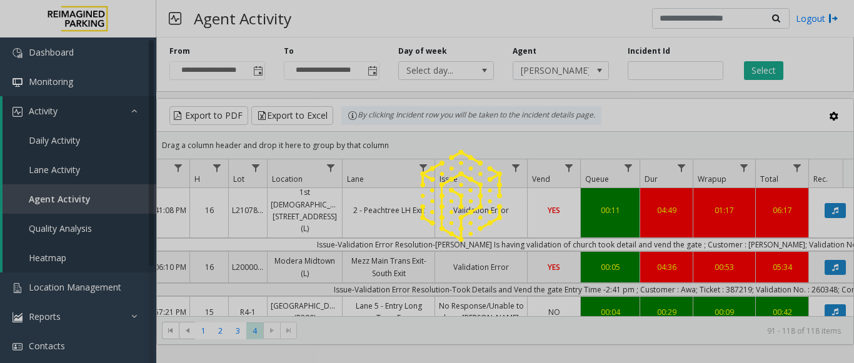
drag, startPoint x: 570, startPoint y: 231, endPoint x: 590, endPoint y: 230, distance: 20.7
click at [590, 230] on div at bounding box center [427, 181] width 854 height 363
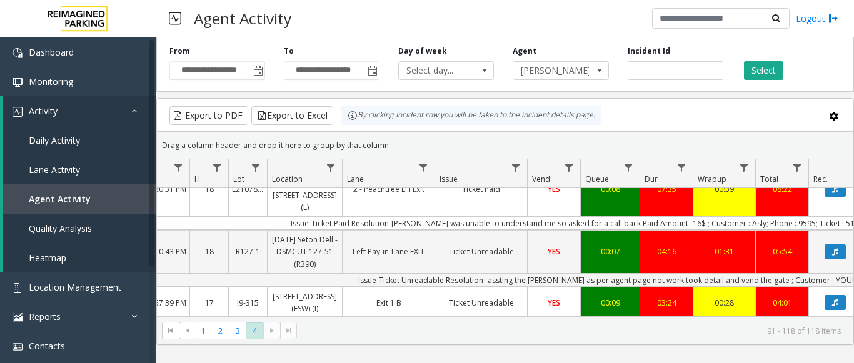
scroll to position [0, 113]
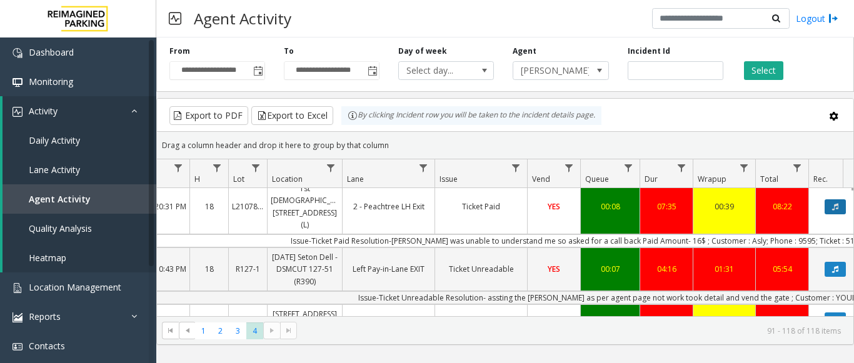
click at [836, 205] on icon "Data table" at bounding box center [836, 207] width 6 height 8
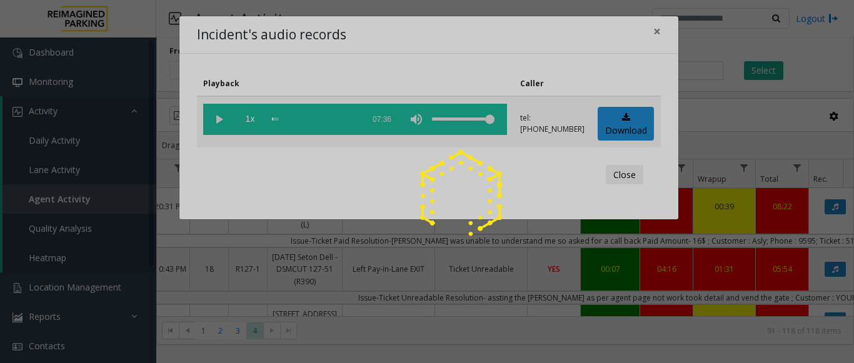
click at [215, 116] on div at bounding box center [427, 181] width 854 height 363
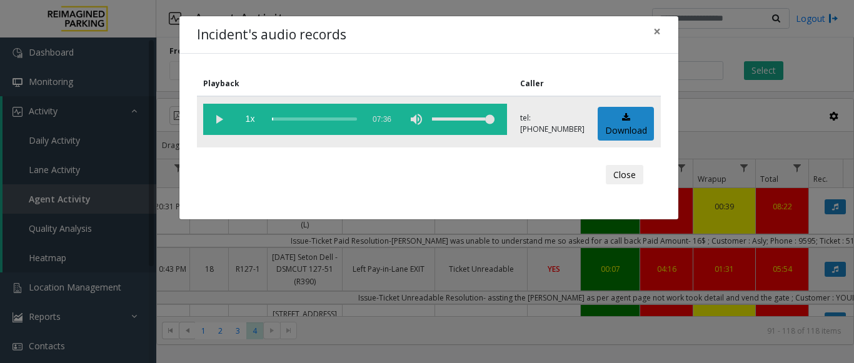
click at [219, 120] on vg-play-pause at bounding box center [218, 119] width 31 height 31
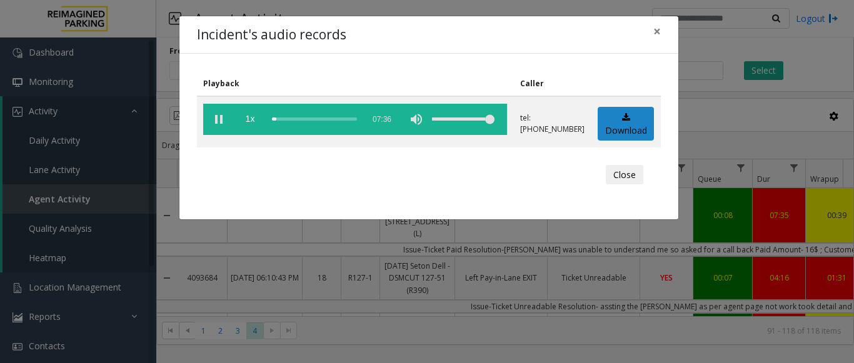
scroll to position [0, 113]
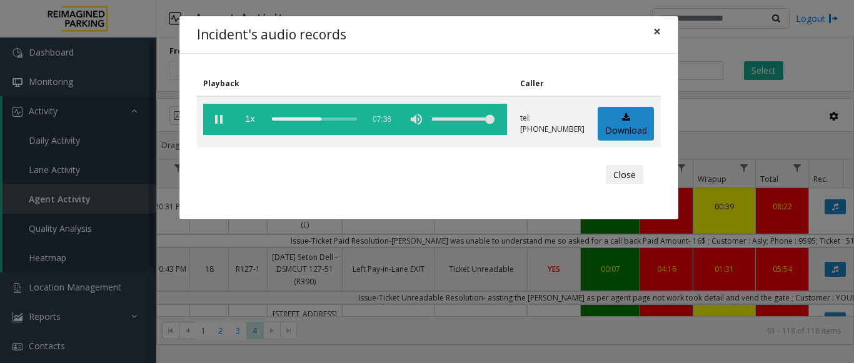
click at [660, 28] on span "×" at bounding box center [658, 32] width 8 height 18
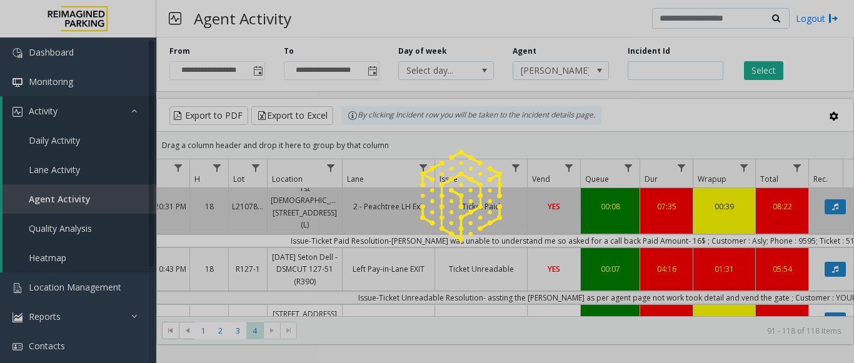
scroll to position [0, 0]
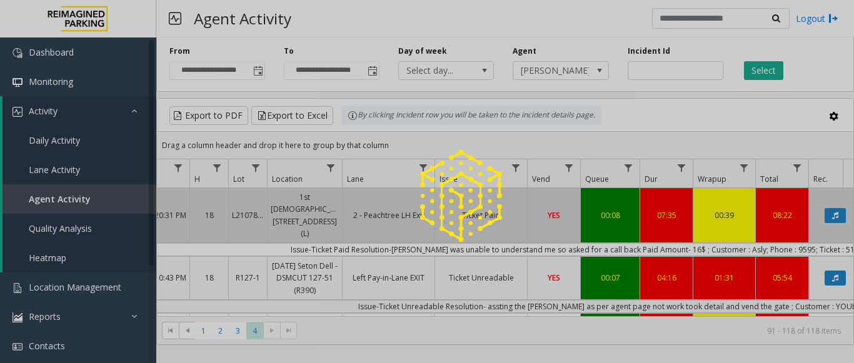
drag, startPoint x: 849, startPoint y: 205, endPoint x: 848, endPoint y: 190, distance: 14.5
click at [848, 190] on div at bounding box center [427, 181] width 854 height 363
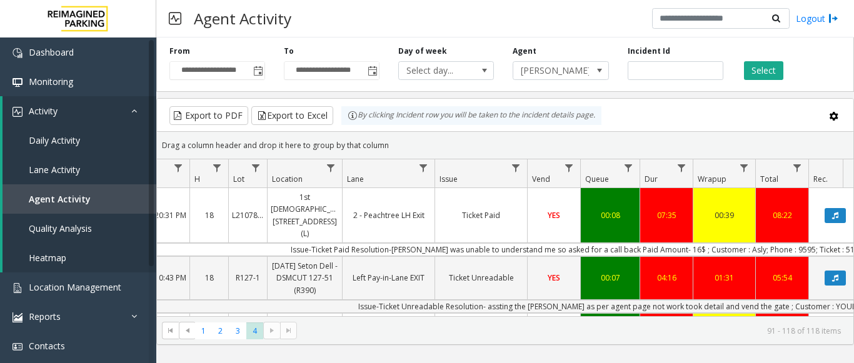
drag, startPoint x: 849, startPoint y: 205, endPoint x: 851, endPoint y: 192, distance: 13.4
click at [198, 330] on span "1" at bounding box center [203, 331] width 17 height 17
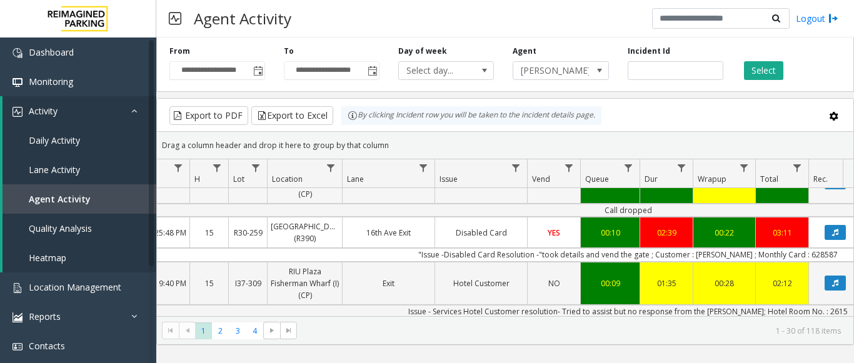
scroll to position [438, 113]
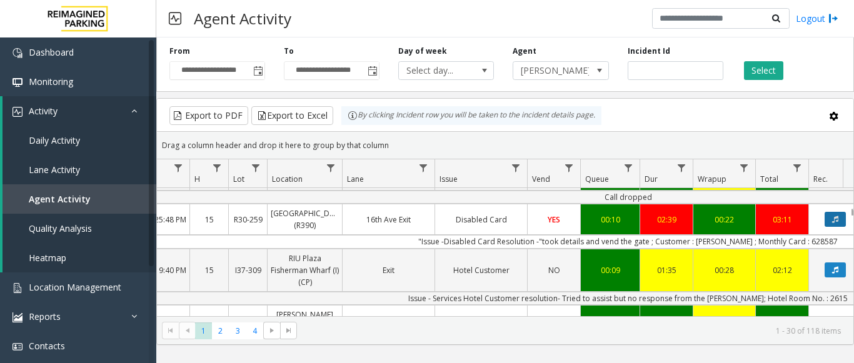
click at [834, 223] on icon "Data table" at bounding box center [836, 220] width 6 height 8
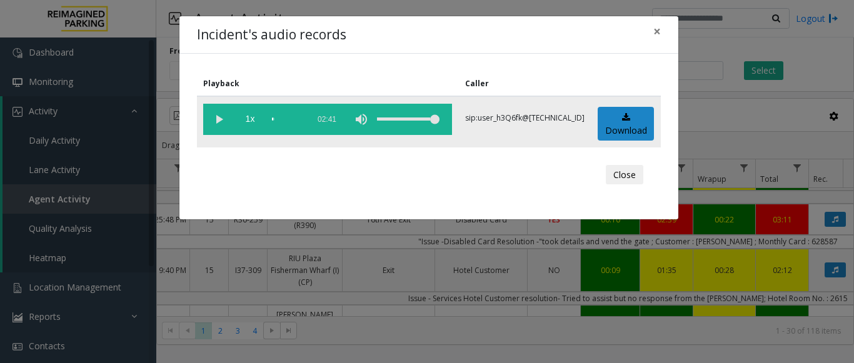
click at [220, 116] on vg-play-pause at bounding box center [218, 119] width 31 height 31
click at [248, 113] on span "1x" at bounding box center [250, 119] width 31 height 31
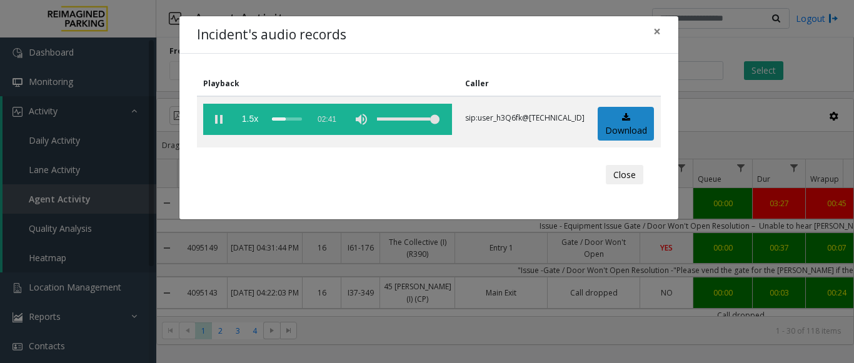
scroll to position [438, 113]
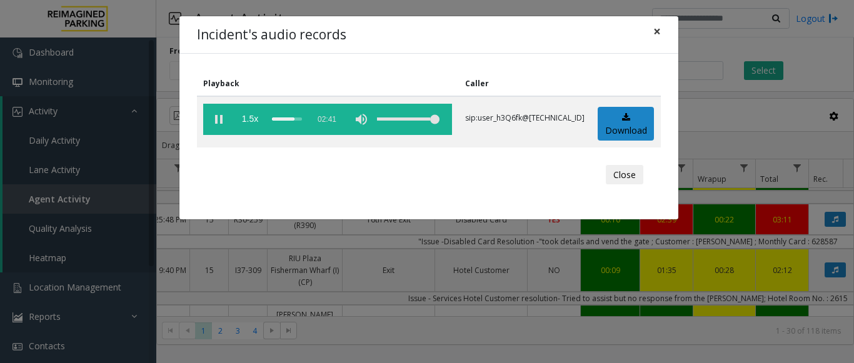
click at [659, 31] on span "×" at bounding box center [658, 32] width 8 height 18
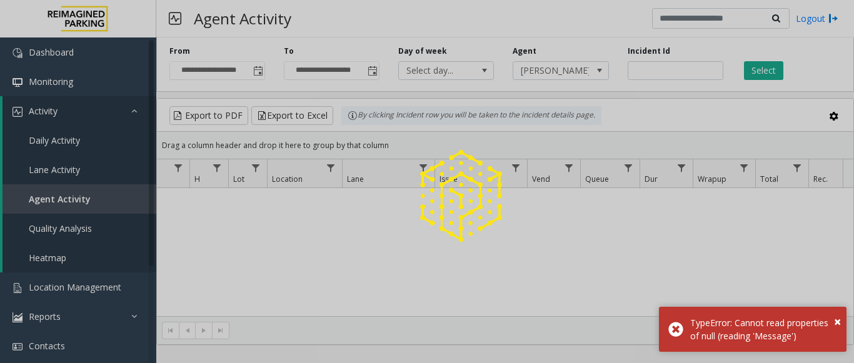
scroll to position [28, 0]
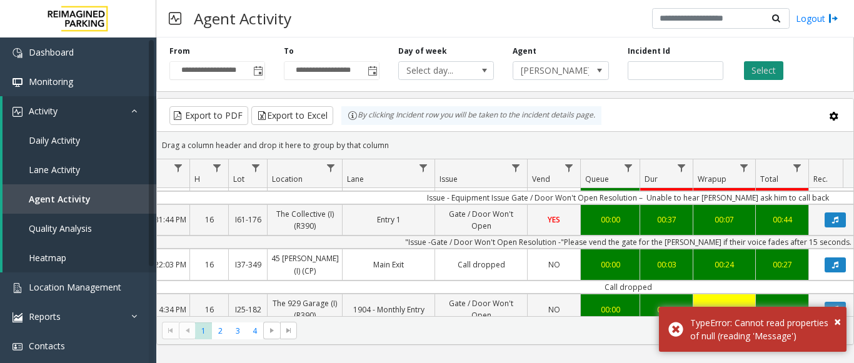
click at [774, 76] on button "Select" at bounding box center [763, 70] width 39 height 19
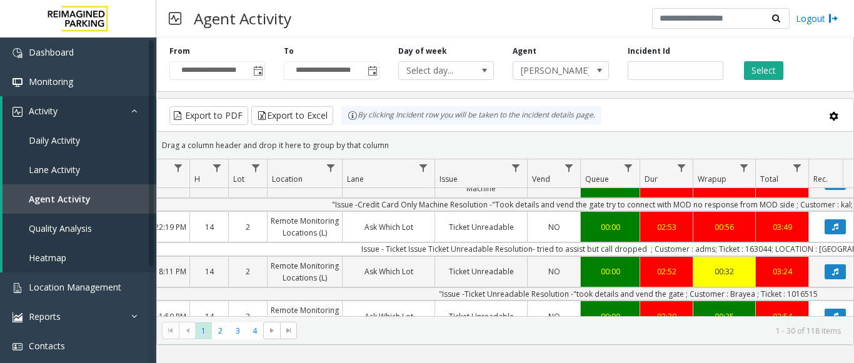
scroll to position [751, 113]
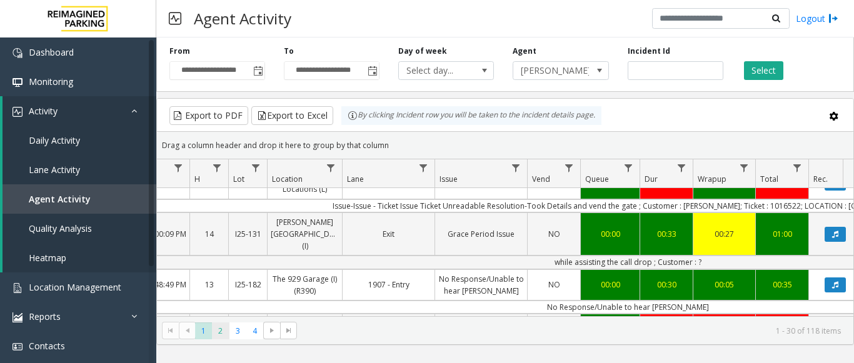
click at [224, 333] on span "2" at bounding box center [220, 331] width 17 height 17
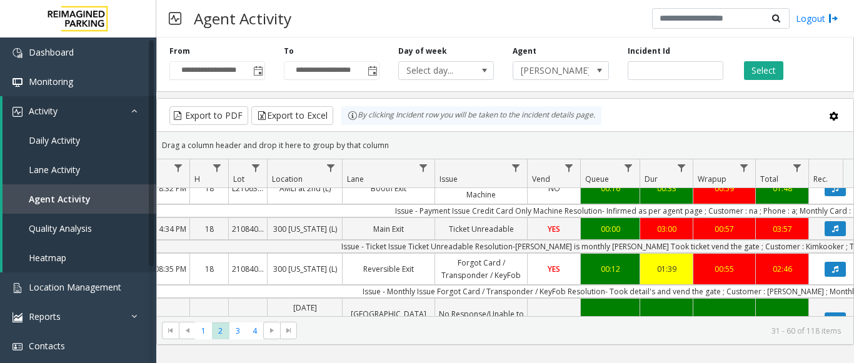
scroll to position [188, 113]
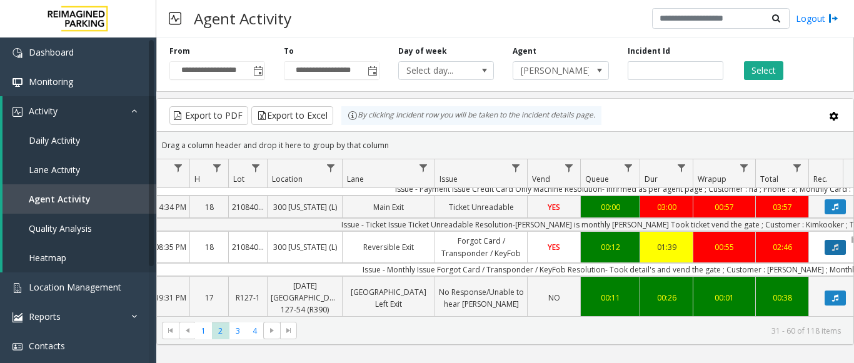
click at [833, 251] on icon "Data table" at bounding box center [836, 248] width 6 height 8
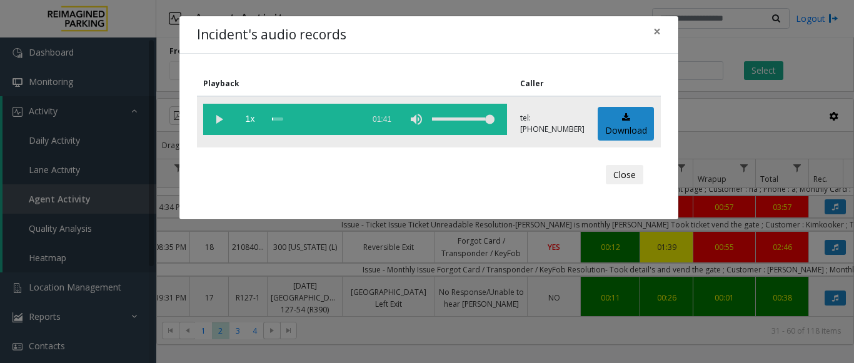
click at [223, 115] on vg-play-pause at bounding box center [218, 119] width 31 height 31
click at [659, 33] on span "×" at bounding box center [658, 32] width 8 height 18
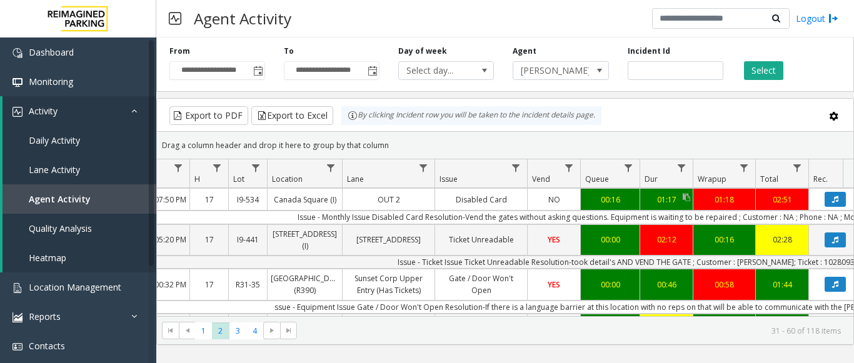
scroll to position [563, 113]
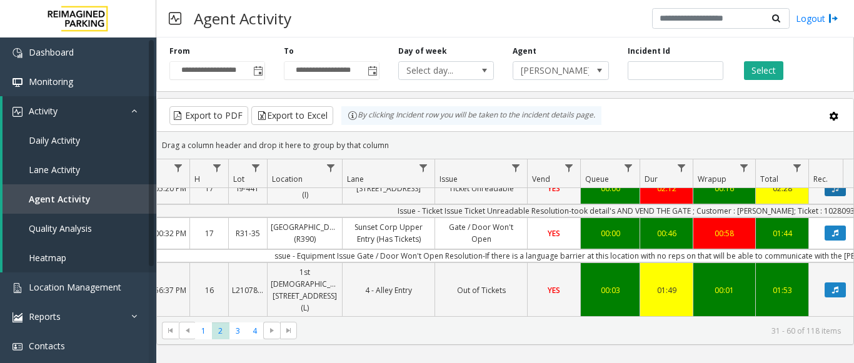
click at [836, 193] on icon "Data table" at bounding box center [836, 189] width 6 height 8
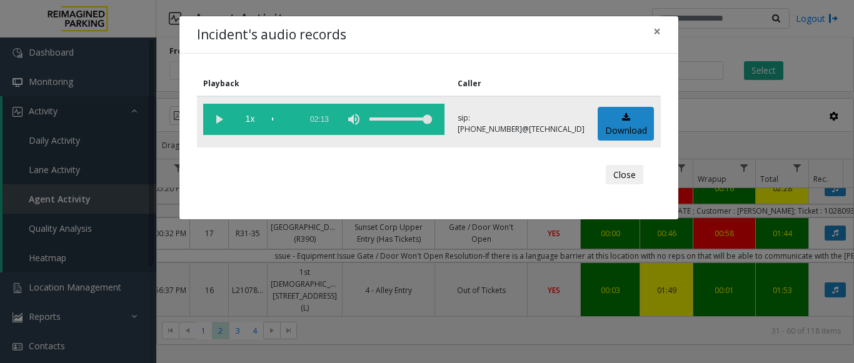
click at [218, 120] on vg-play-pause at bounding box center [218, 119] width 31 height 31
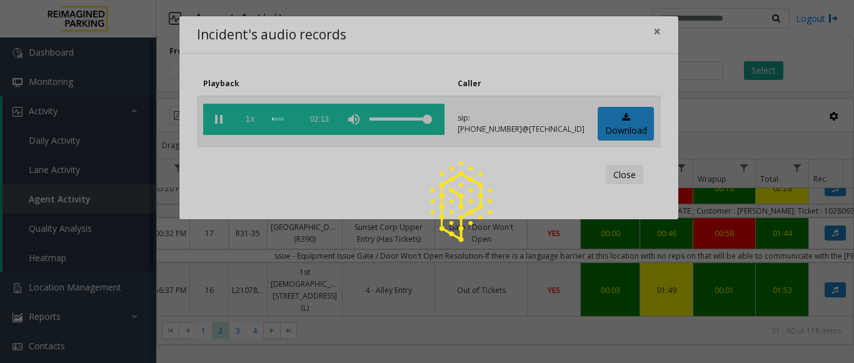
click at [246, 118] on div at bounding box center [427, 181] width 854 height 363
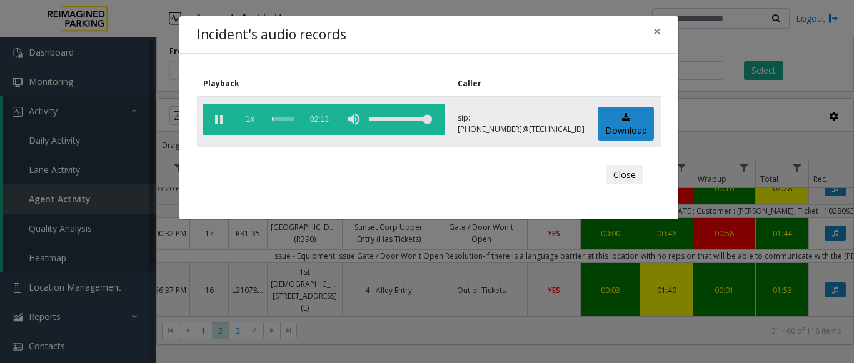
click at [253, 123] on span "1x" at bounding box center [250, 119] width 31 height 31
click at [659, 29] on span "×" at bounding box center [658, 32] width 8 height 18
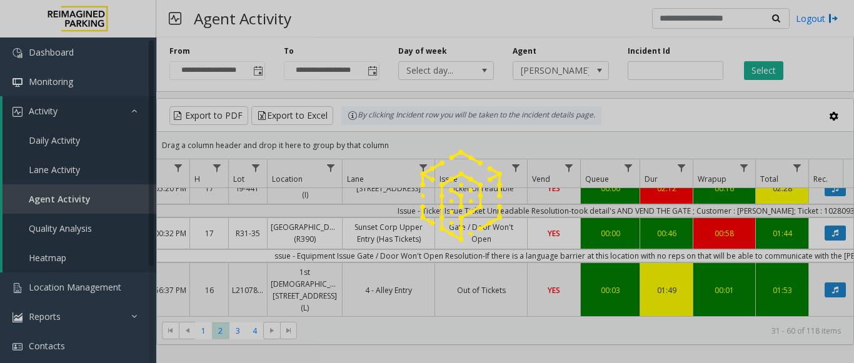
scroll to position [9, 0]
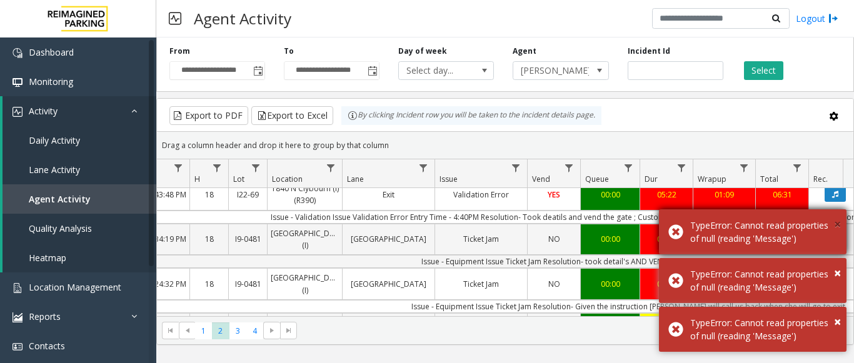
click at [839, 216] on span "×" at bounding box center [837, 224] width 7 height 17
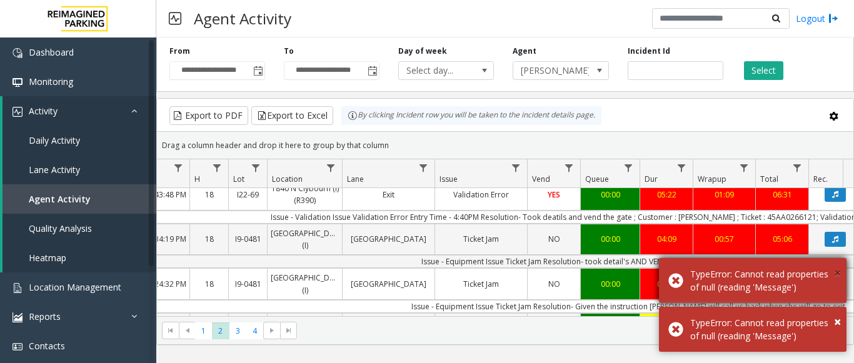
click at [839, 265] on span "×" at bounding box center [837, 273] width 7 height 17
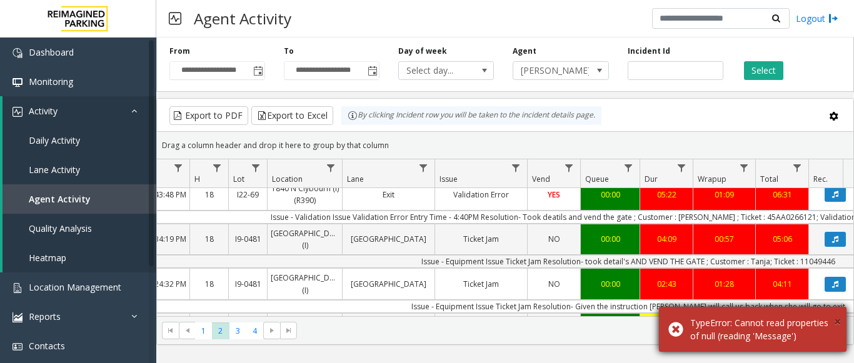
click at [839, 313] on span "×" at bounding box center [837, 321] width 7 height 17
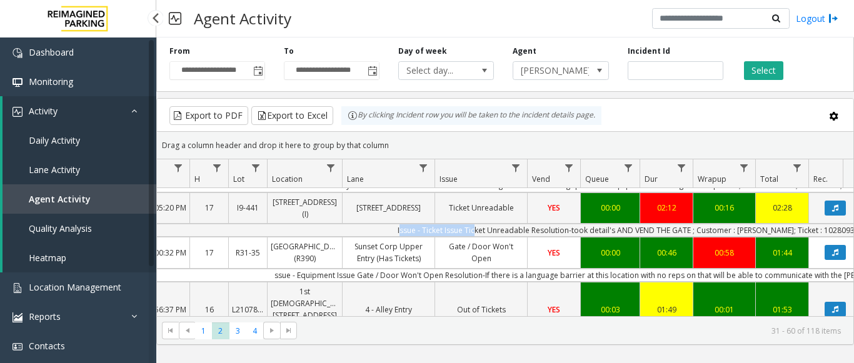
scroll to position [0, 0]
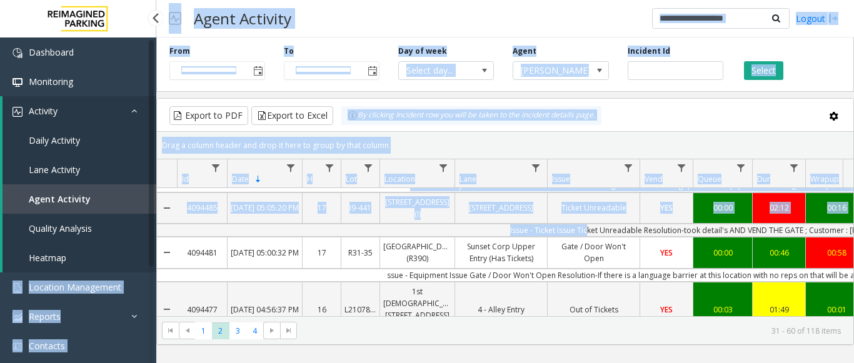
drag, startPoint x: 481, startPoint y: 275, endPoint x: 132, endPoint y: 267, distance: 349.1
click at [132, 267] on app-root "**********" at bounding box center [427, 181] width 854 height 363
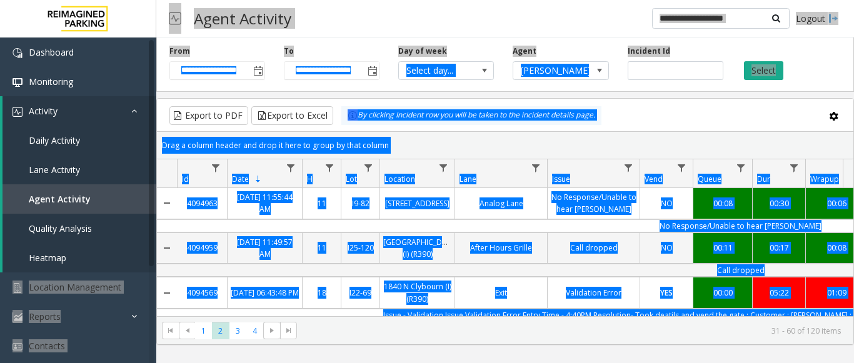
scroll to position [563, 0]
